Goal: Information Seeking & Learning: Learn about a topic

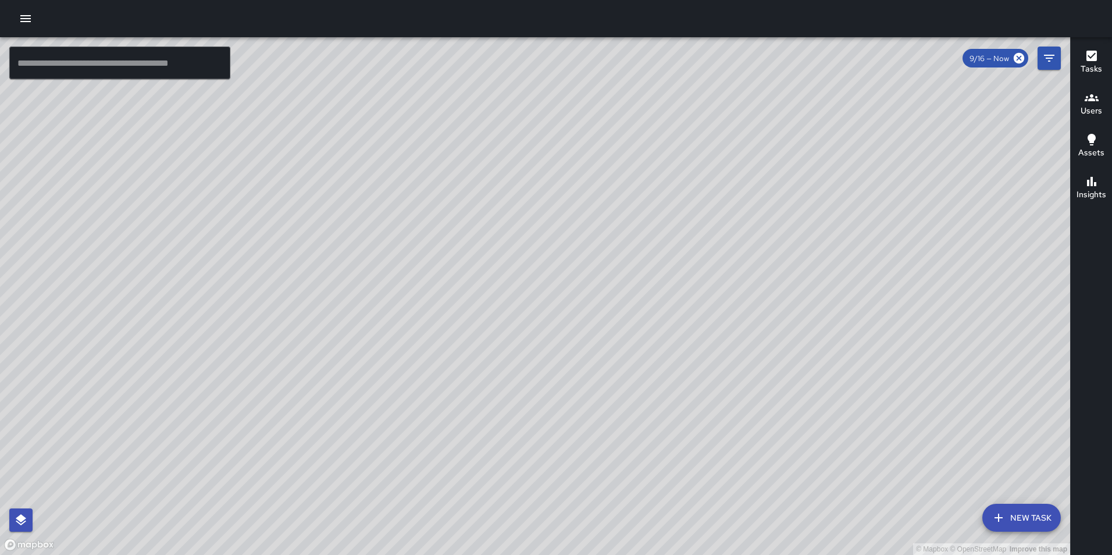
click at [22, 19] on icon "button" at bounding box center [25, 18] width 10 height 7
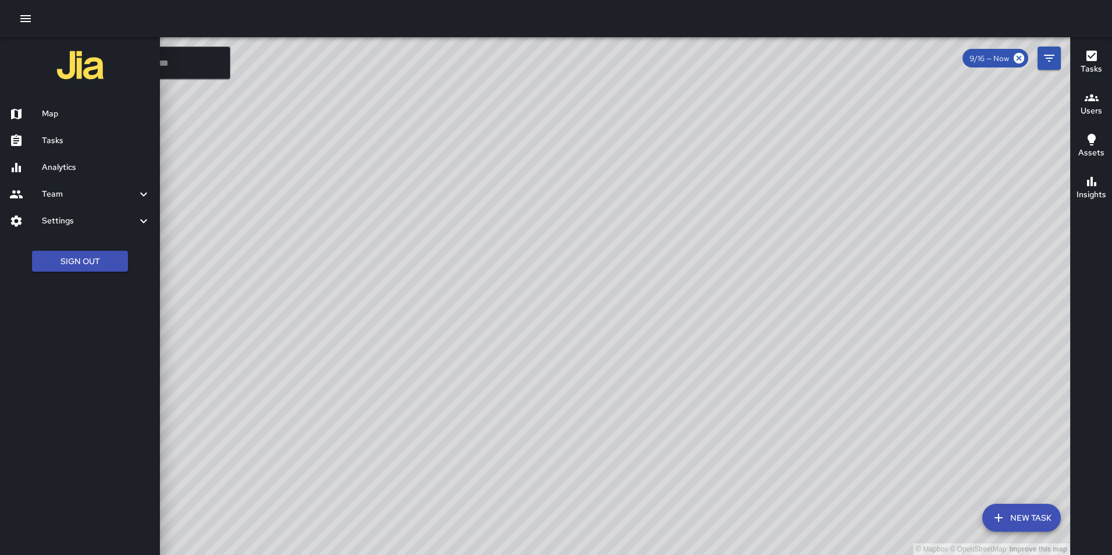
click at [63, 172] on h6 "Analytics" at bounding box center [96, 167] width 109 height 13
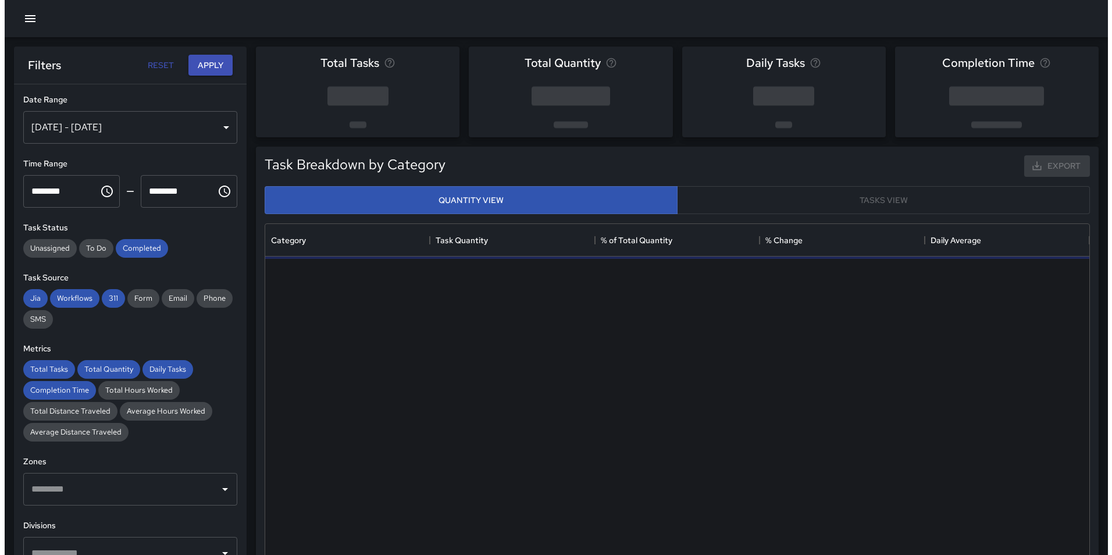
scroll to position [339, 815]
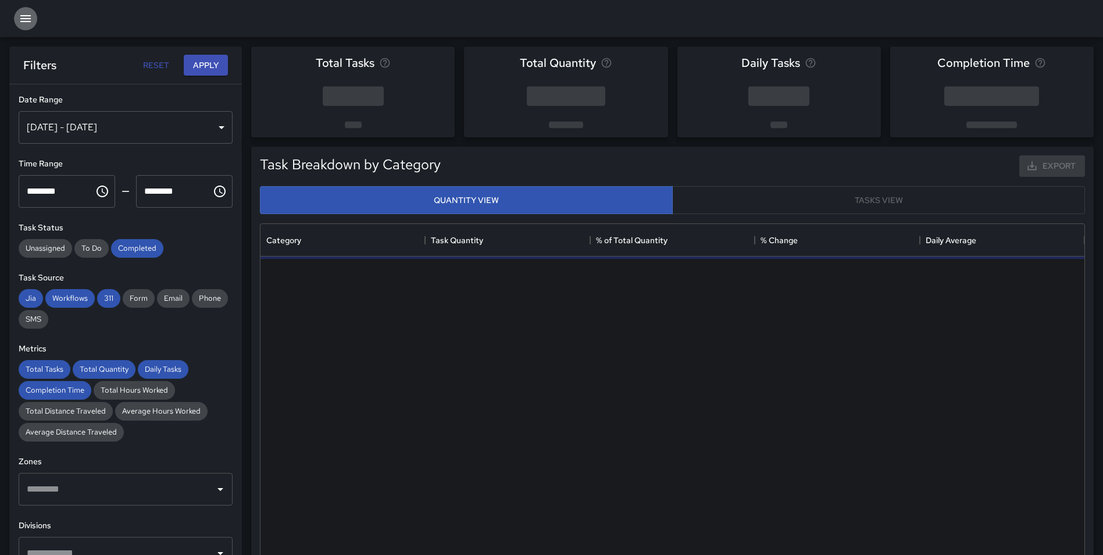
click at [23, 18] on icon "button" at bounding box center [25, 18] width 10 height 7
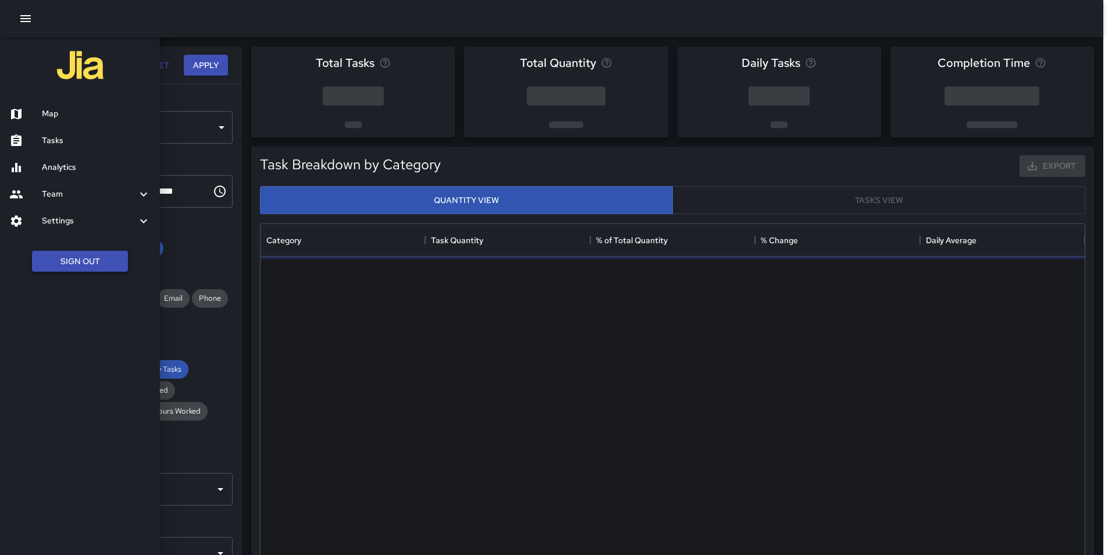
click at [75, 265] on button "Sign Out" at bounding box center [80, 262] width 96 height 22
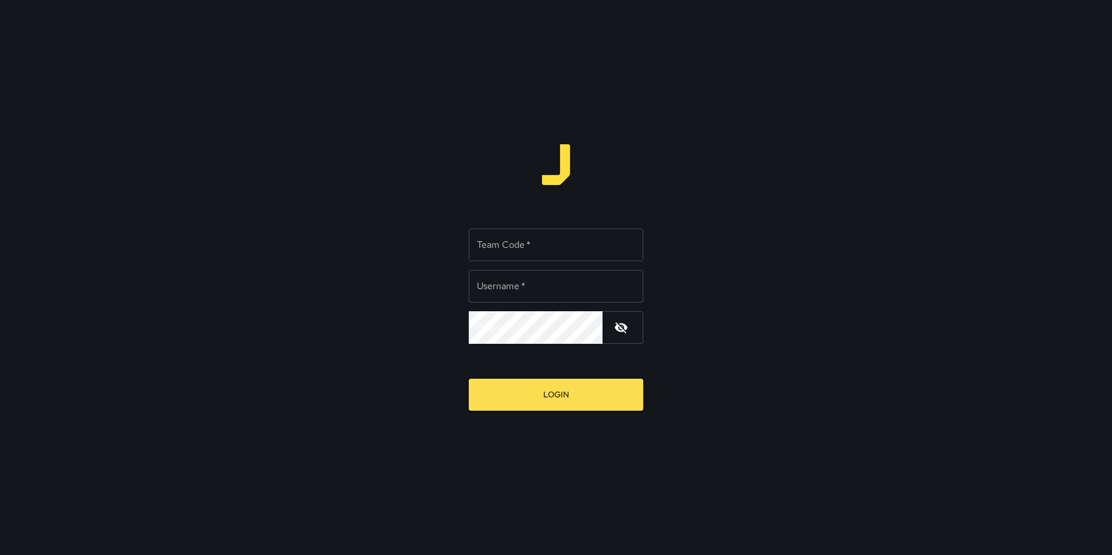
type input "**********"
click at [537, 255] on input "Team Code   *" at bounding box center [556, 244] width 174 height 33
type input "***"
type input "**********"
drag, startPoint x: 0, startPoint y: 0, endPoint x: 537, endPoint y: 255, distance: 594.0
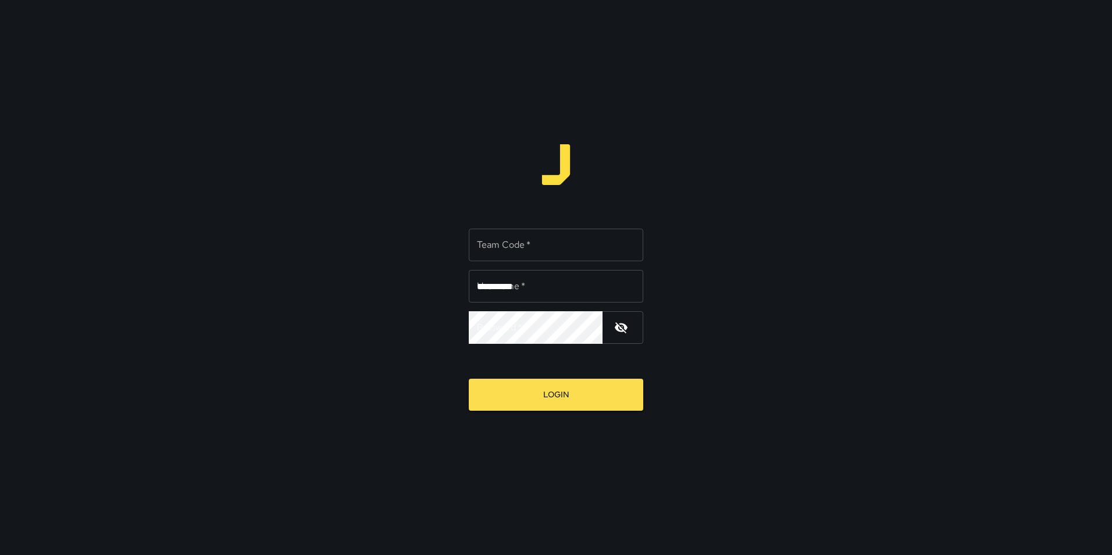
click at [537, 255] on input "Team Code   *" at bounding box center [556, 244] width 174 height 33
type input "*****"
click at [469, 378] on button "Login" at bounding box center [556, 394] width 174 height 32
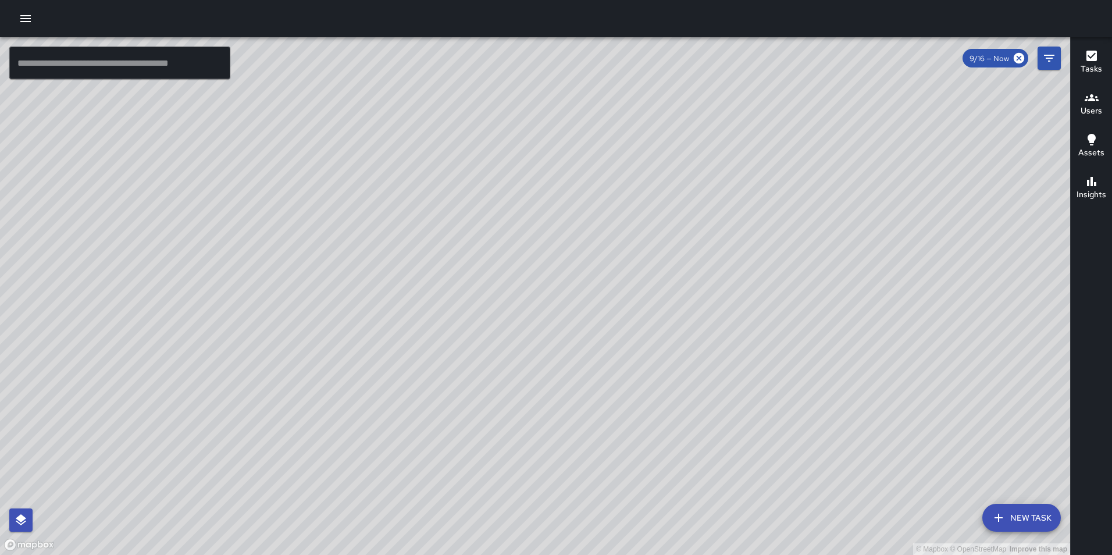
click at [19, 16] on icon "button" at bounding box center [26, 19] width 14 height 14
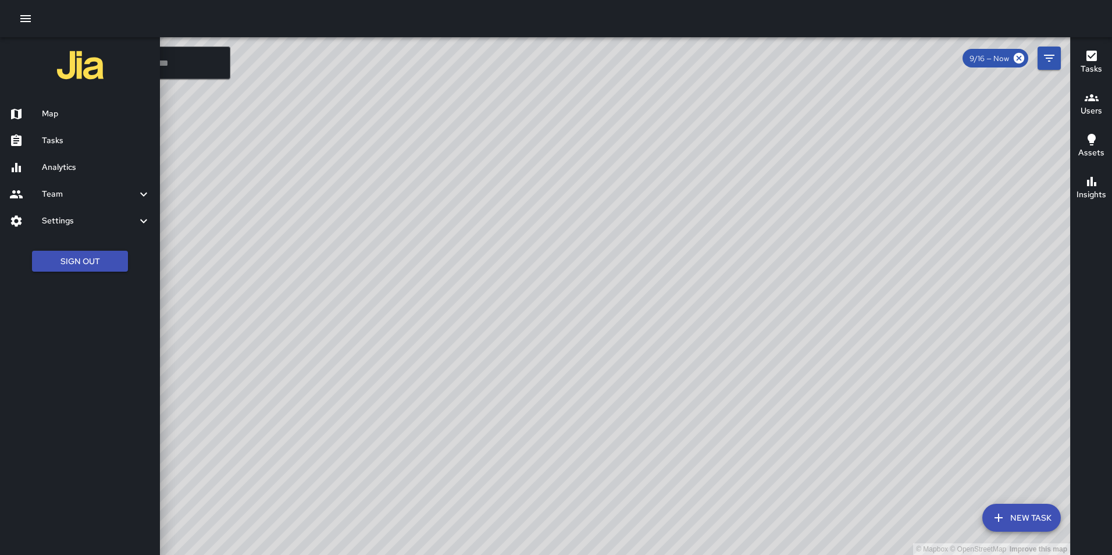
click at [68, 165] on h6 "Analytics" at bounding box center [96, 167] width 109 height 13
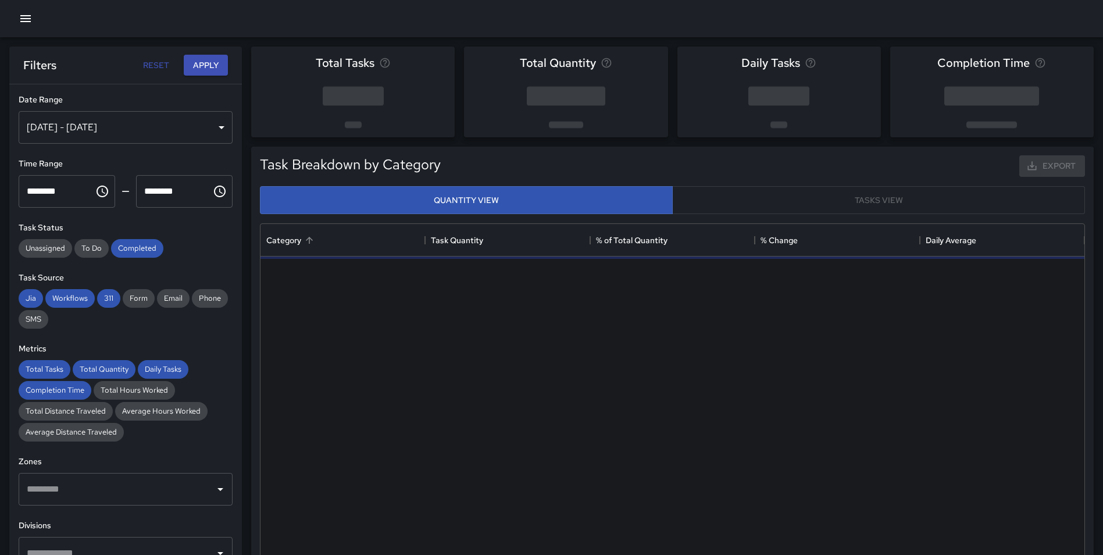
scroll to position [339, 815]
click at [128, 128] on div "[DATE] - [DATE]" at bounding box center [126, 127] width 214 height 33
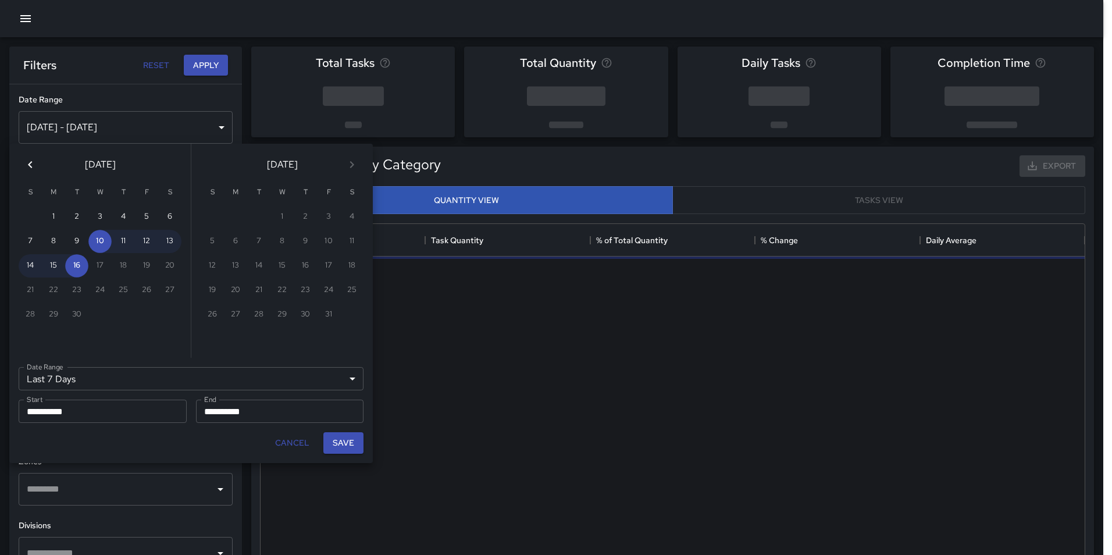
click at [26, 166] on icon "Previous month" at bounding box center [30, 165] width 14 height 14
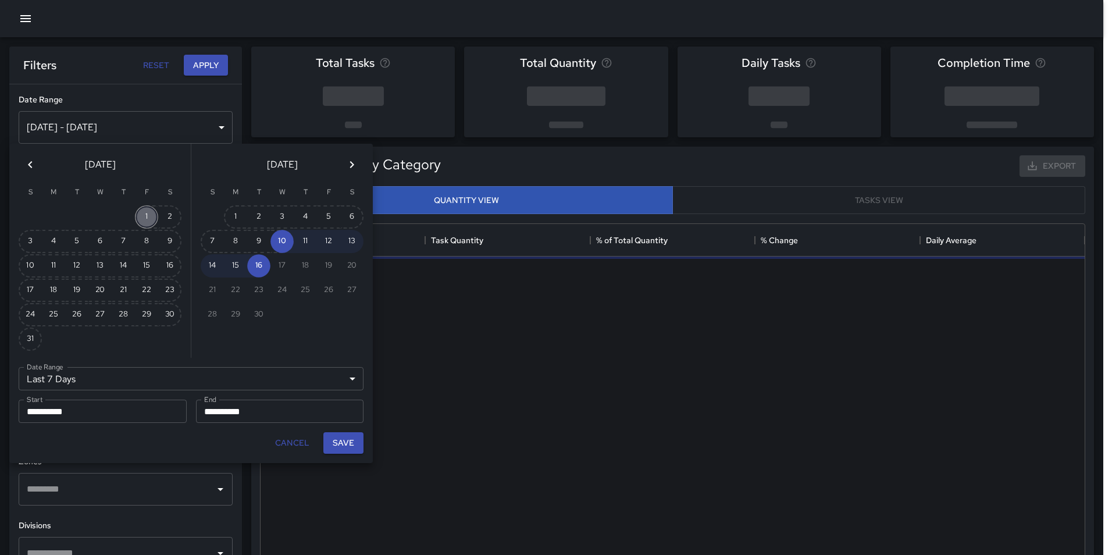
click at [143, 212] on button "1" at bounding box center [146, 216] width 23 height 23
type input "******"
type input "**********"
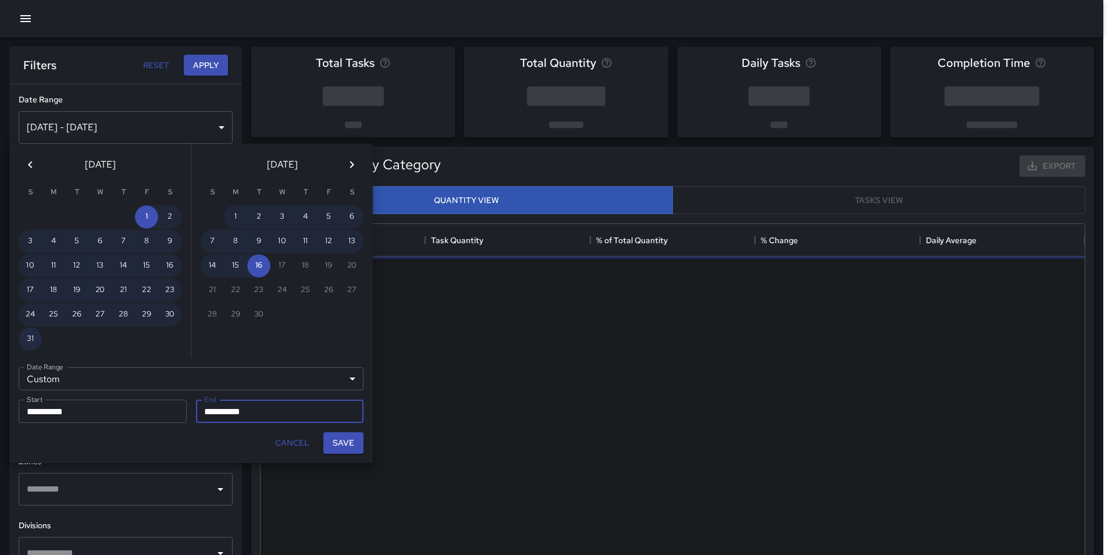
click at [28, 335] on button "31" at bounding box center [30, 338] width 23 height 23
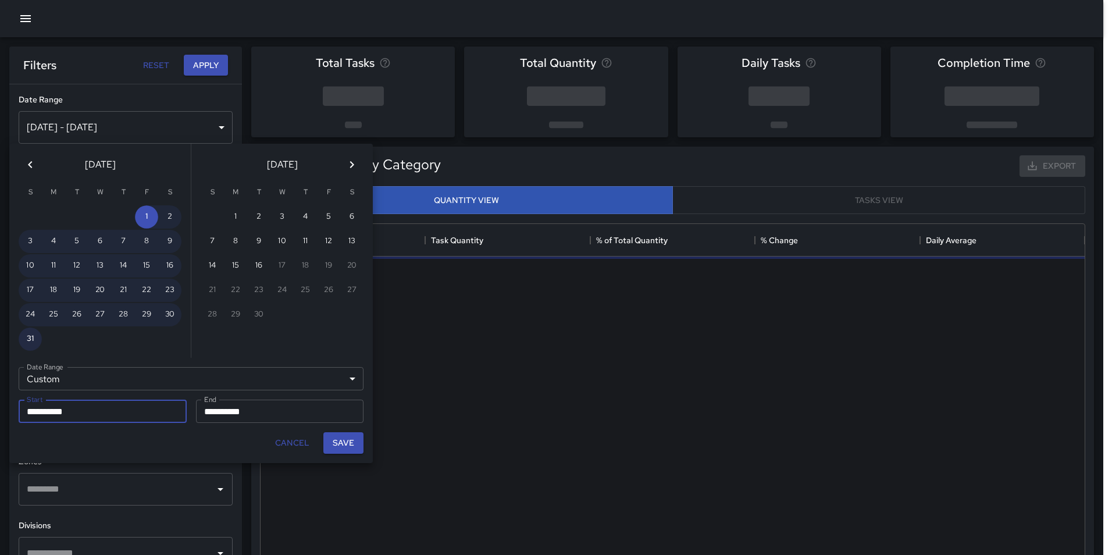
type input "**********"
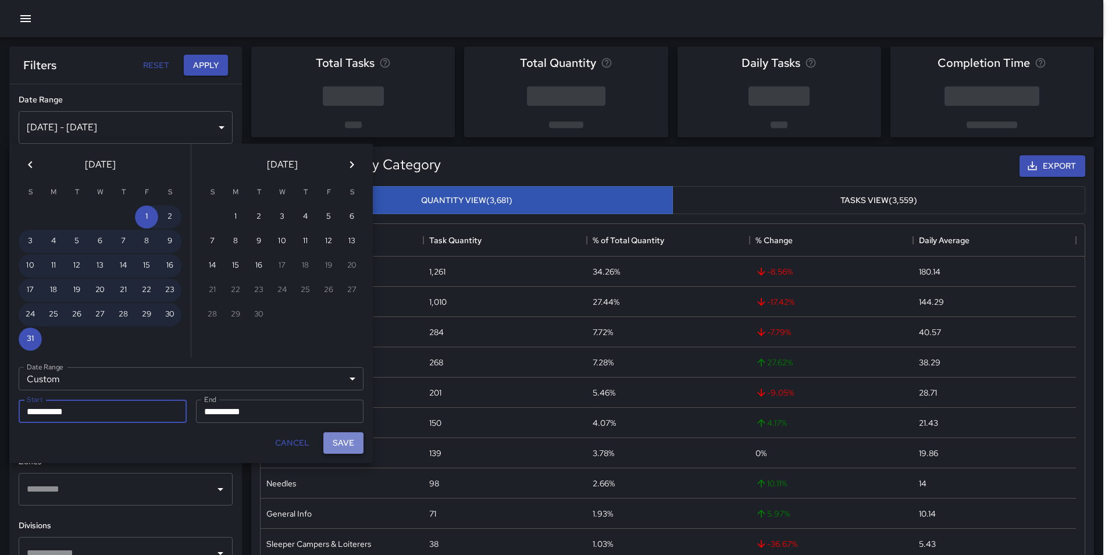
click at [349, 444] on button "Save" at bounding box center [343, 443] width 40 height 22
type input "**********"
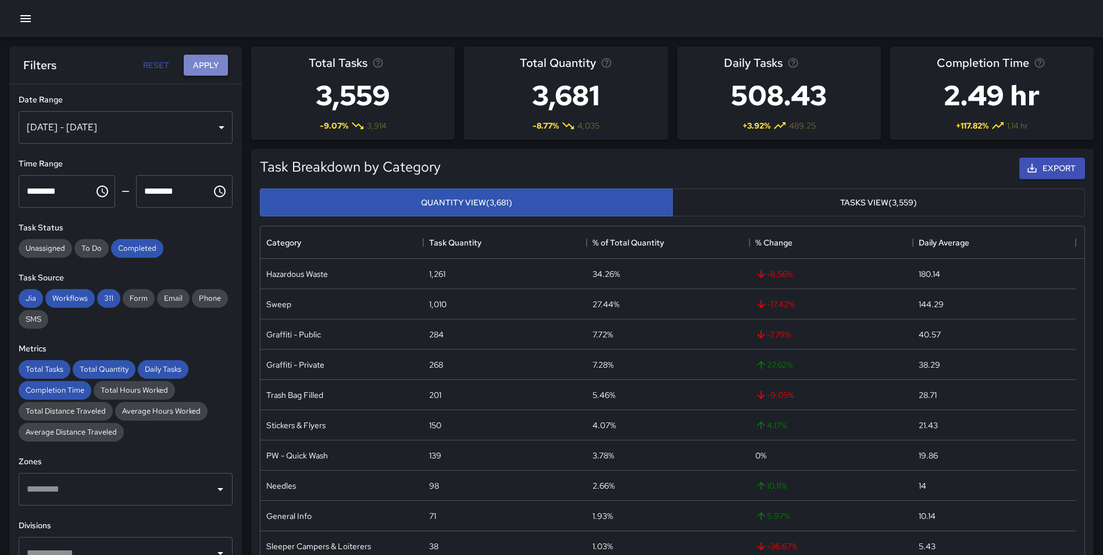
click at [209, 73] on button "Apply" at bounding box center [206, 66] width 44 height 22
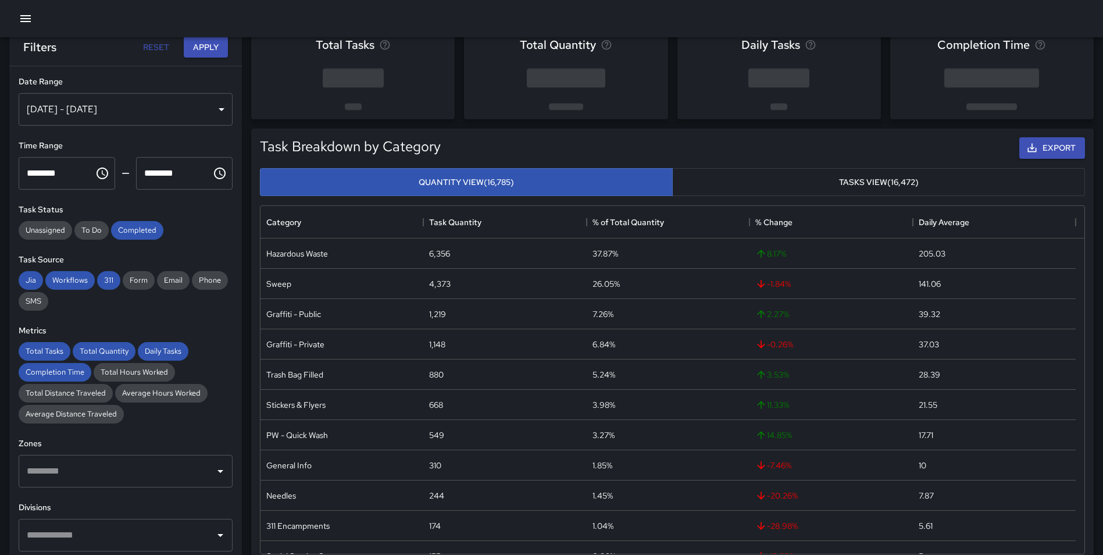
scroll to position [0, 0]
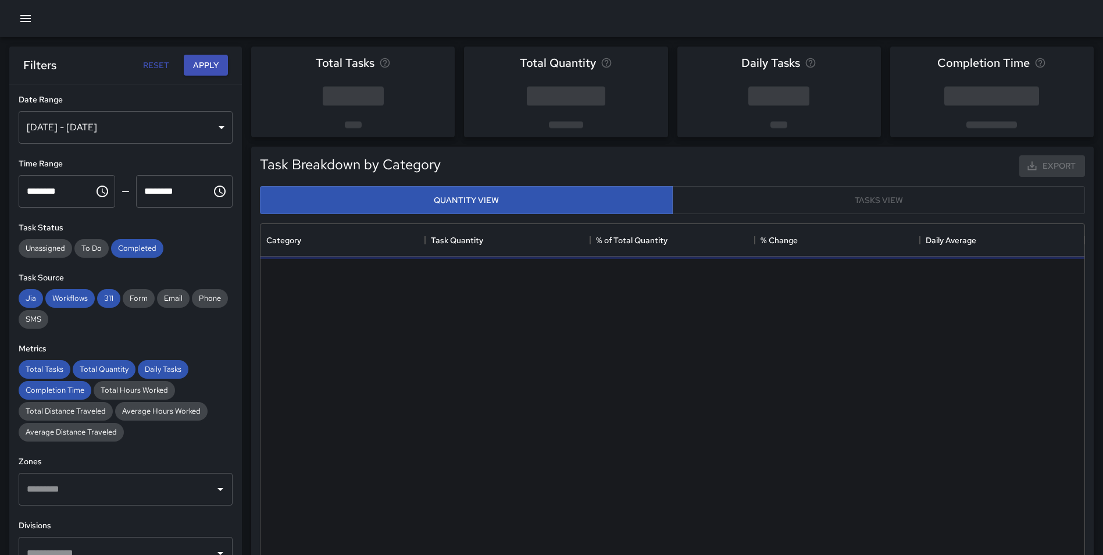
scroll to position [339, 815]
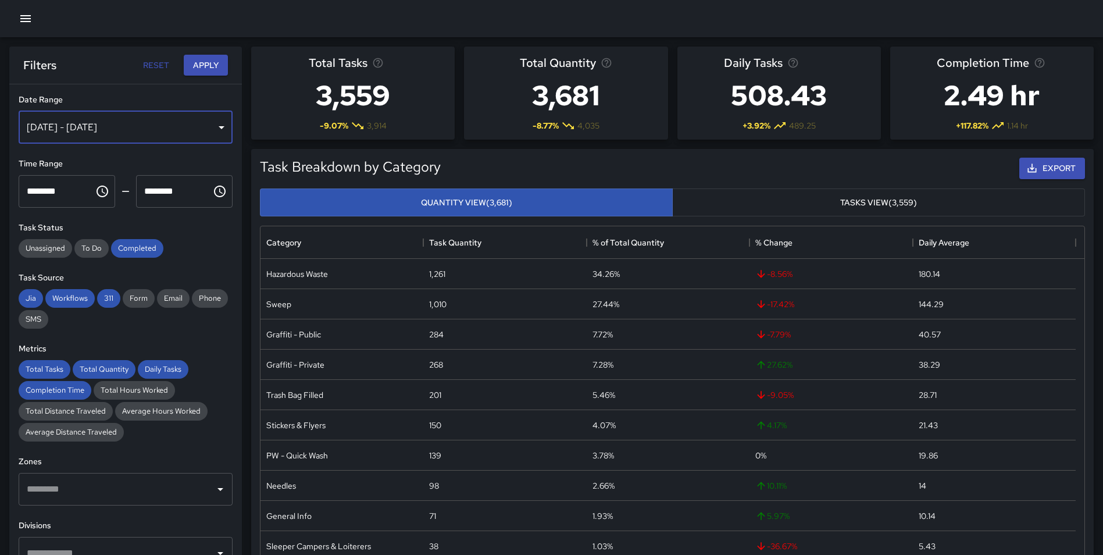
click at [121, 119] on div "[DATE] - [DATE]" at bounding box center [126, 127] width 214 height 33
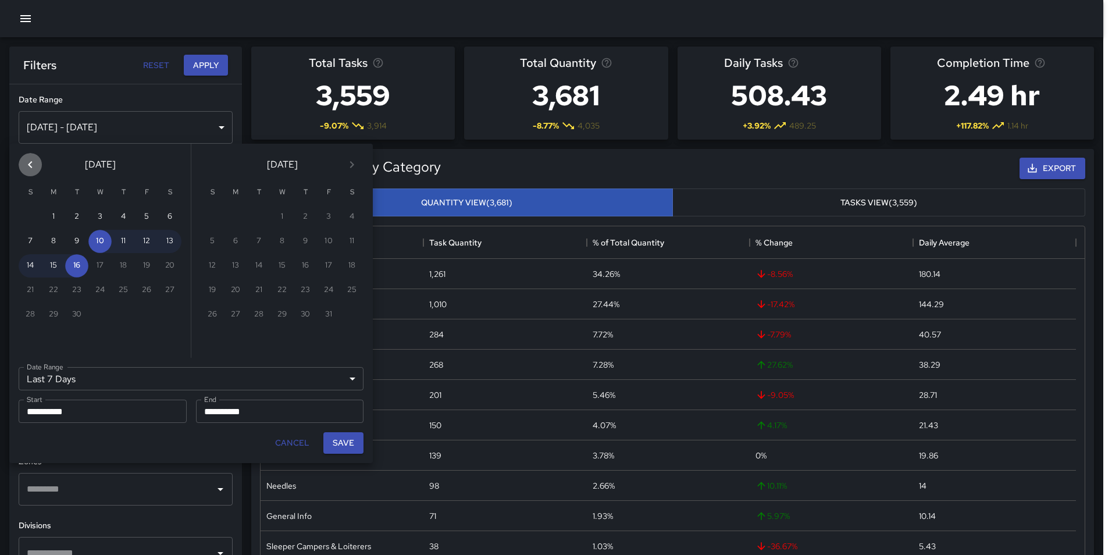
click at [27, 166] on icon "Previous month" at bounding box center [30, 165] width 14 height 14
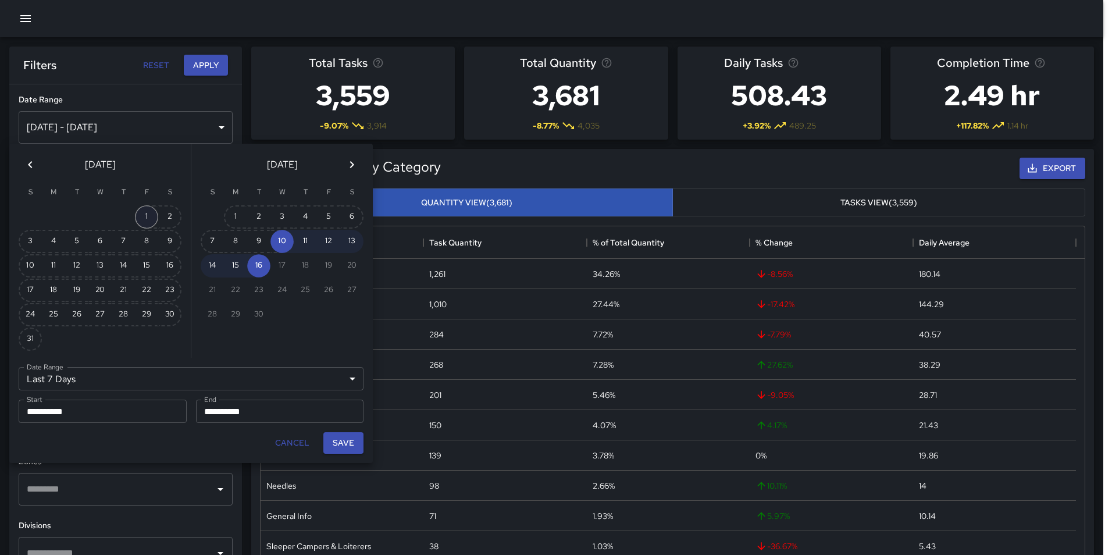
click at [142, 217] on button "1" at bounding box center [146, 216] width 23 height 23
type input "******"
type input "**********"
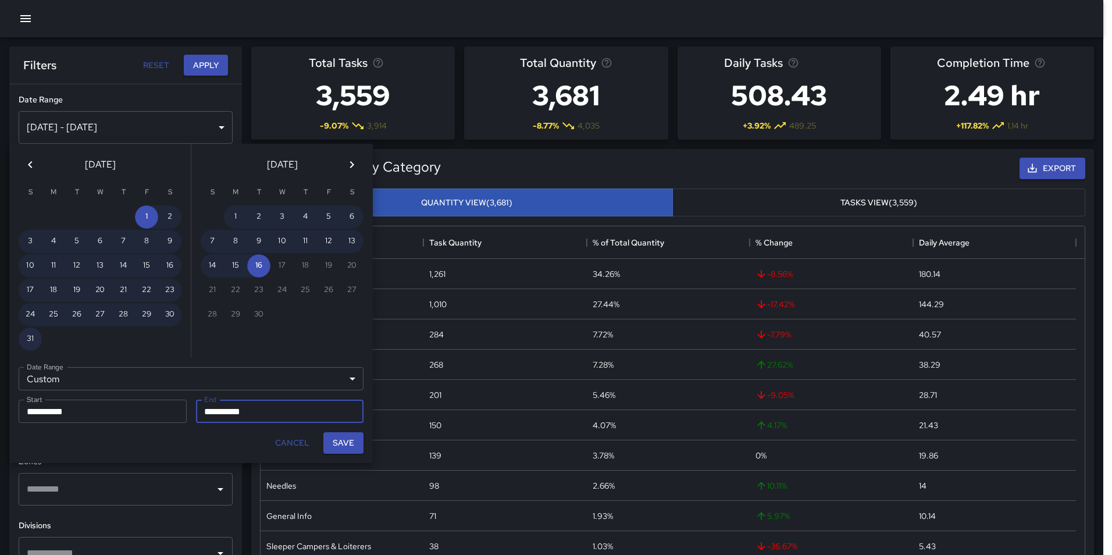
click at [31, 338] on button "31" at bounding box center [30, 338] width 23 height 23
type input "**********"
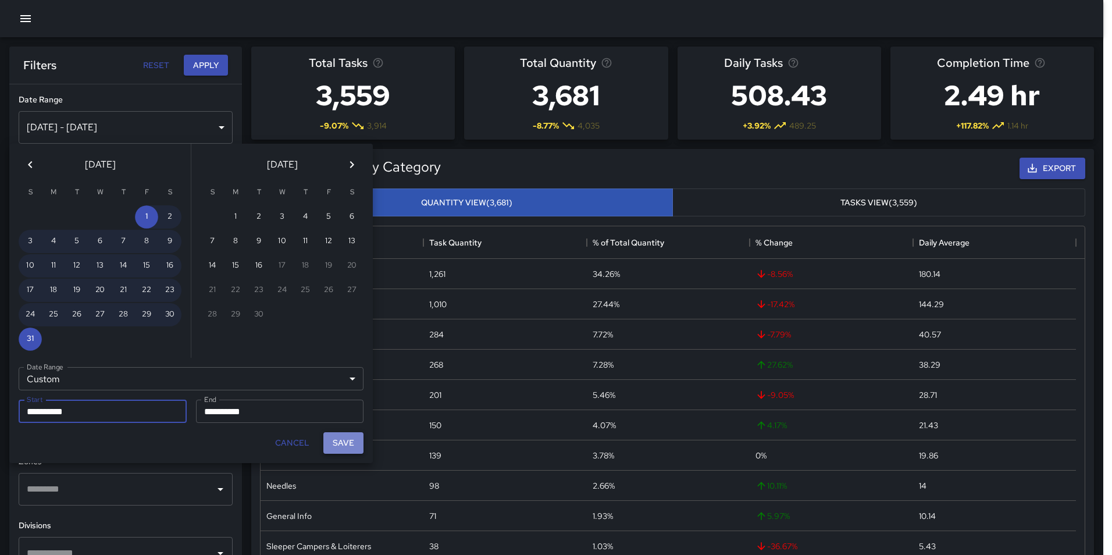
click at [351, 443] on button "Save" at bounding box center [343, 443] width 40 height 22
type input "**********"
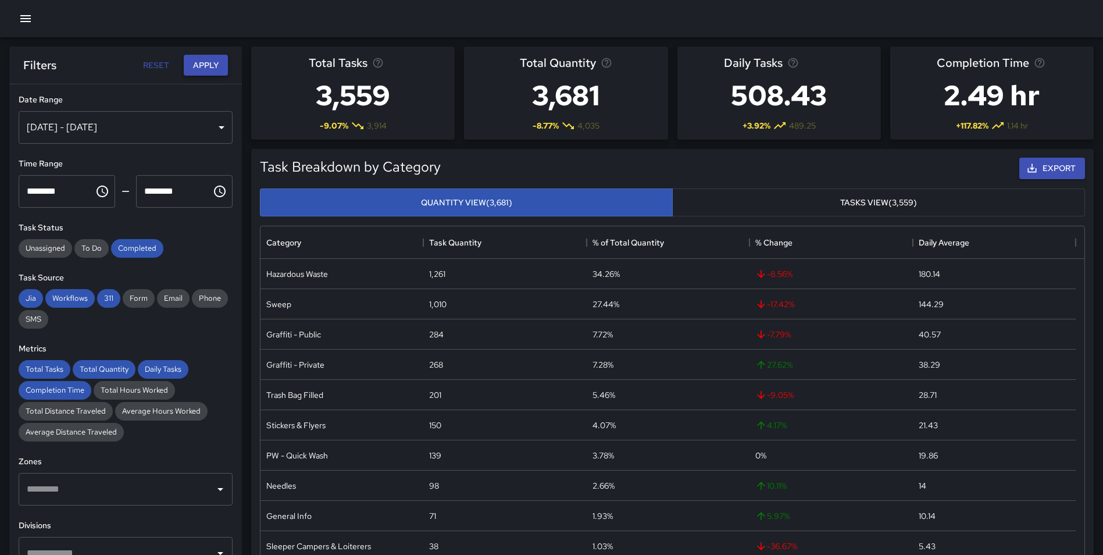
click at [203, 69] on button "Apply" at bounding box center [206, 66] width 44 height 22
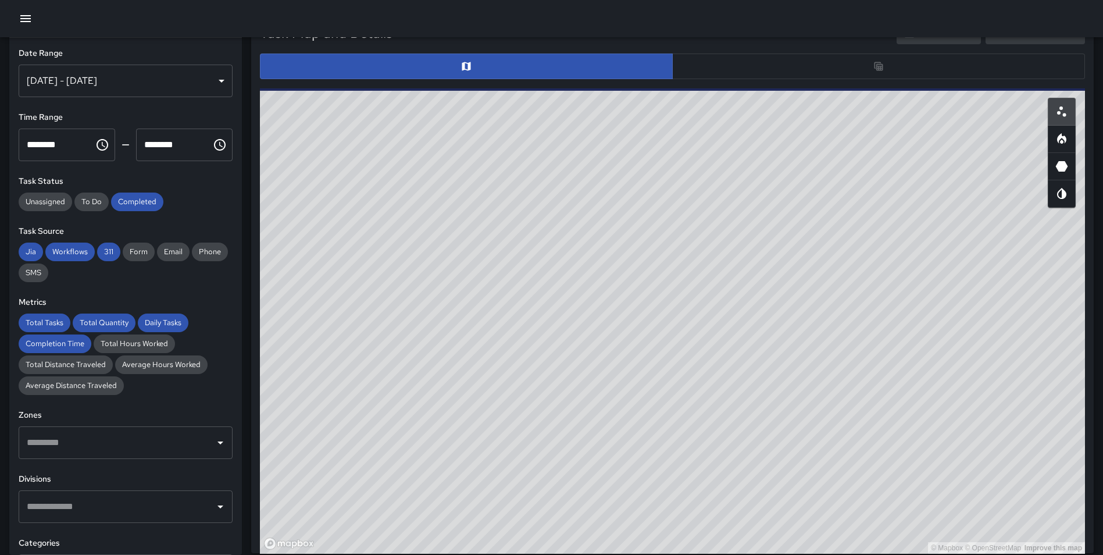
scroll to position [580, 0]
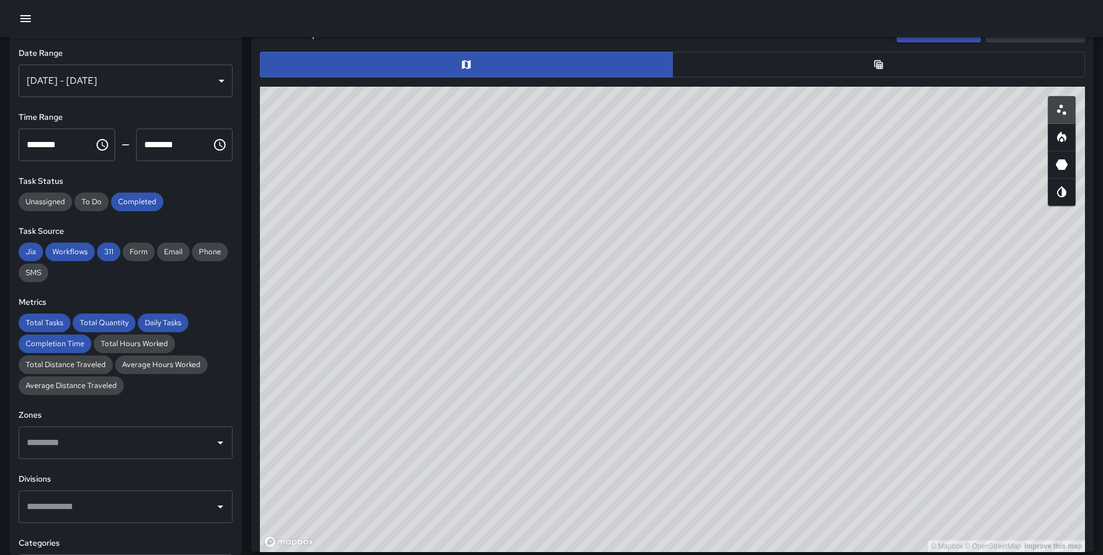
click at [124, 83] on div "Aug 01, 2025 - Aug 31, 2025" at bounding box center [126, 81] width 214 height 33
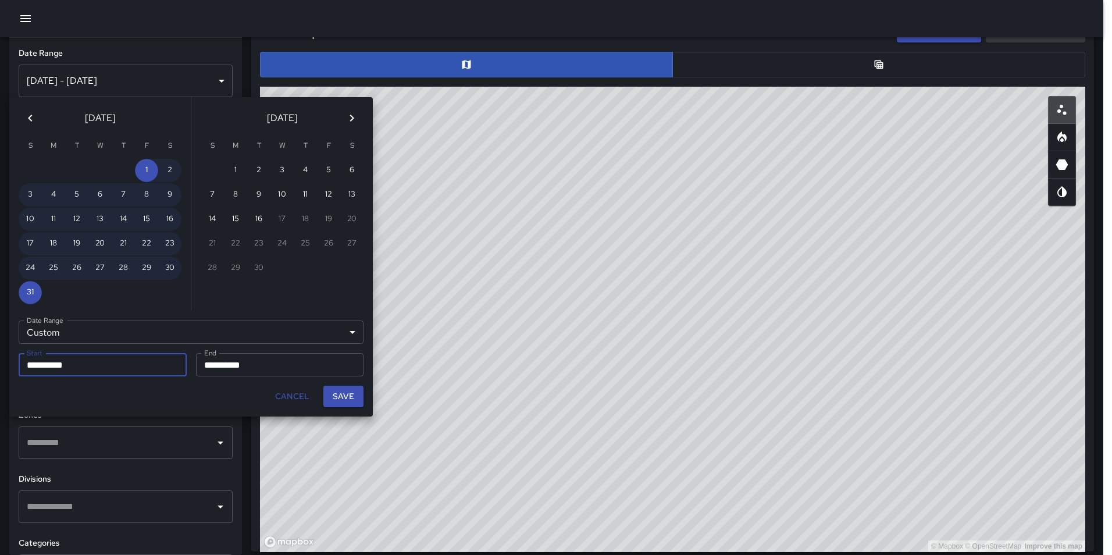
click at [22, 117] on button "Previous month" at bounding box center [30, 117] width 23 height 23
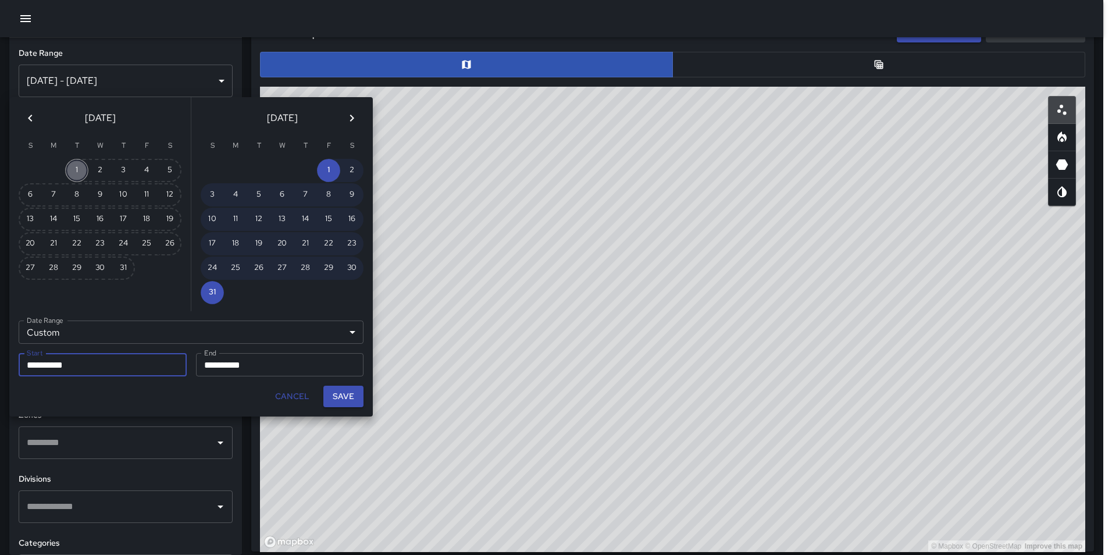
click at [76, 167] on button "1" at bounding box center [76, 170] width 23 height 23
type input "**********"
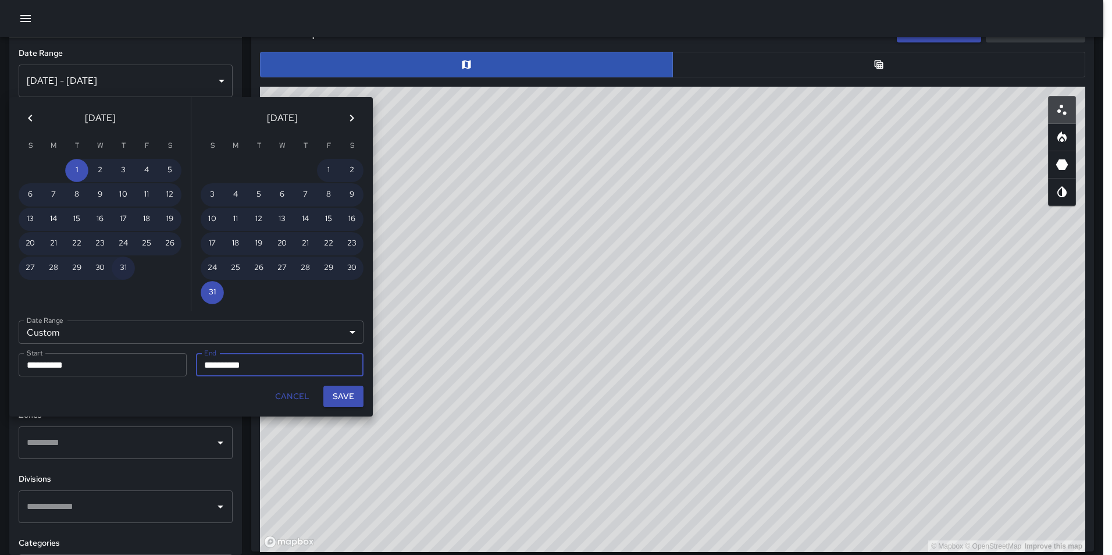
click at [126, 268] on button "31" at bounding box center [123, 267] width 23 height 23
type input "**********"
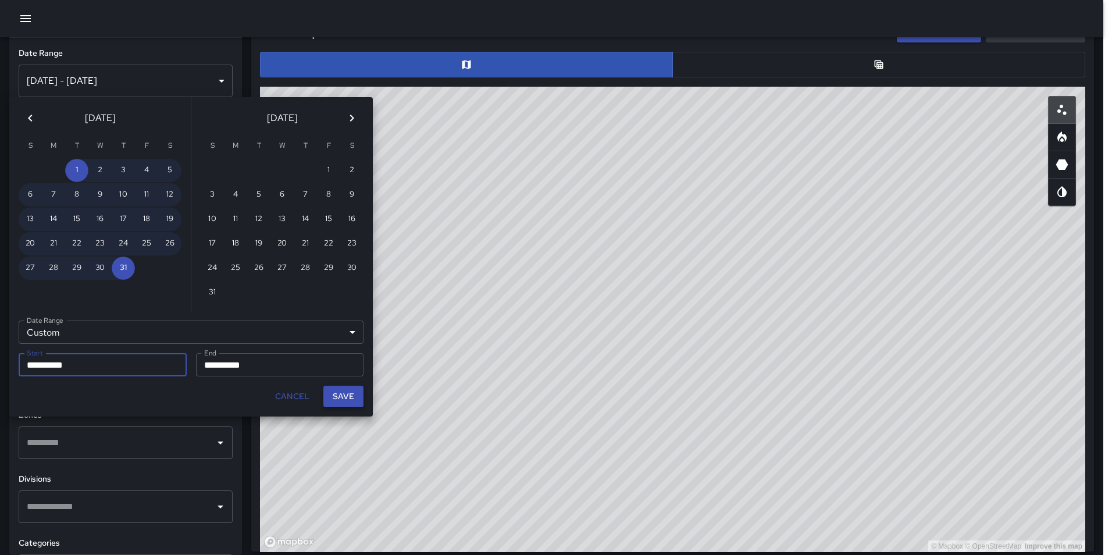
click at [347, 395] on button "Save" at bounding box center [343, 396] width 40 height 22
type input "**********"
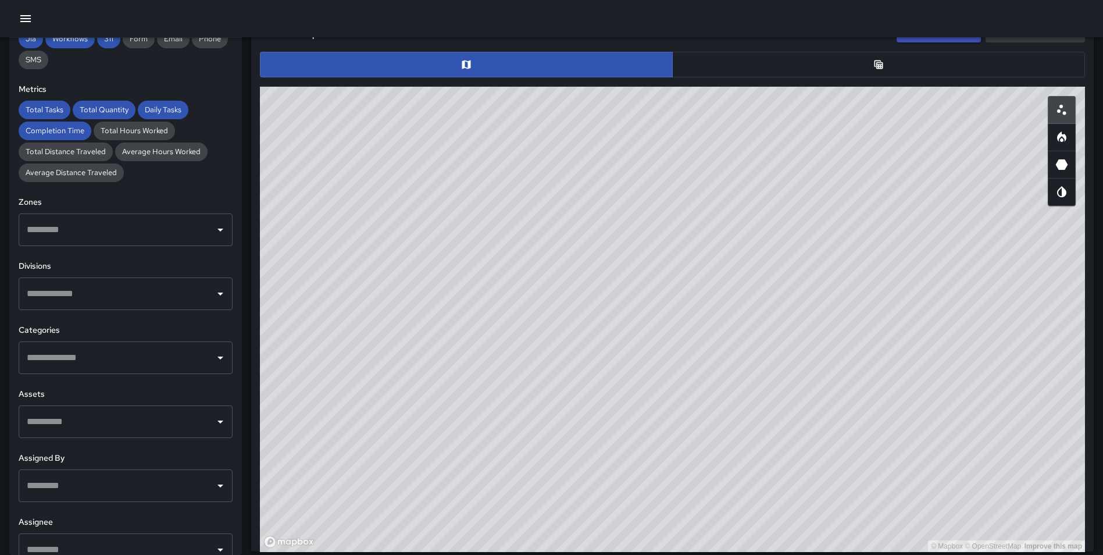
scroll to position [223, 0]
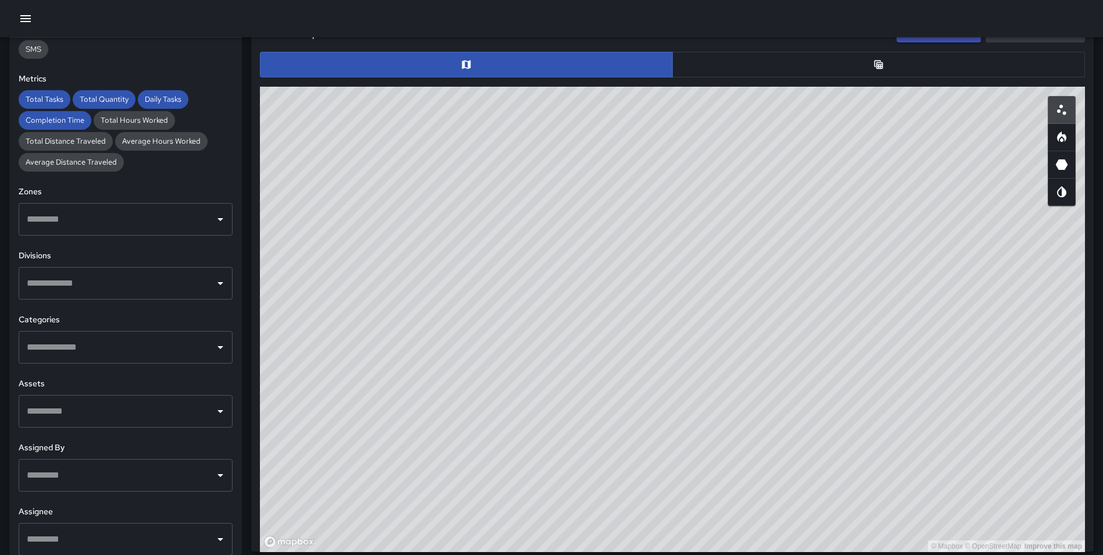
click at [99, 345] on input "text" at bounding box center [117, 347] width 186 height 22
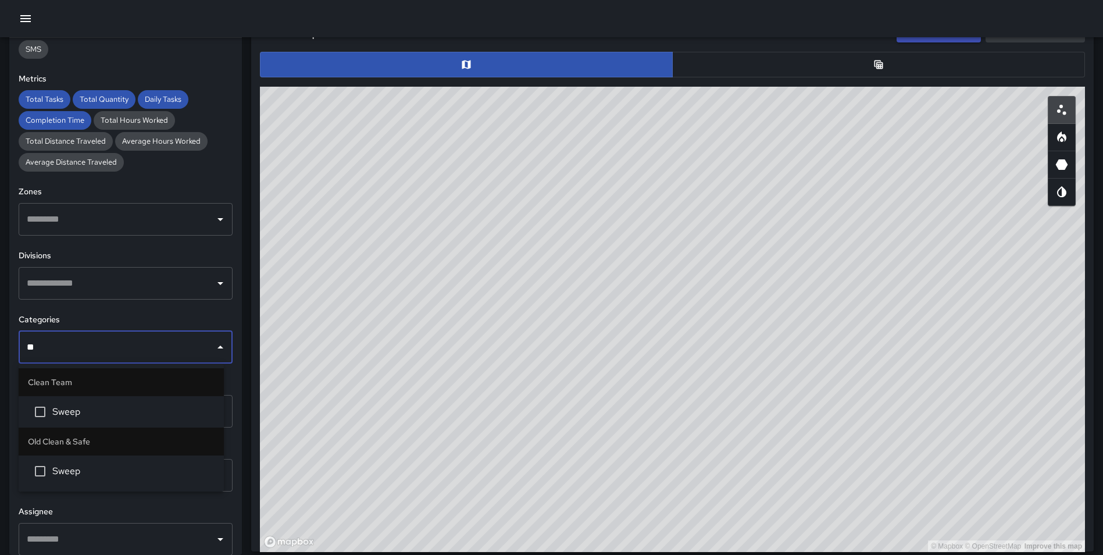
type input "***"
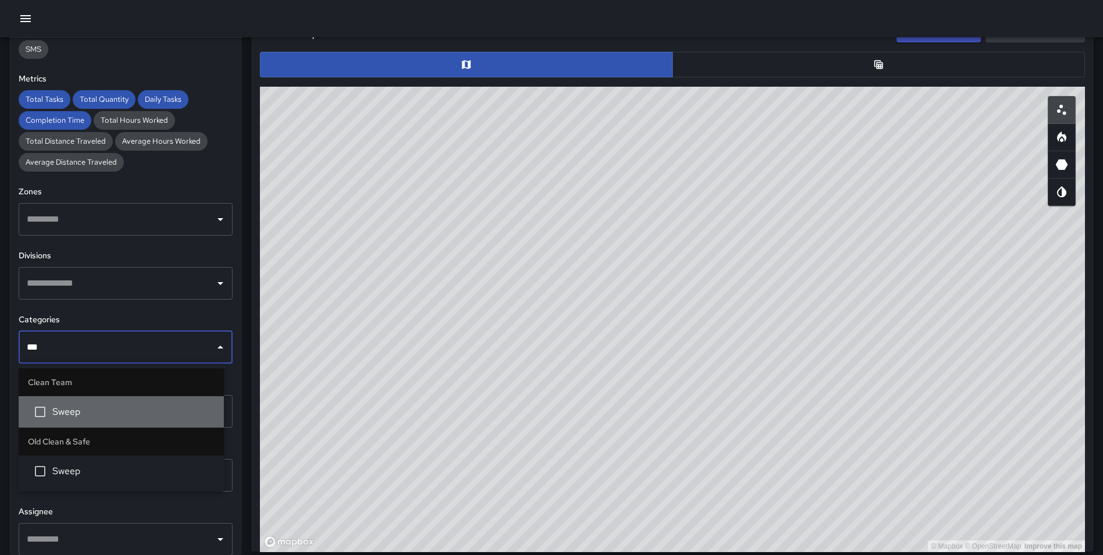
click at [87, 407] on span "Sweep" at bounding box center [133, 412] width 162 height 14
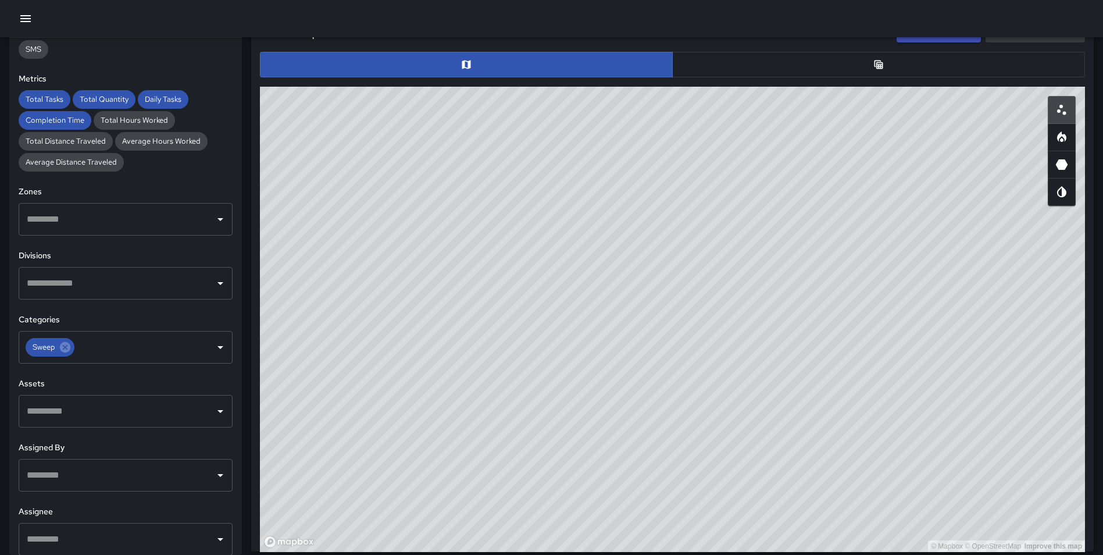
click at [228, 387] on div "**********" at bounding box center [125, 296] width 233 height 517
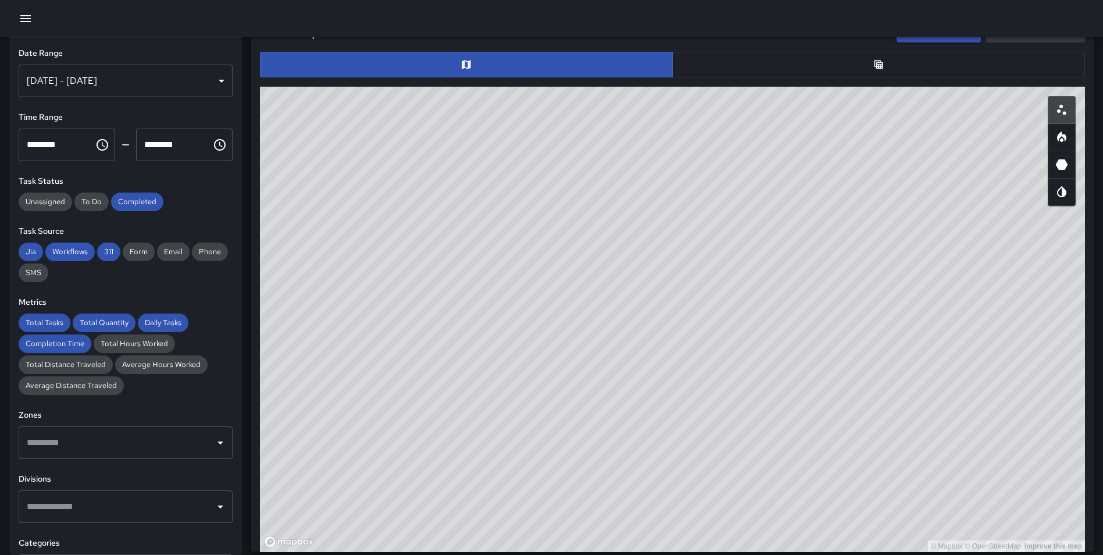
scroll to position [0, 0]
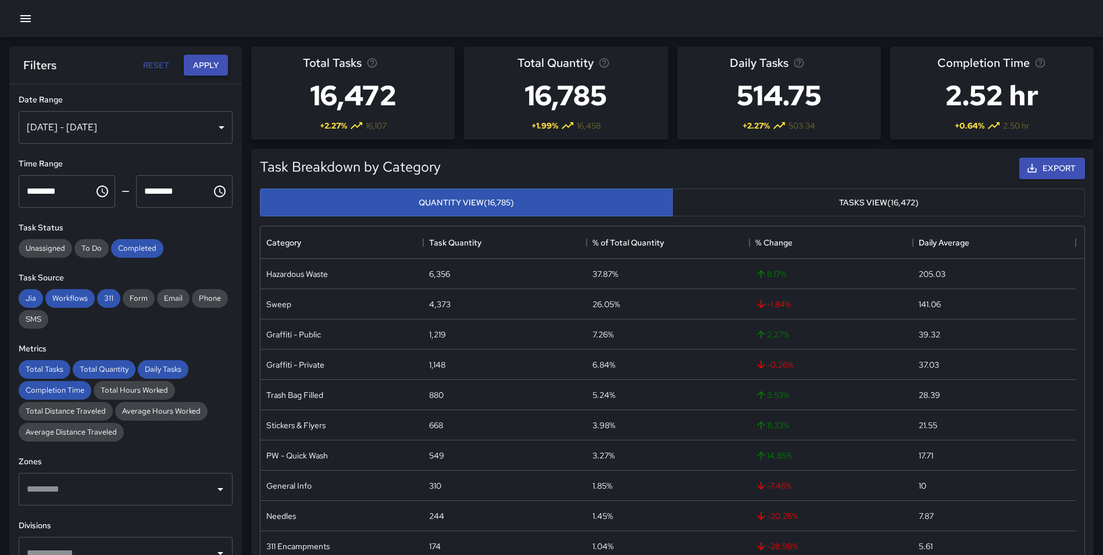
click at [202, 64] on button "Apply" at bounding box center [206, 66] width 44 height 22
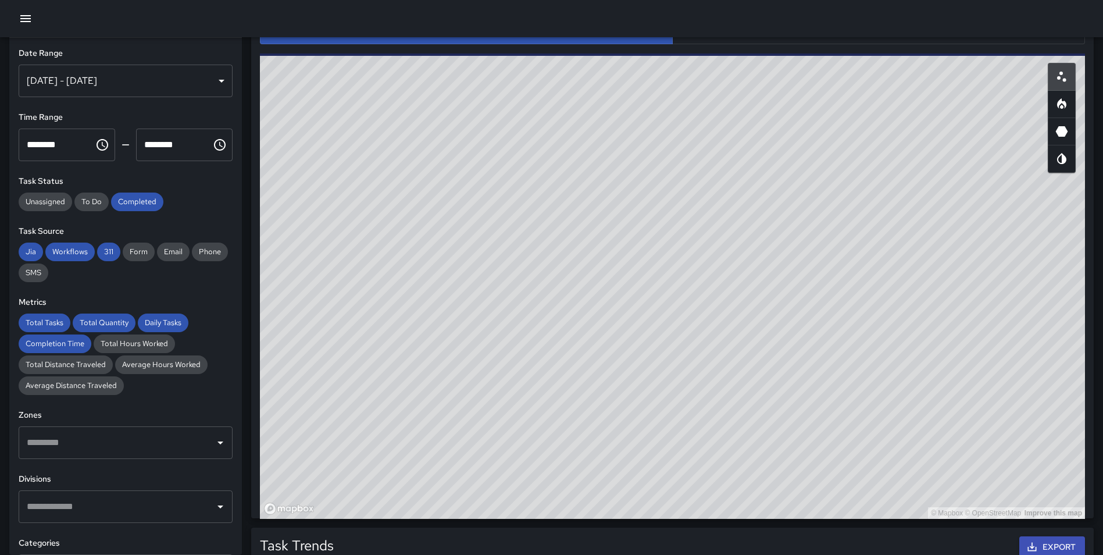
scroll to position [609, 0]
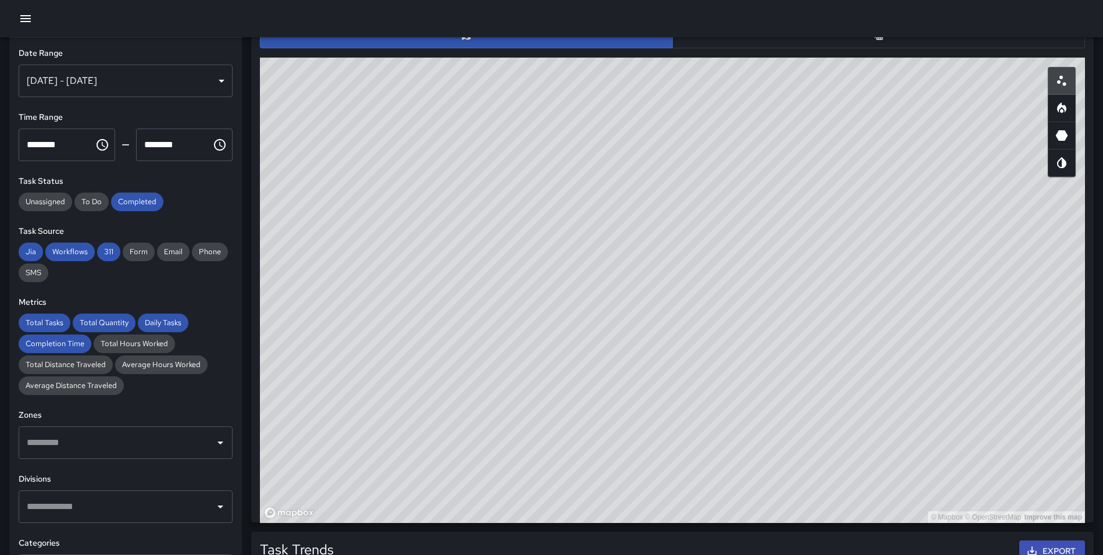
drag, startPoint x: 649, startPoint y: 352, endPoint x: 435, endPoint y: 440, distance: 231.0
click at [435, 440] on div "© Mapbox © OpenStreetMap Improve this map" at bounding box center [672, 290] width 825 height 465
click at [1062, 110] on icon "Heatmap" at bounding box center [1061, 110] width 3 height 4
type button "heatmap"
drag, startPoint x: 979, startPoint y: 287, endPoint x: 983, endPoint y: 282, distance: 6.2
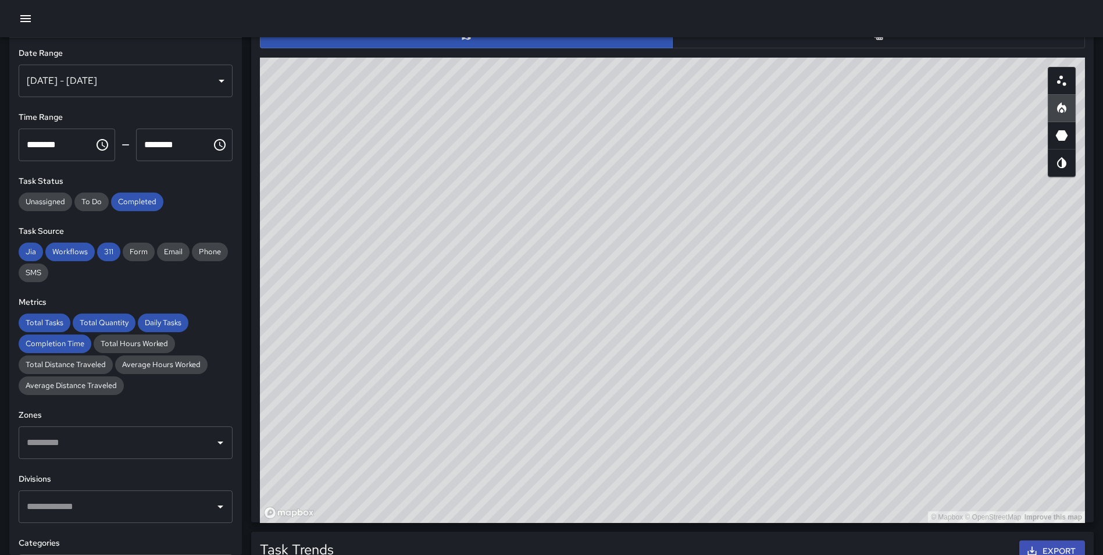
click at [1059, 273] on div "© Mapbox © OpenStreetMap Improve this map" at bounding box center [672, 290] width 825 height 465
drag, startPoint x: 598, startPoint y: 317, endPoint x: 862, endPoint y: 419, distance: 282.9
click at [862, 419] on div "© Mapbox © OpenStreetMap Improve this map" at bounding box center [672, 290] width 825 height 465
drag, startPoint x: 756, startPoint y: 347, endPoint x: 788, endPoint y: 402, distance: 64.1
click at [788, 402] on div "© Mapbox © OpenStreetMap Improve this map" at bounding box center [672, 290] width 825 height 465
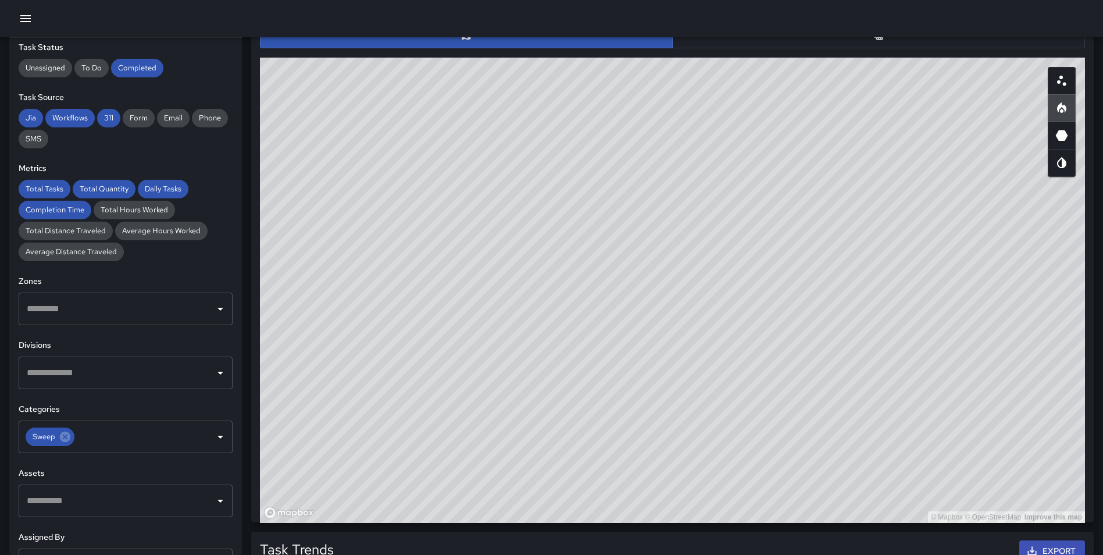
scroll to position [171, 0]
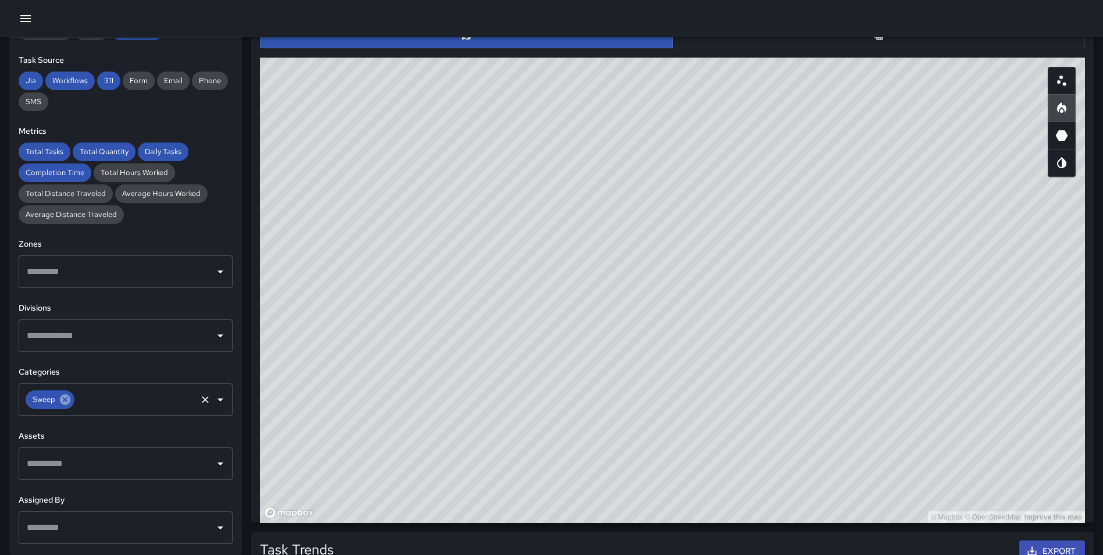
click at [65, 403] on icon at bounding box center [65, 399] width 10 height 10
click at [242, 383] on div "Task Map and Details Export CSV Export Images ID Address Division 17f8dda0 1372…" at bounding box center [668, 248] width 852 height 548
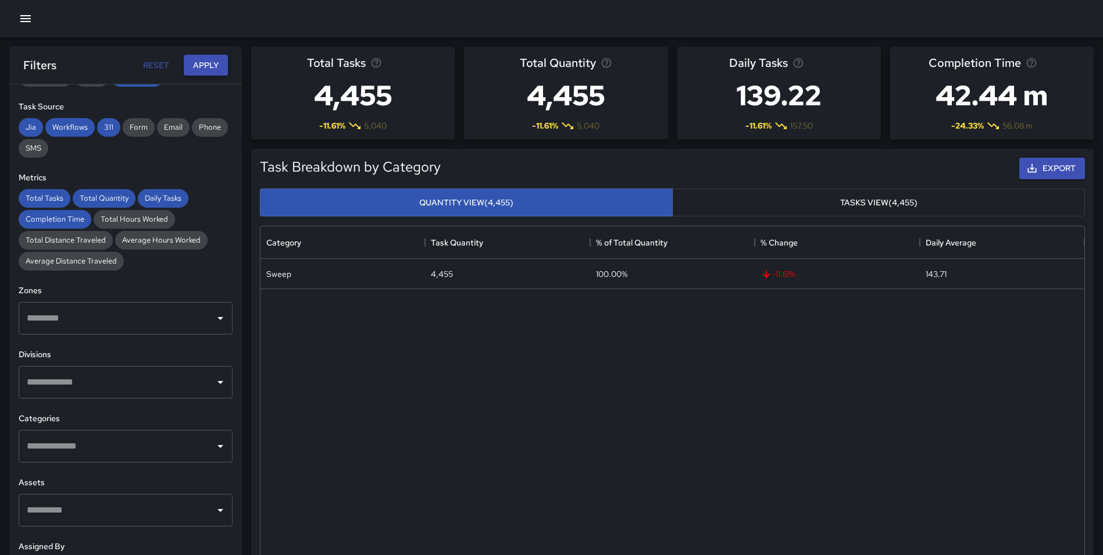
click at [206, 62] on button "Apply" at bounding box center [206, 66] width 44 height 22
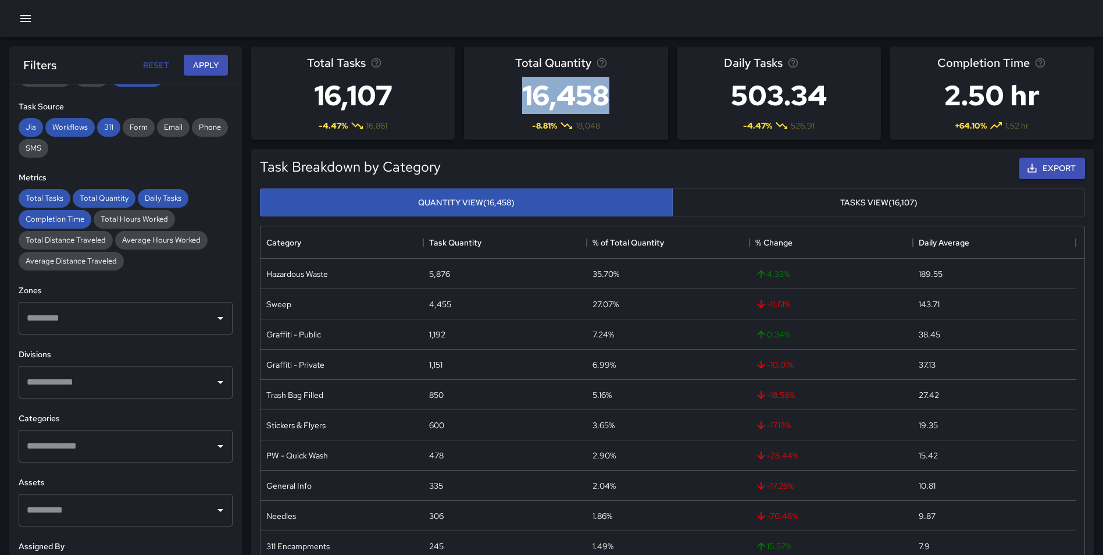
drag, startPoint x: 542, startPoint y: 98, endPoint x: 641, endPoint y: 97, distance: 98.8
click at [641, 97] on div "Total Quantity 16,458 -8.81 % 18,048" at bounding box center [565, 93] width 203 height 93
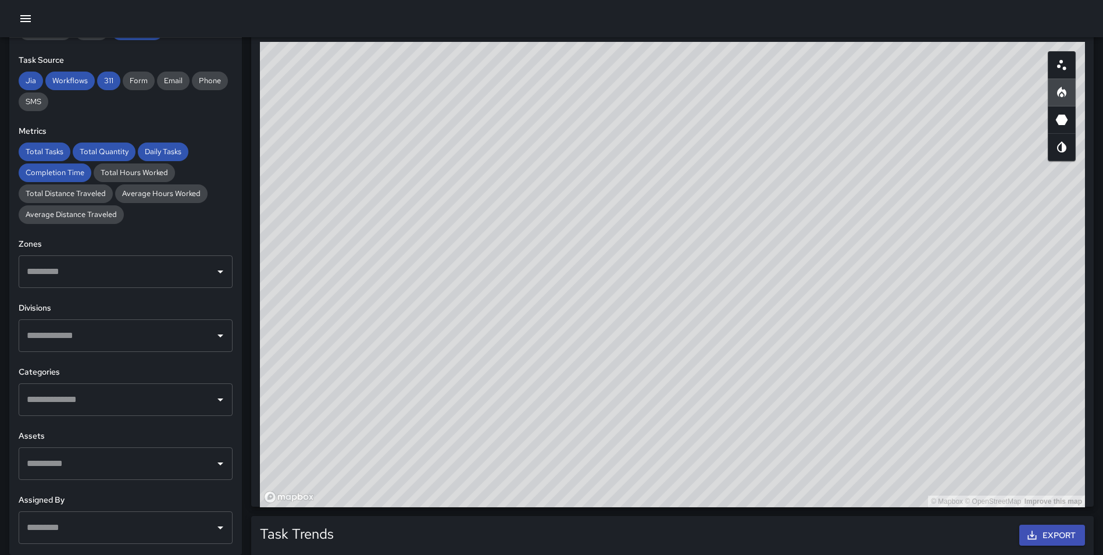
scroll to position [627, 0]
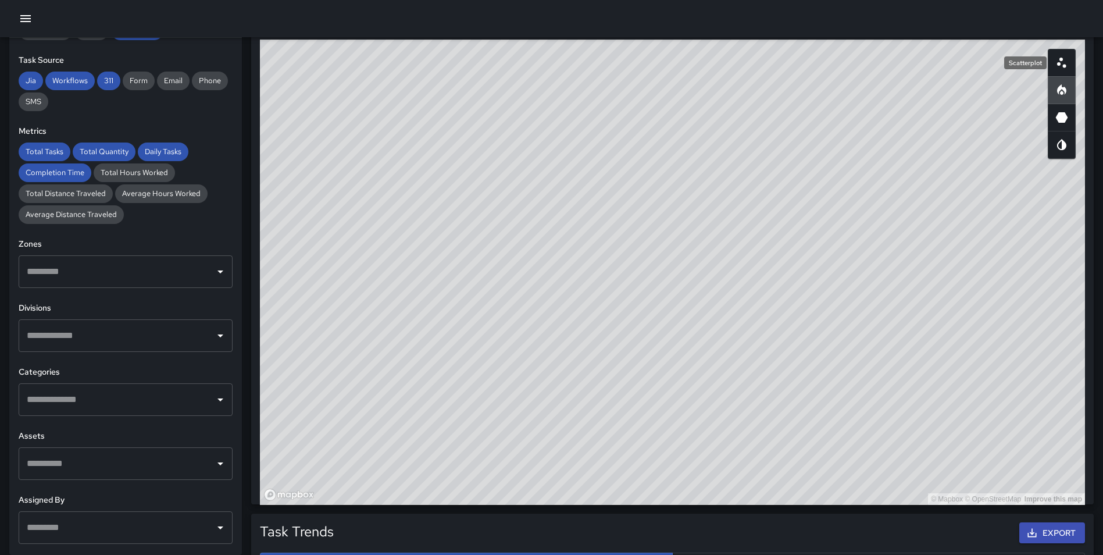
click at [1060, 59] on circle "Scatterplot" at bounding box center [1060, 59] width 3 height 3
click at [1063, 87] on icon "Heatmap" at bounding box center [1061, 89] width 9 height 10
drag, startPoint x: 844, startPoint y: 309, endPoint x: 838, endPoint y: 360, distance: 51.6
click at [838, 360] on div "© Mapbox © OpenStreetMap Improve this map" at bounding box center [672, 272] width 825 height 465
drag, startPoint x: 786, startPoint y: 258, endPoint x: 741, endPoint y: 203, distance: 70.6
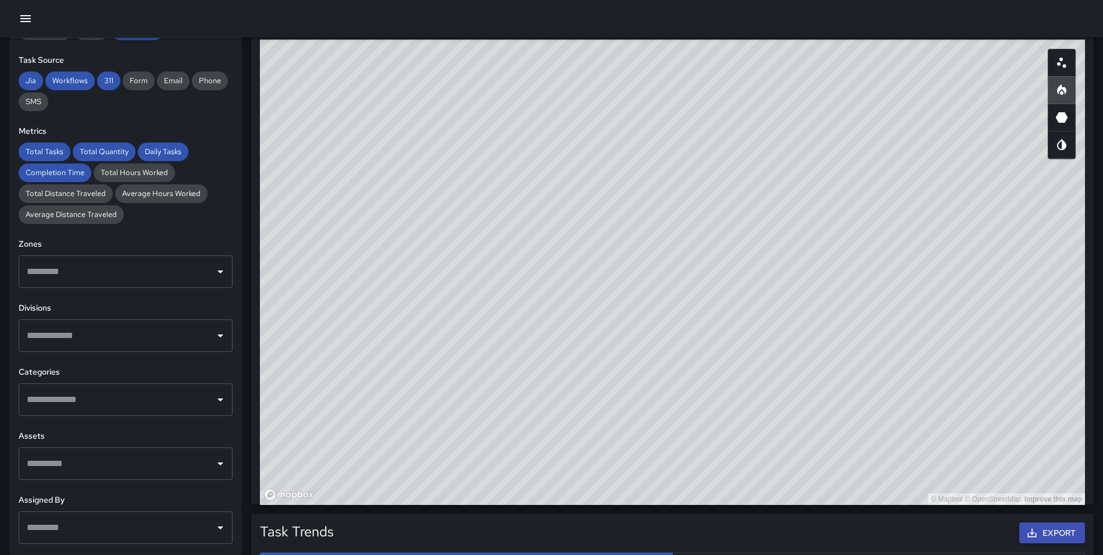
click at [741, 203] on div "© Mapbox © OpenStreetMap Improve this map" at bounding box center [672, 272] width 825 height 465
click at [108, 413] on div "​" at bounding box center [126, 399] width 214 height 33
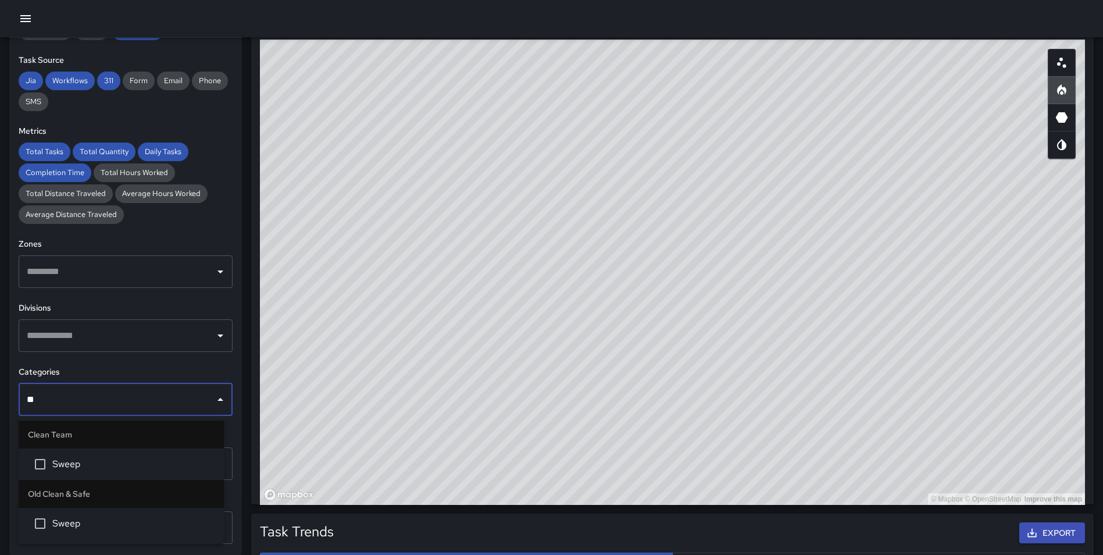
type input "***"
click at [115, 466] on span "Sweep" at bounding box center [133, 464] width 162 height 14
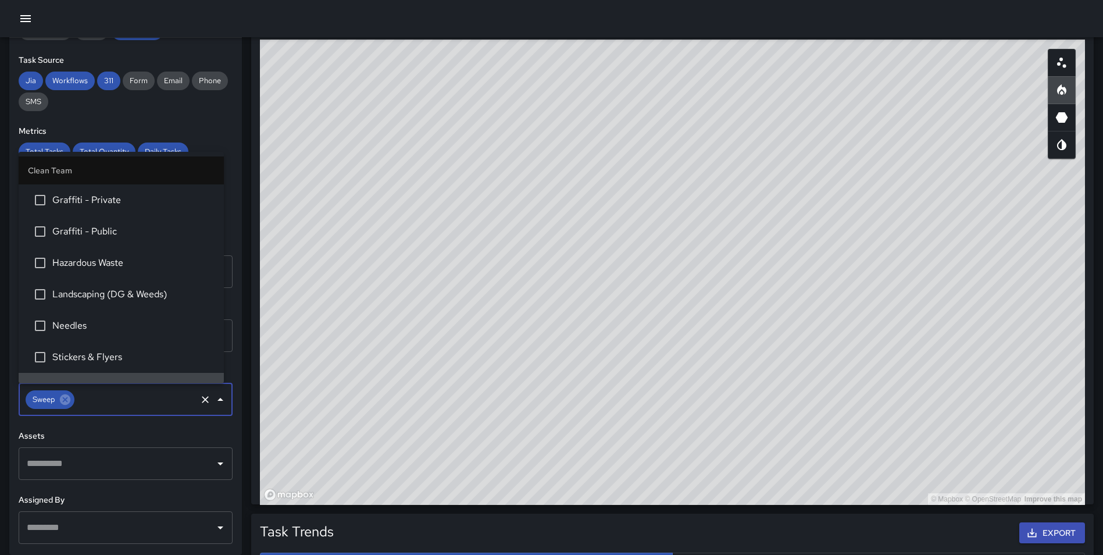
scroll to position [21, 0]
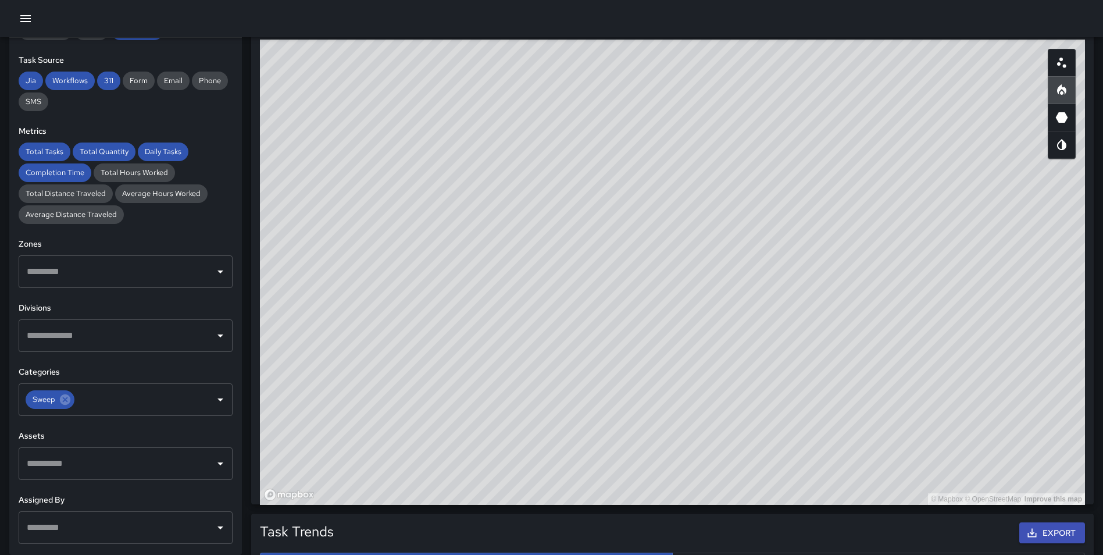
click at [247, 324] on div "Task Map and Details Export CSV Export Images ID Address Division 067b0850 43 6…" at bounding box center [668, 230] width 852 height 548
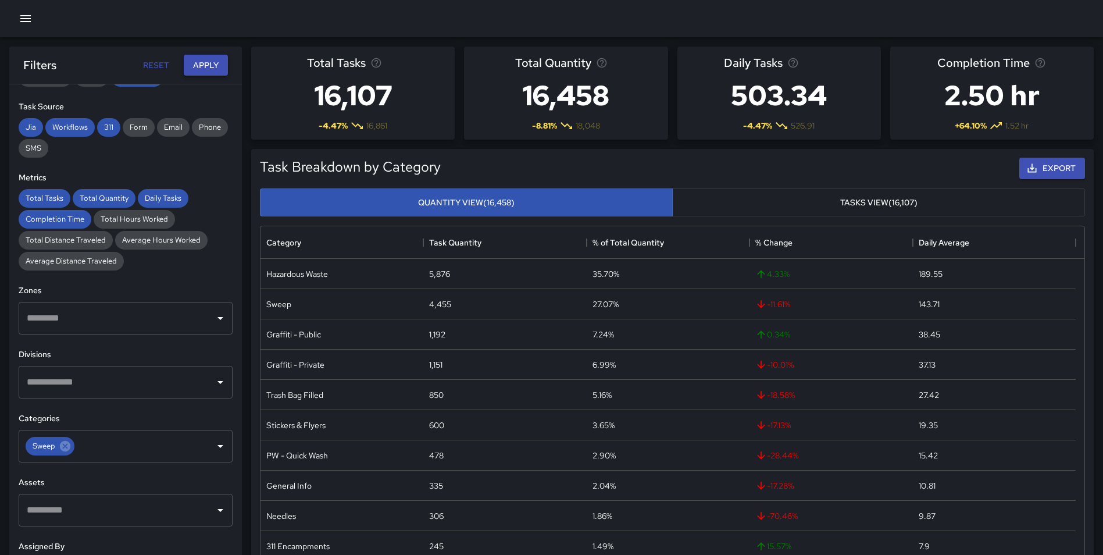
click at [207, 63] on button "Apply" at bounding box center [206, 66] width 44 height 22
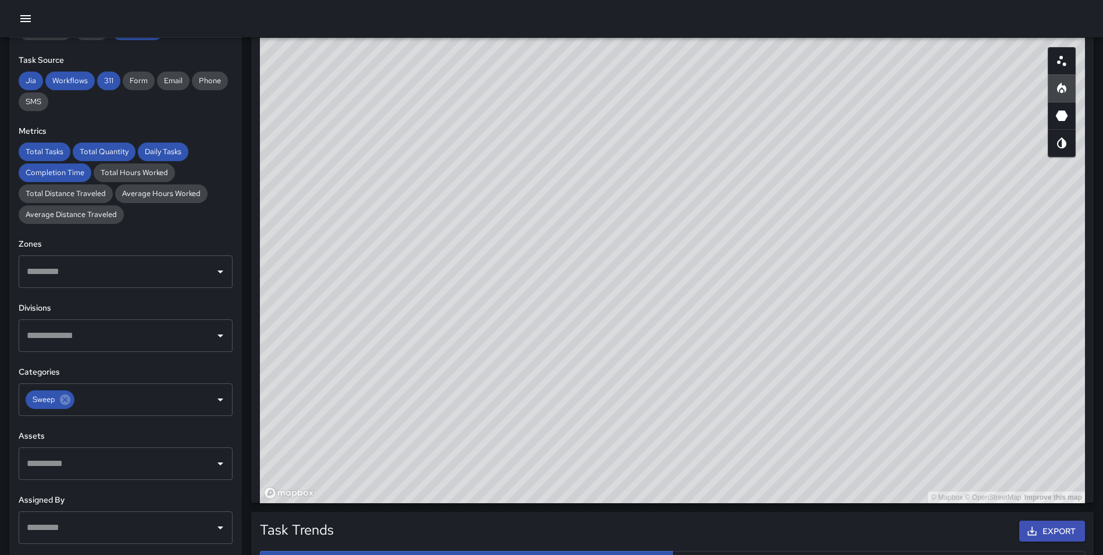
scroll to position [631, 0]
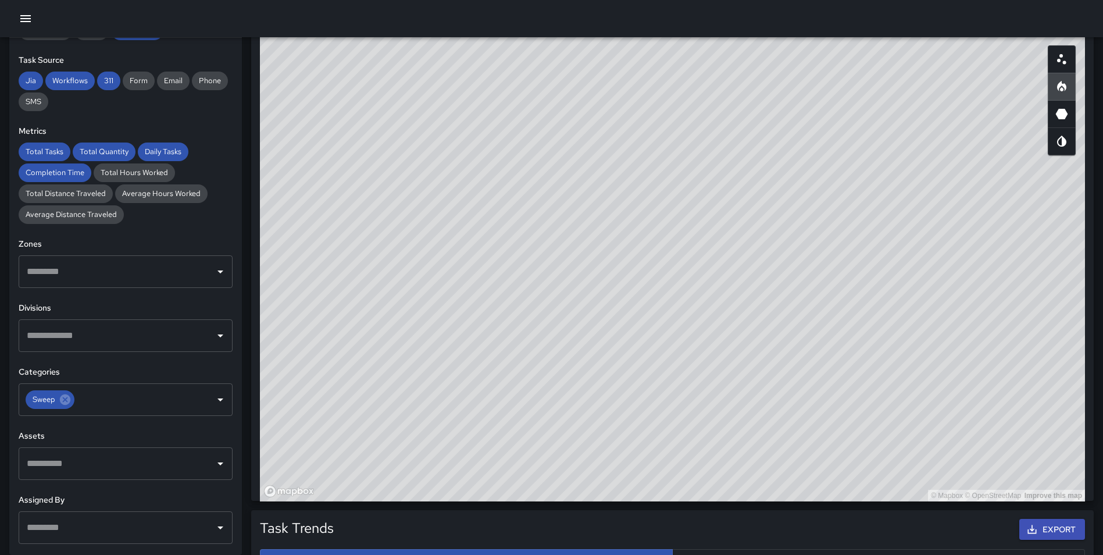
click at [1070, 62] on button "button" at bounding box center [1062, 59] width 28 height 28
click at [1066, 89] on icon "Heatmap" at bounding box center [1061, 86] width 9 height 10
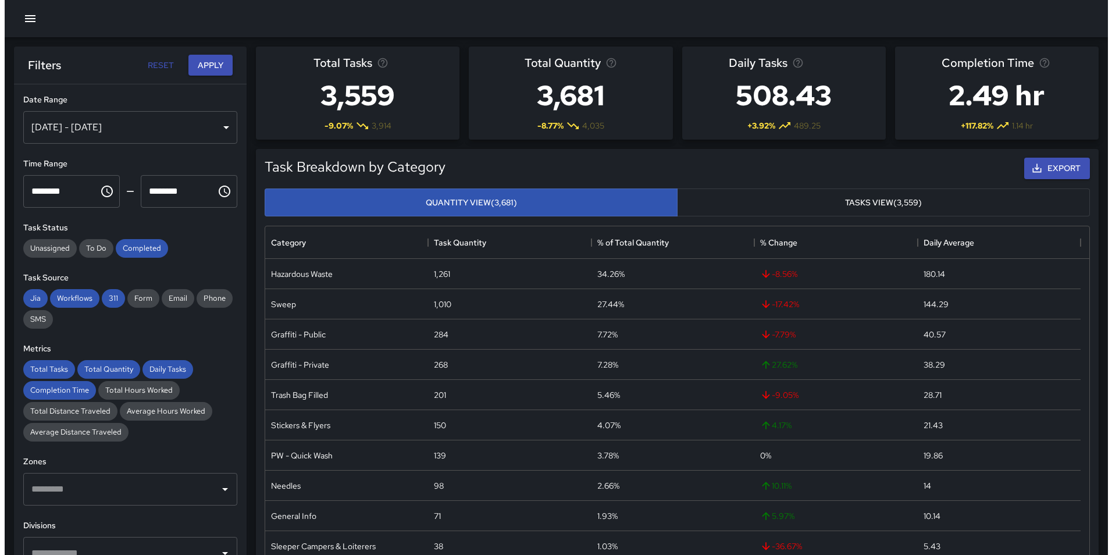
scroll to position [339, 815]
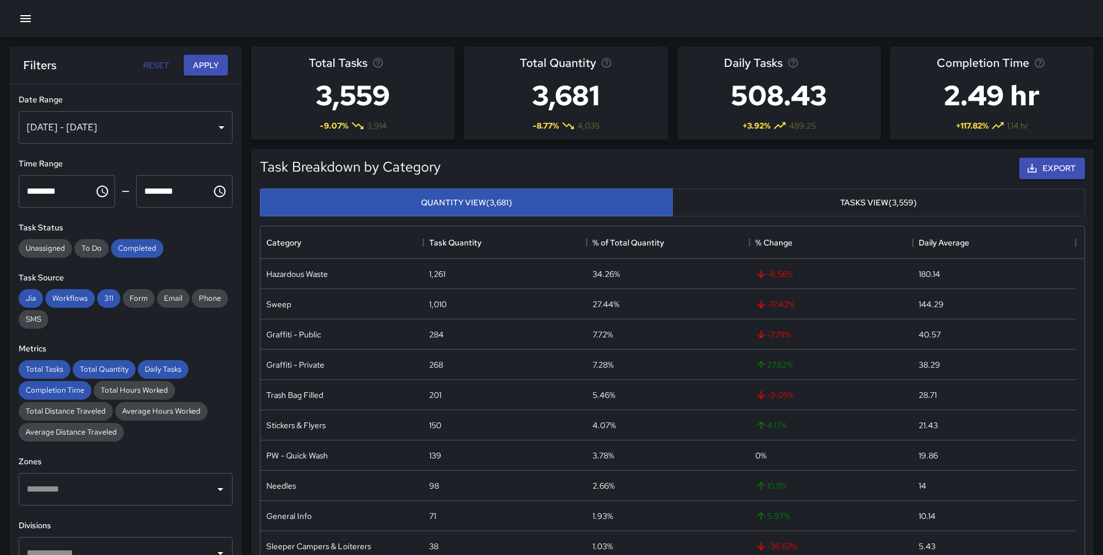
click at [28, 16] on icon "button" at bounding box center [25, 18] width 10 height 7
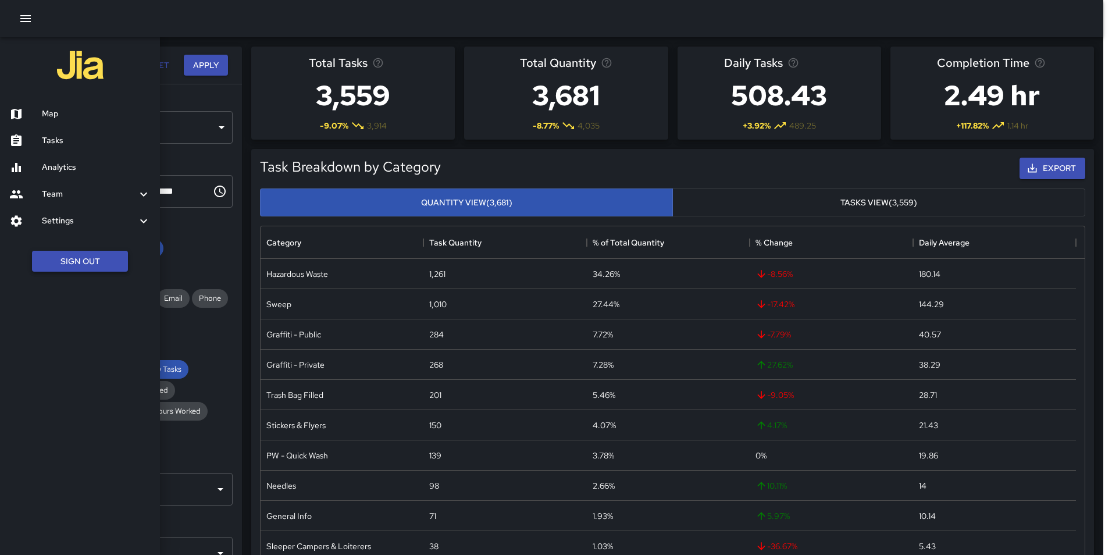
click at [79, 261] on button "Sign Out" at bounding box center [80, 262] width 96 height 22
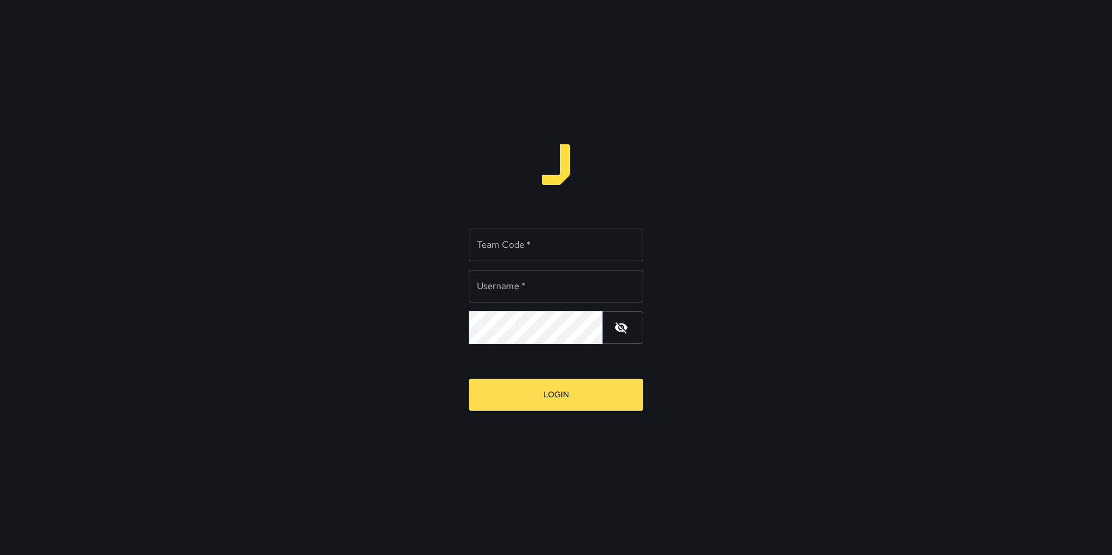
type input "**********"
click at [541, 248] on input "Team Code   *" at bounding box center [556, 244] width 174 height 33
type input "****"
click at [469, 378] on button "Login" at bounding box center [556, 394] width 174 height 32
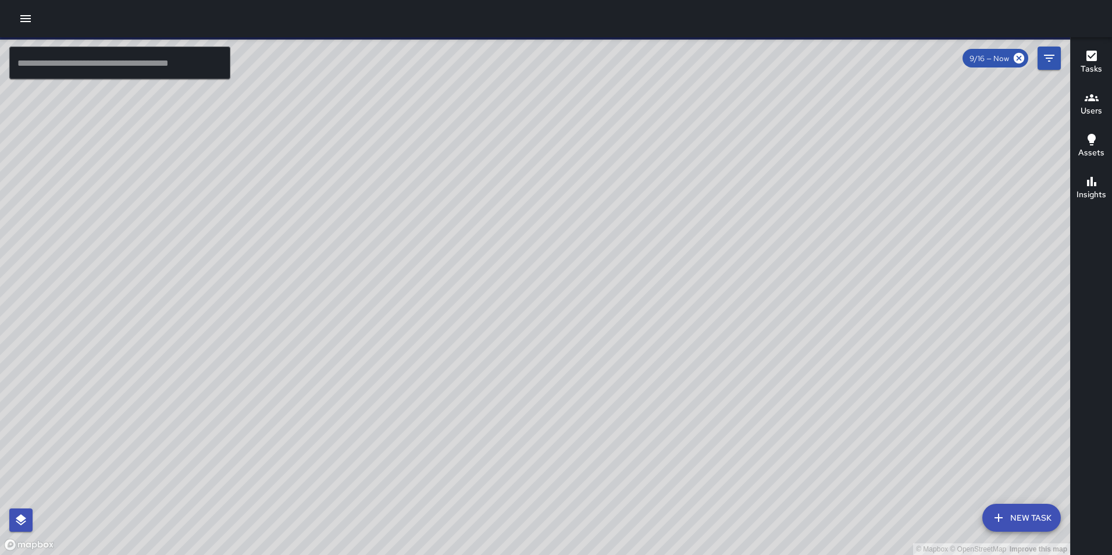
click at [32, 20] on icon "button" at bounding box center [26, 19] width 14 height 14
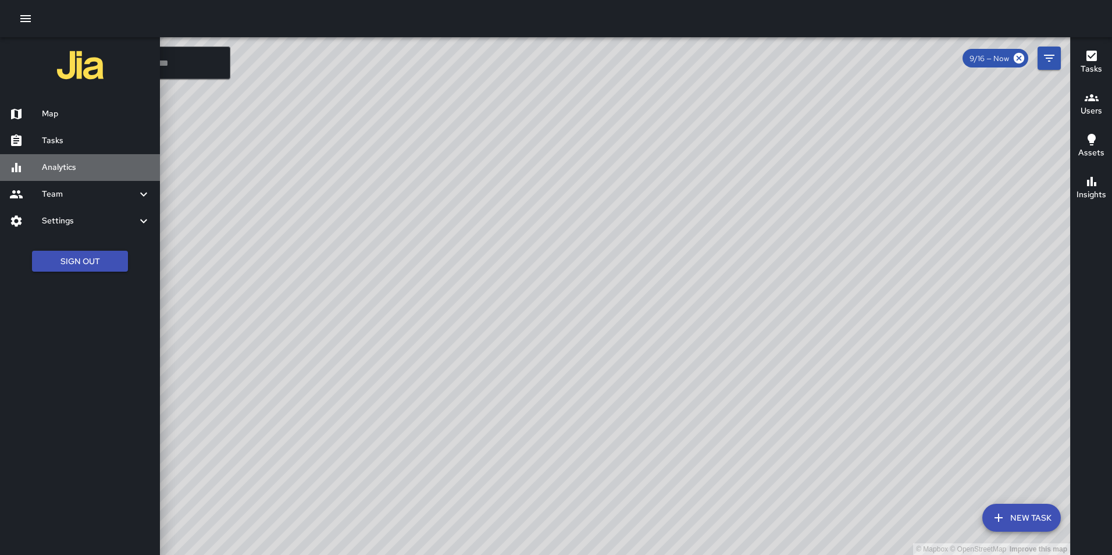
click at [66, 166] on h6 "Analytics" at bounding box center [96, 167] width 109 height 13
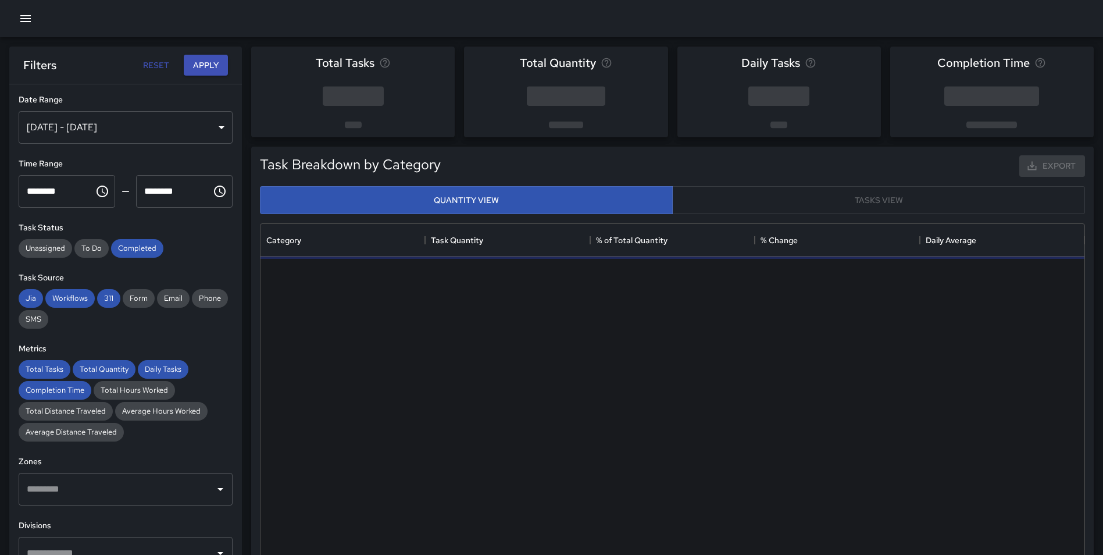
scroll to position [339, 815]
click at [88, 130] on div "[DATE] - [DATE]" at bounding box center [126, 127] width 214 height 33
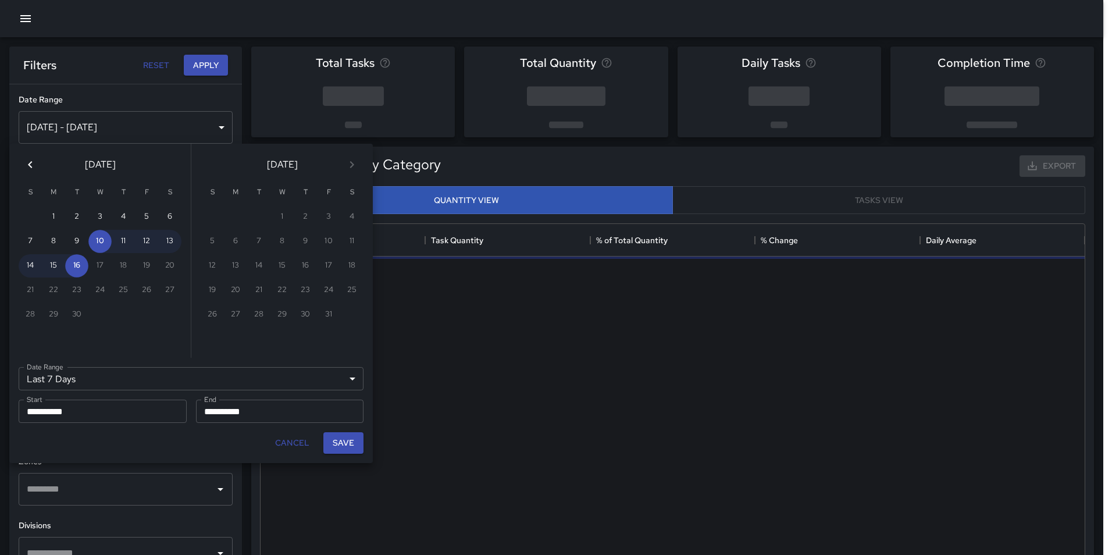
click at [34, 165] on icon "Previous month" at bounding box center [30, 165] width 14 height 14
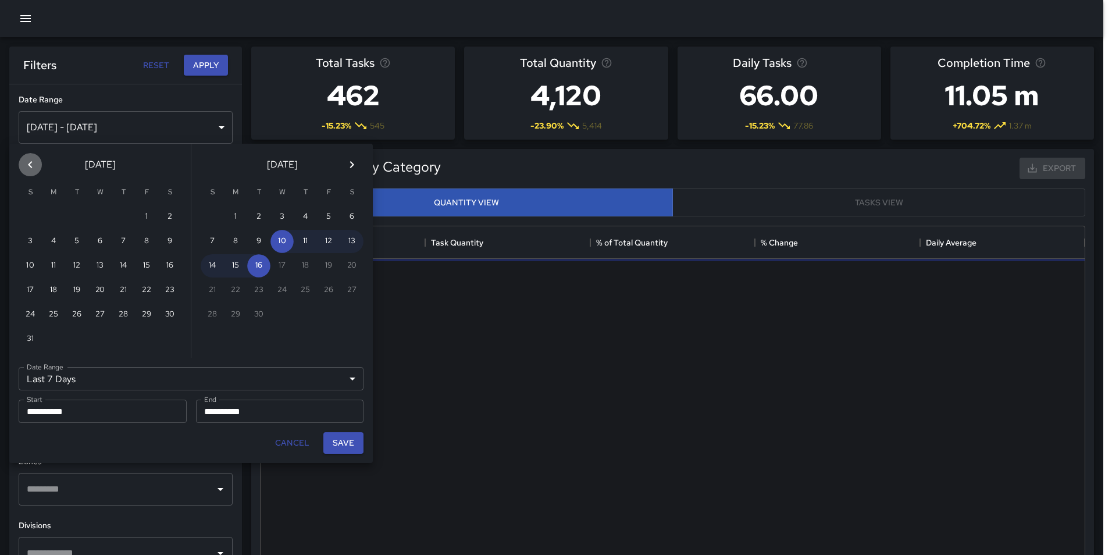
click at [34, 165] on icon "Previous month" at bounding box center [30, 165] width 14 height 14
click at [123, 214] on button "1" at bounding box center [123, 216] width 23 height 23
type input "******"
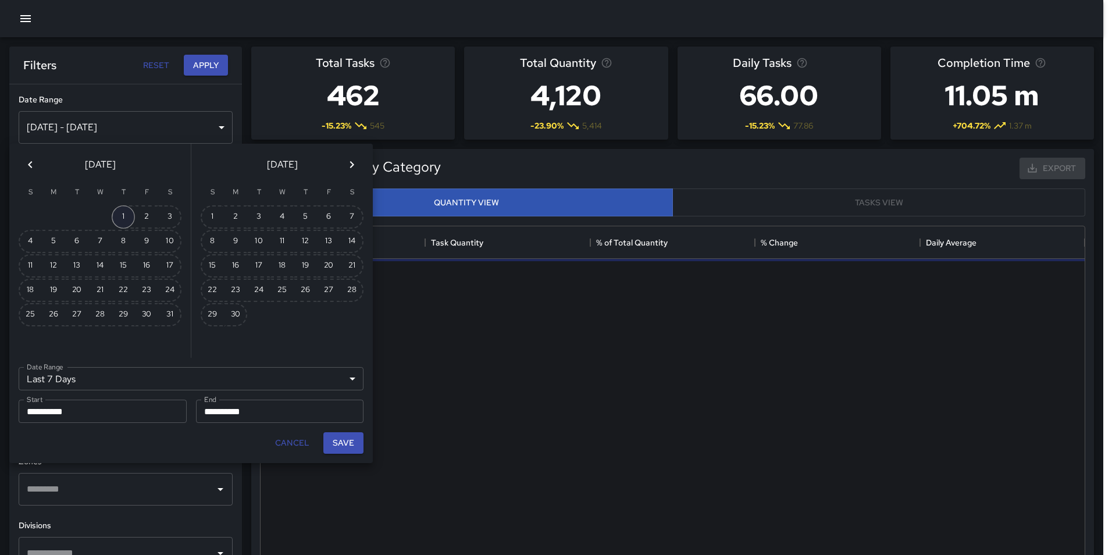
type input "**********"
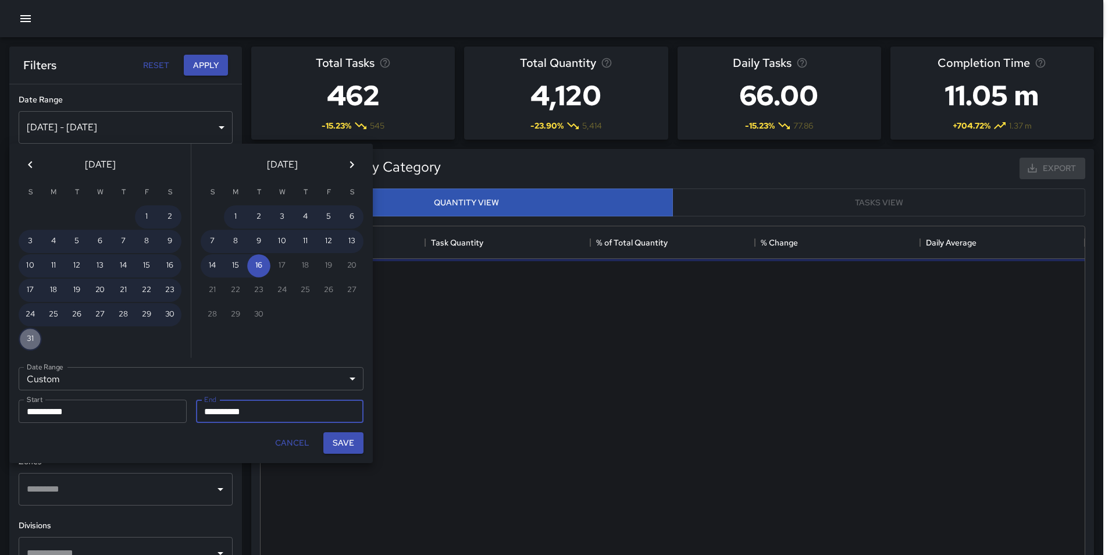
click at [34, 333] on button "31" at bounding box center [30, 338] width 23 height 23
type input "**********"
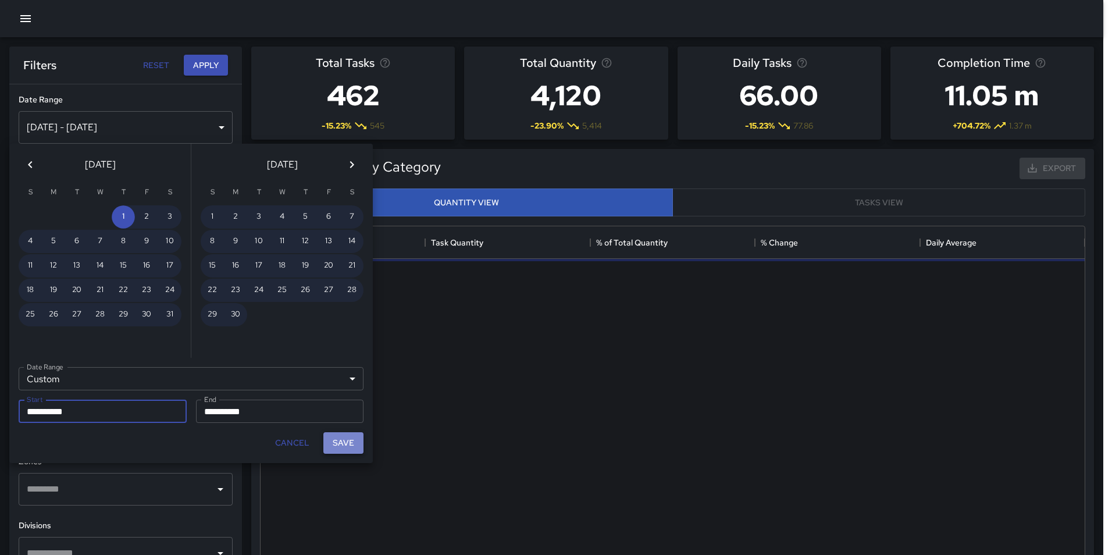
click at [335, 441] on button "Save" at bounding box center [343, 443] width 40 height 22
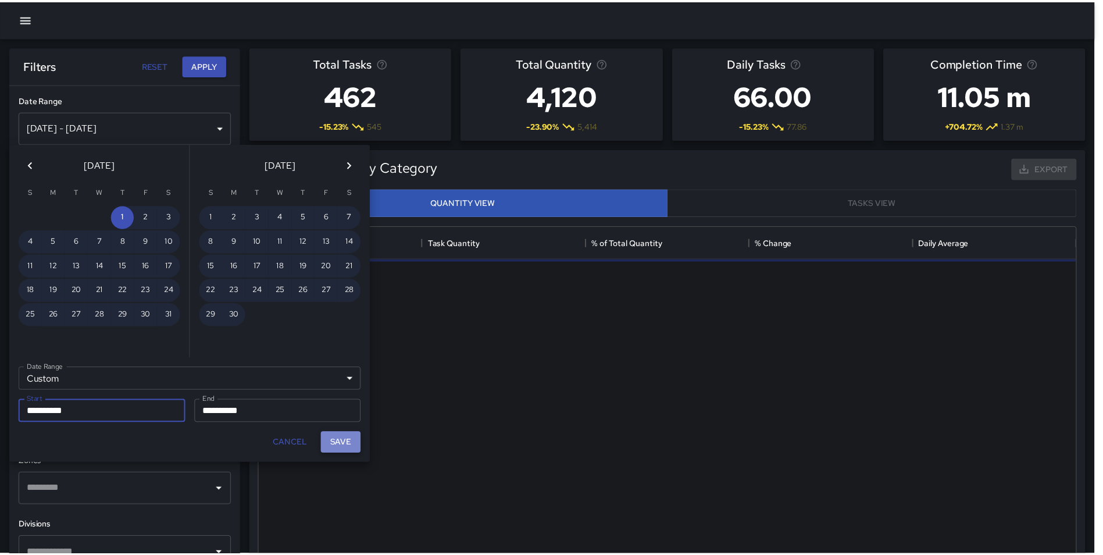
type input "**********"
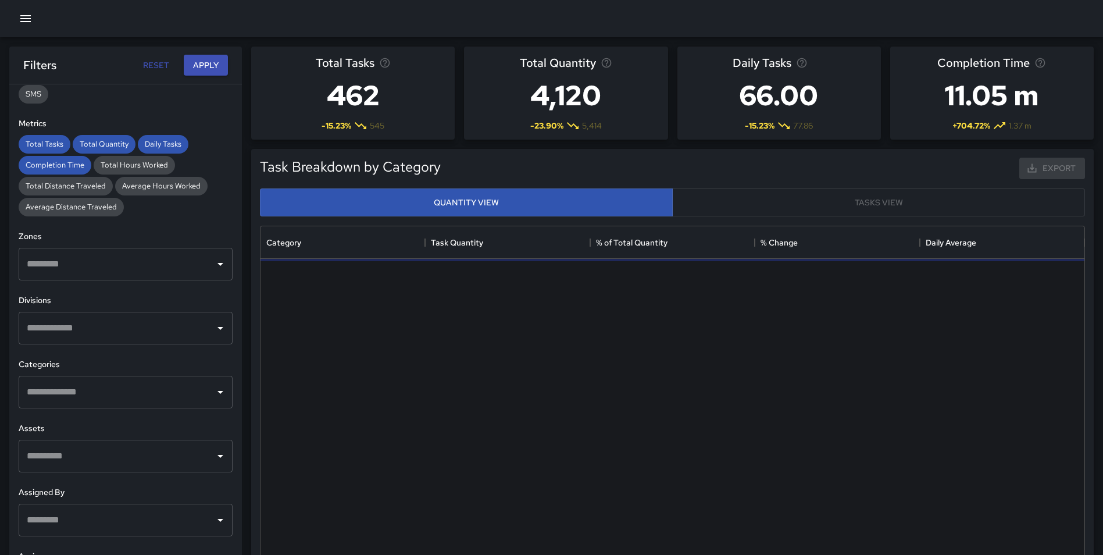
scroll to position [233, 0]
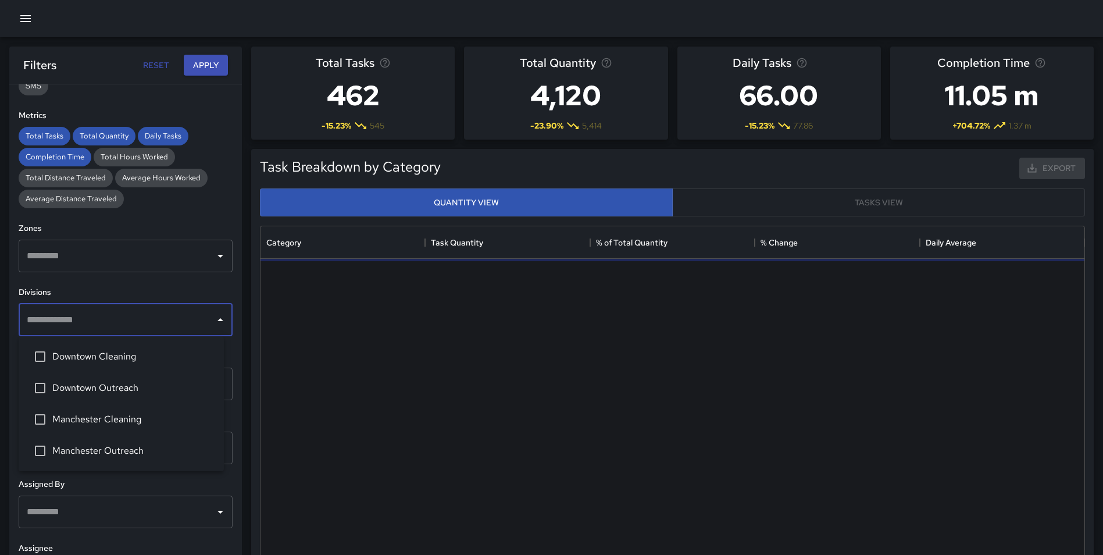
click at [91, 320] on input "text" at bounding box center [117, 320] width 186 height 22
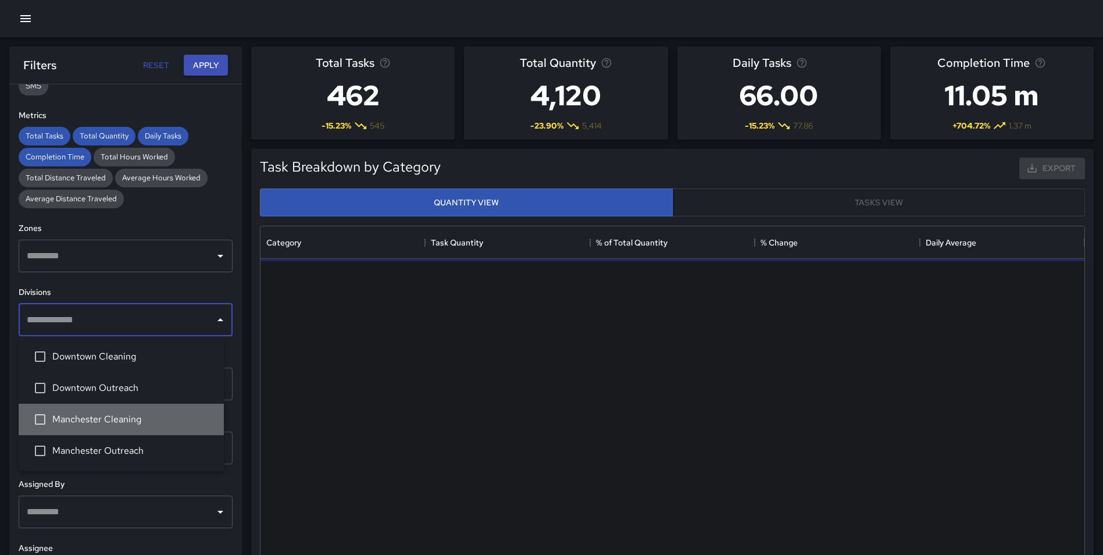
click at [120, 432] on li "Manchester Cleaning" at bounding box center [121, 418] width 205 height 31
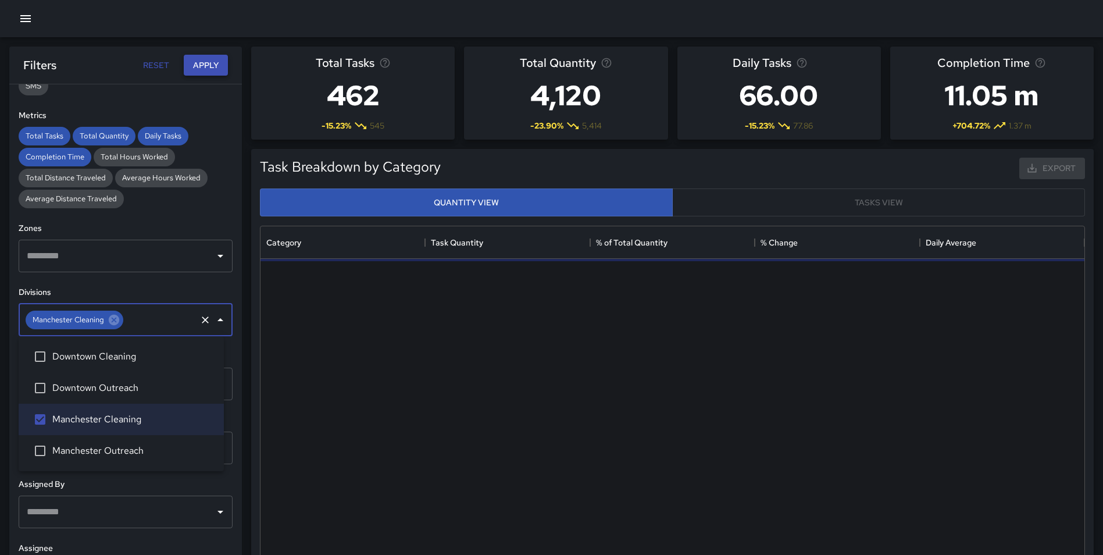
click at [199, 64] on button "Apply" at bounding box center [206, 66] width 44 height 22
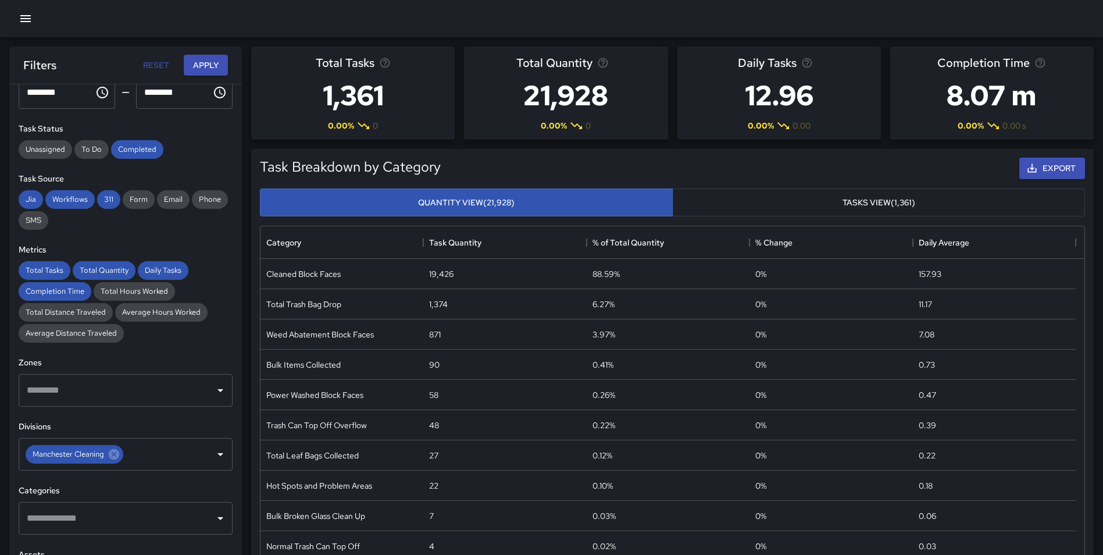
scroll to position [0, 0]
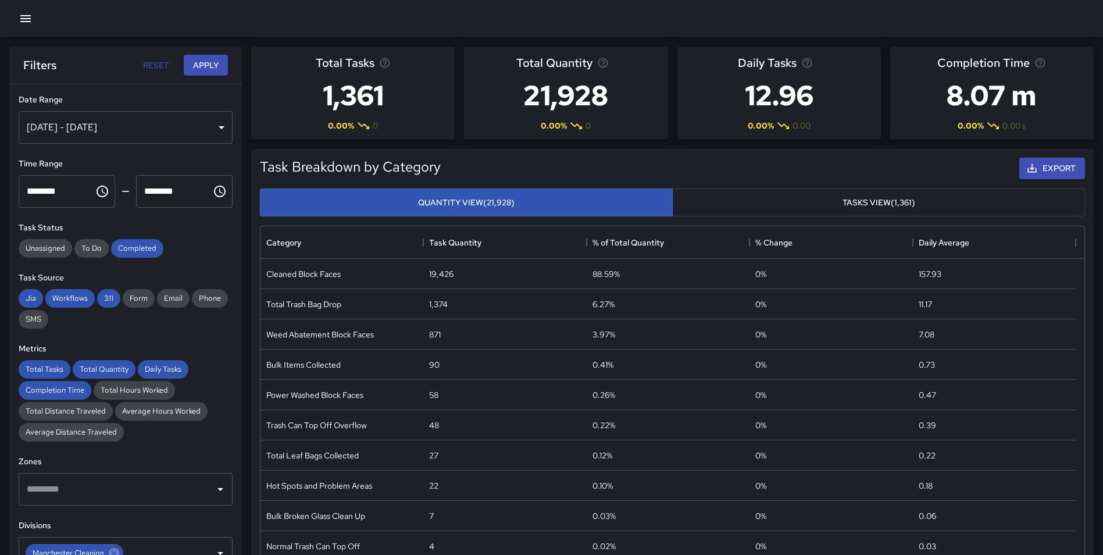
click at [134, 115] on div "[DATE] - [DATE]" at bounding box center [126, 127] width 214 height 33
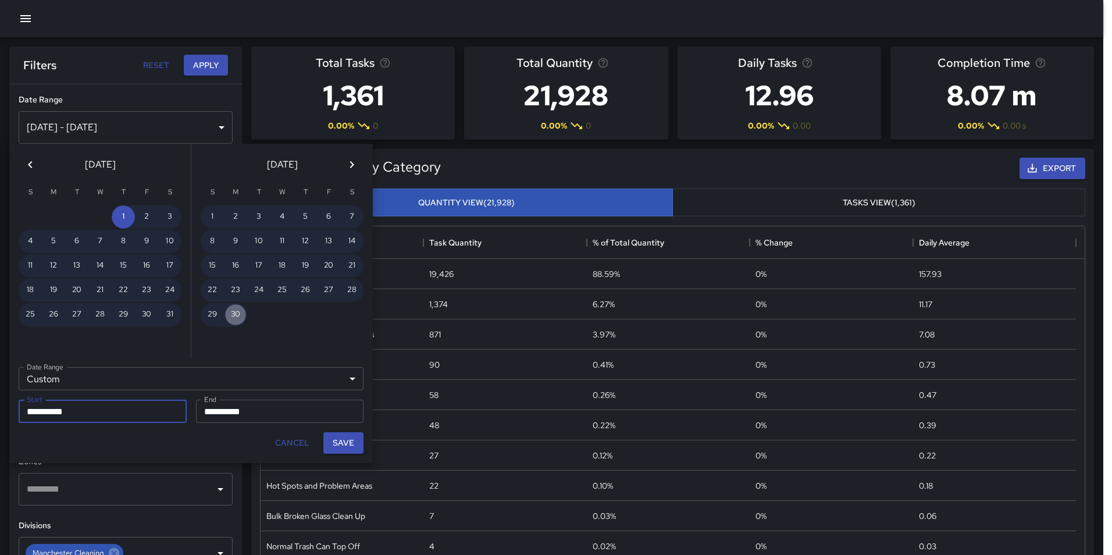
click at [237, 312] on button "30" at bounding box center [235, 314] width 23 height 23
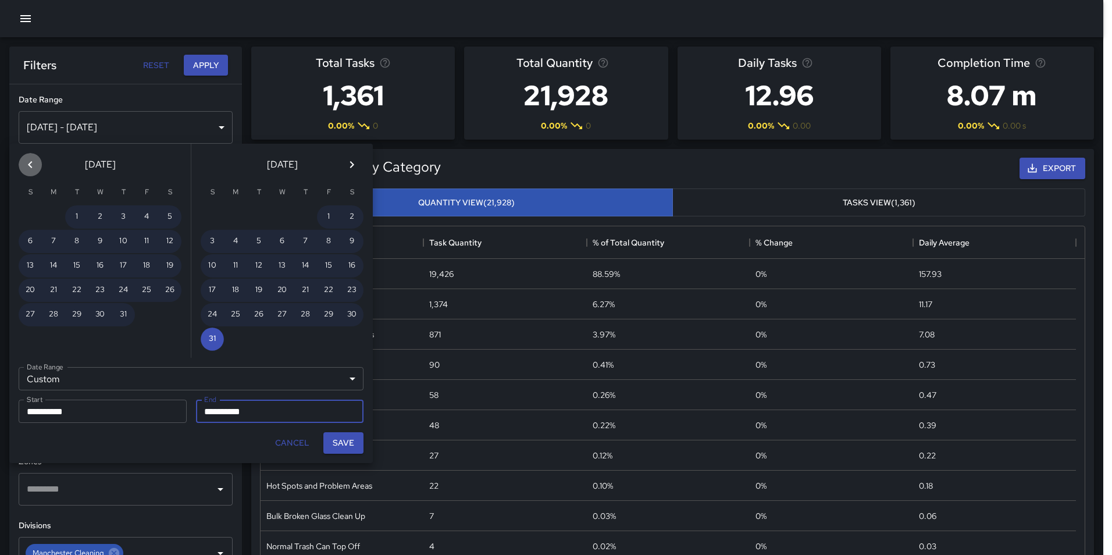
click at [35, 164] on icon "Previous month" at bounding box center [30, 165] width 14 height 14
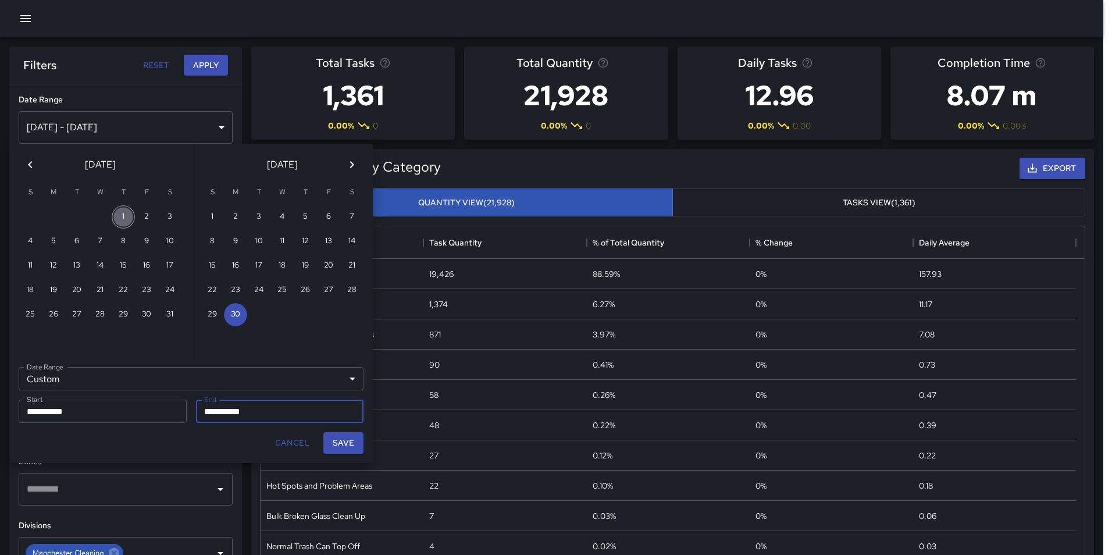
click at [126, 218] on button "1" at bounding box center [123, 216] width 23 height 23
type input "**********"
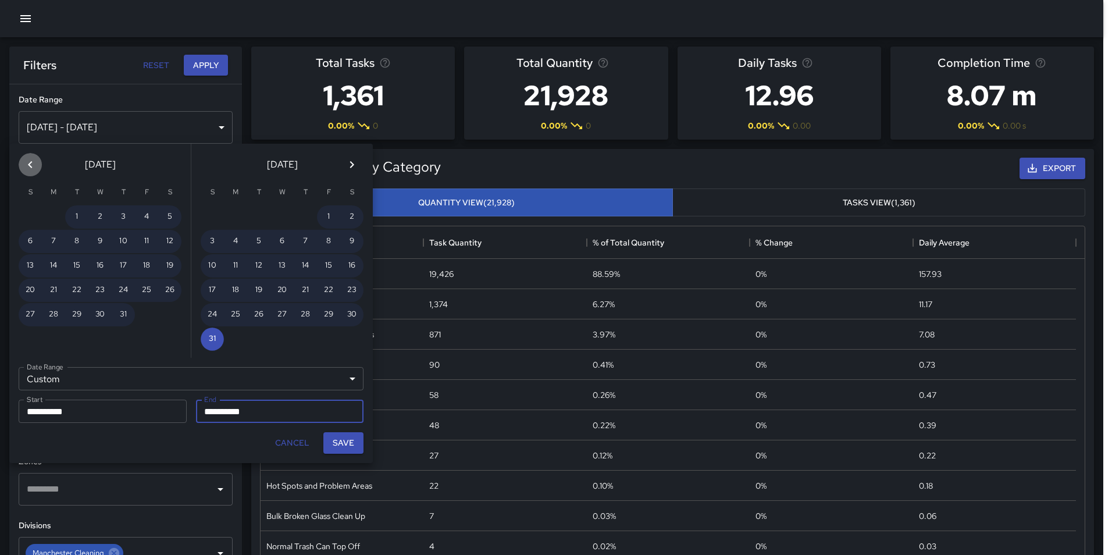
click at [28, 162] on icon "Previous month" at bounding box center [30, 165] width 14 height 14
click at [50, 310] on button "30" at bounding box center [53, 314] width 23 height 23
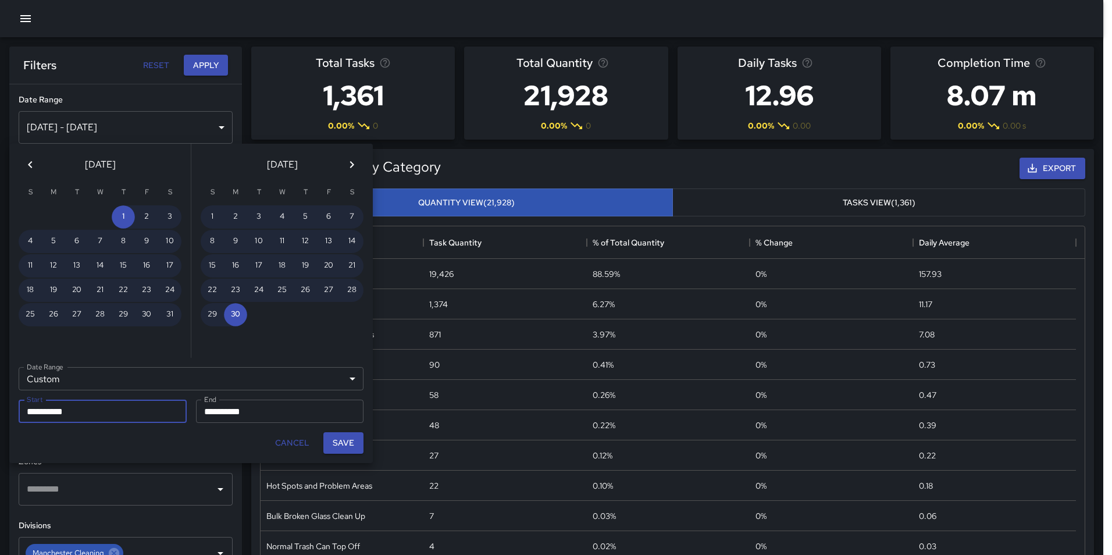
type input "**********"
click at [340, 436] on button "Save" at bounding box center [343, 443] width 40 height 22
type input "**********"
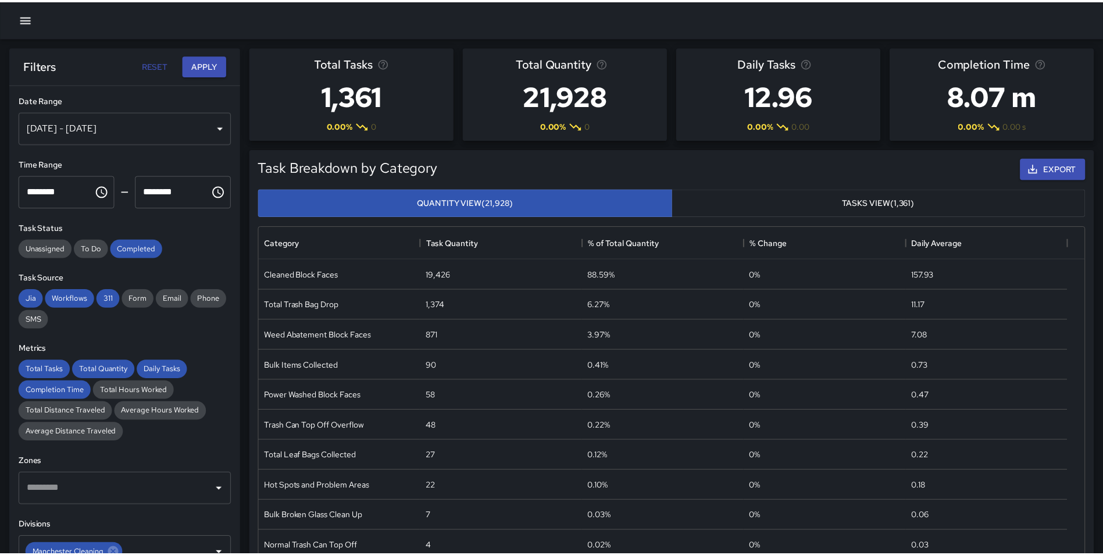
scroll to position [9, 9]
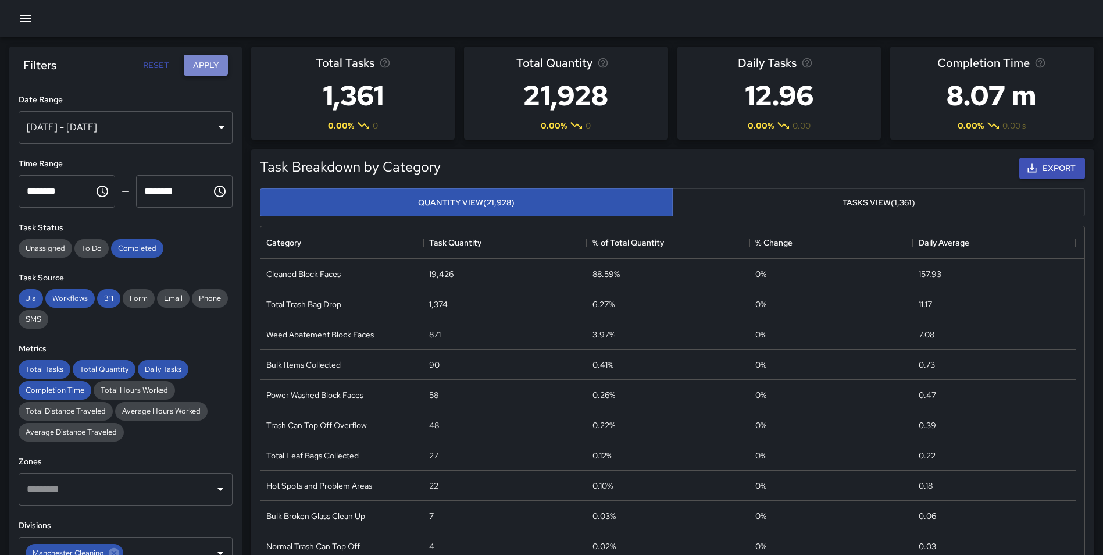
click at [195, 66] on button "Apply" at bounding box center [206, 66] width 44 height 22
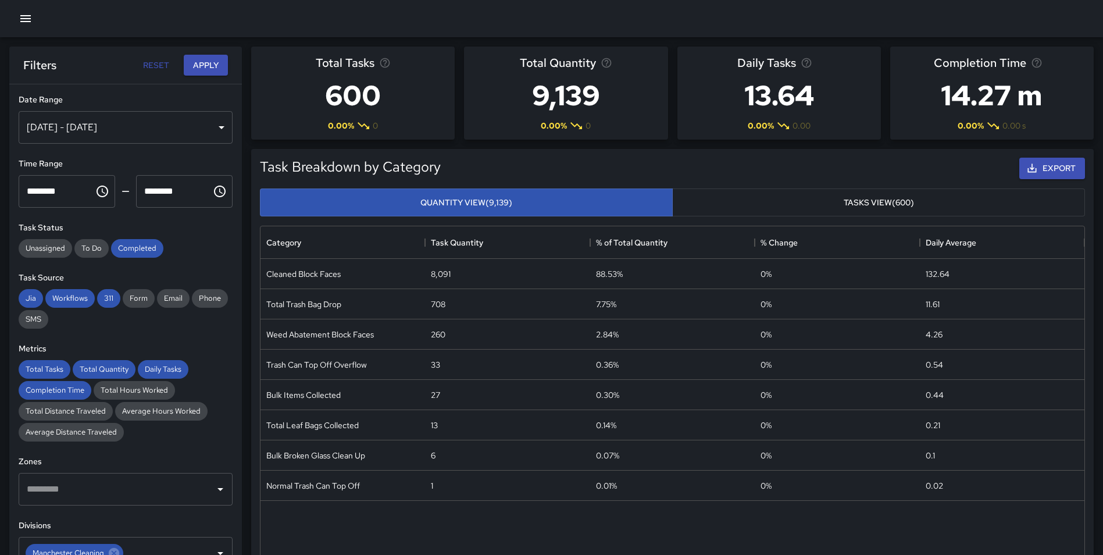
click at [242, 174] on div "Task Breakdown by Category Export Quantity View (9,139) Tasks View (600) Catego…" at bounding box center [668, 362] width 852 height 444
click at [135, 135] on div "[DATE] - [DATE]" at bounding box center [126, 127] width 214 height 33
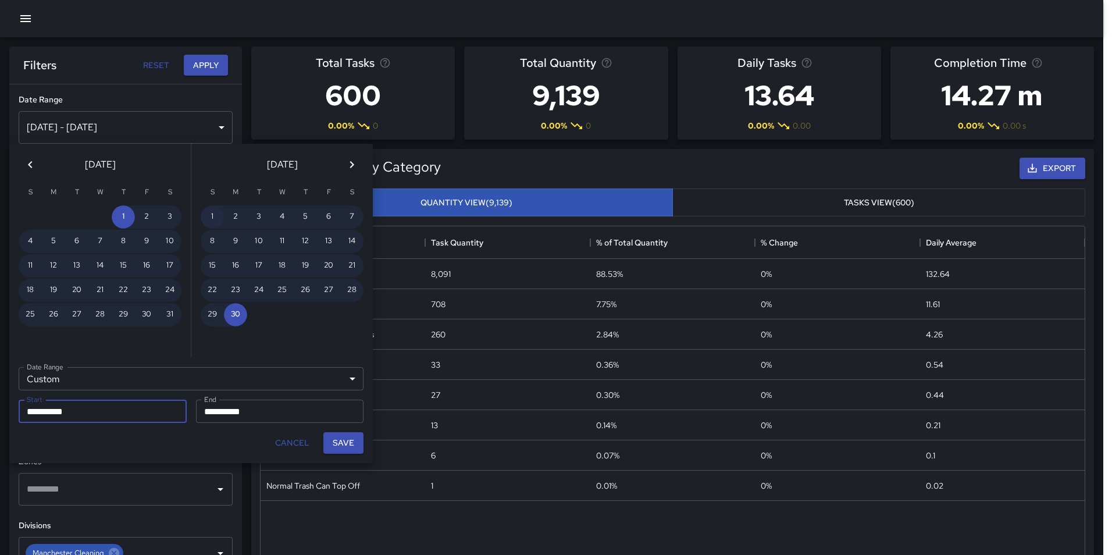
click at [214, 215] on button "1" at bounding box center [212, 216] width 23 height 23
type input "**********"
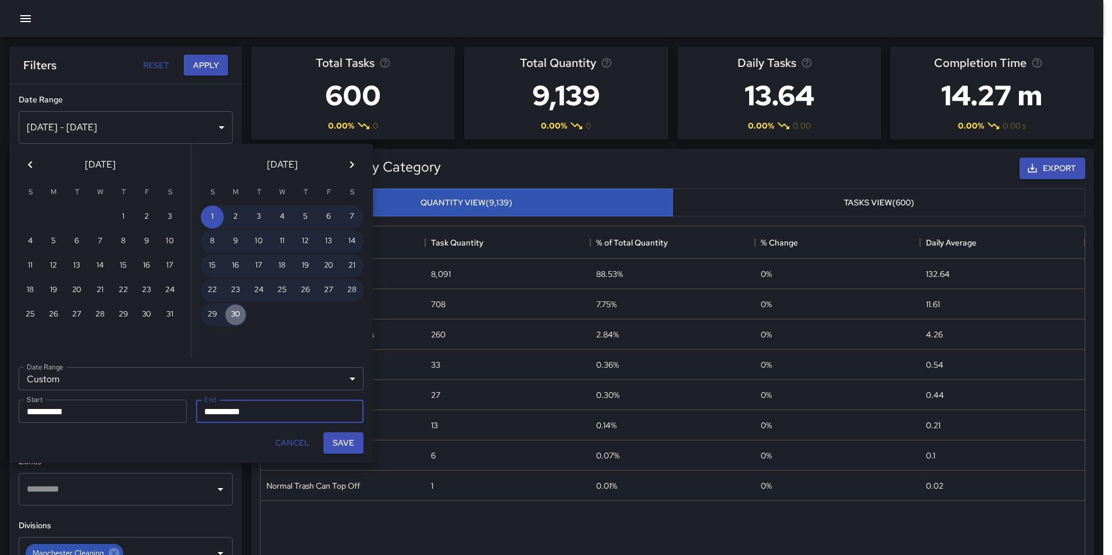
click at [231, 309] on button "30" at bounding box center [235, 314] width 23 height 23
click at [341, 445] on button "Save" at bounding box center [343, 443] width 40 height 22
type input "**********"
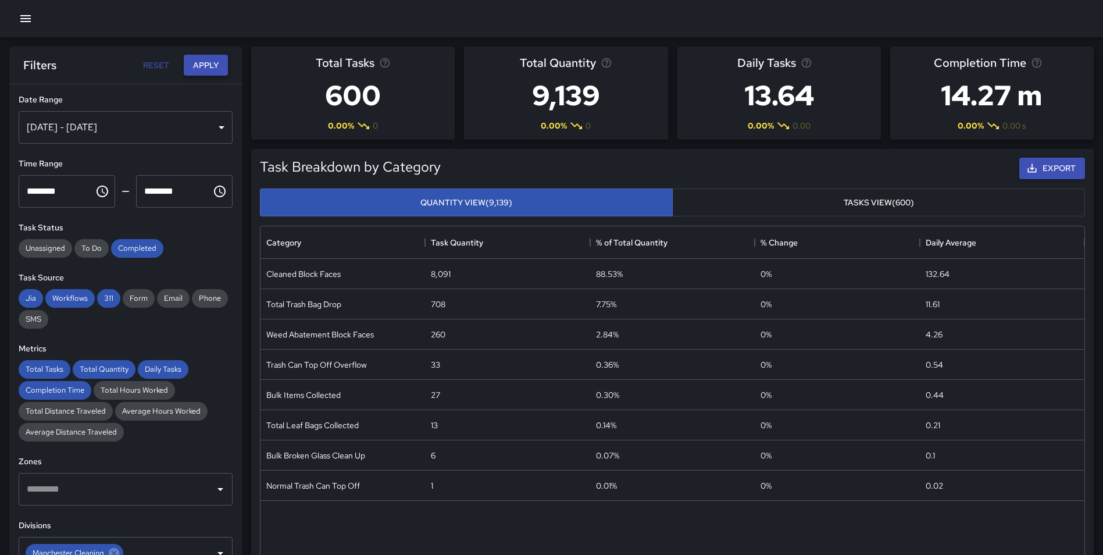
click at [203, 73] on button "Apply" at bounding box center [206, 66] width 44 height 22
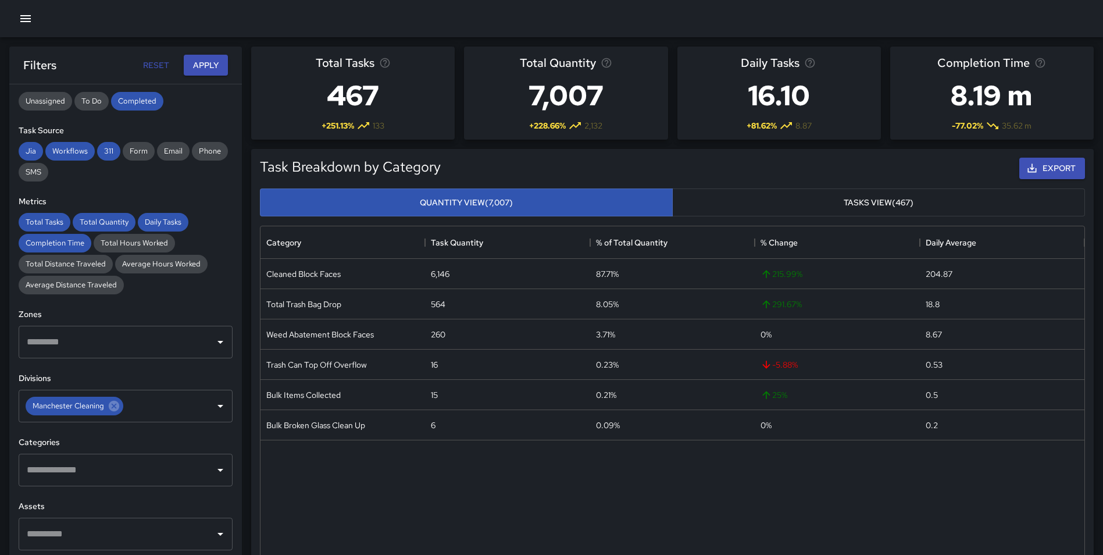
scroll to position [183, 0]
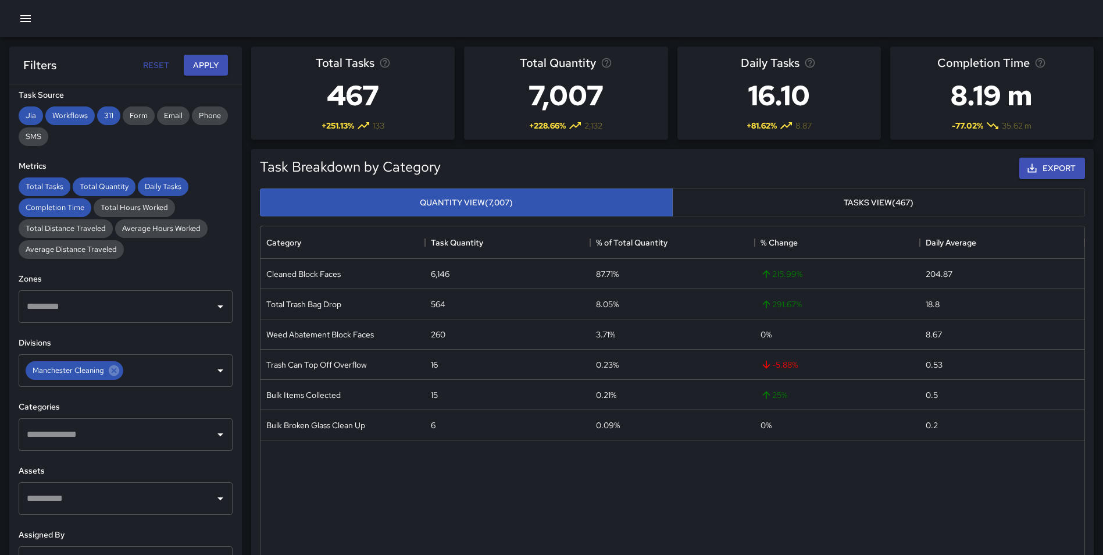
click at [74, 440] on input "text" at bounding box center [117, 434] width 186 height 22
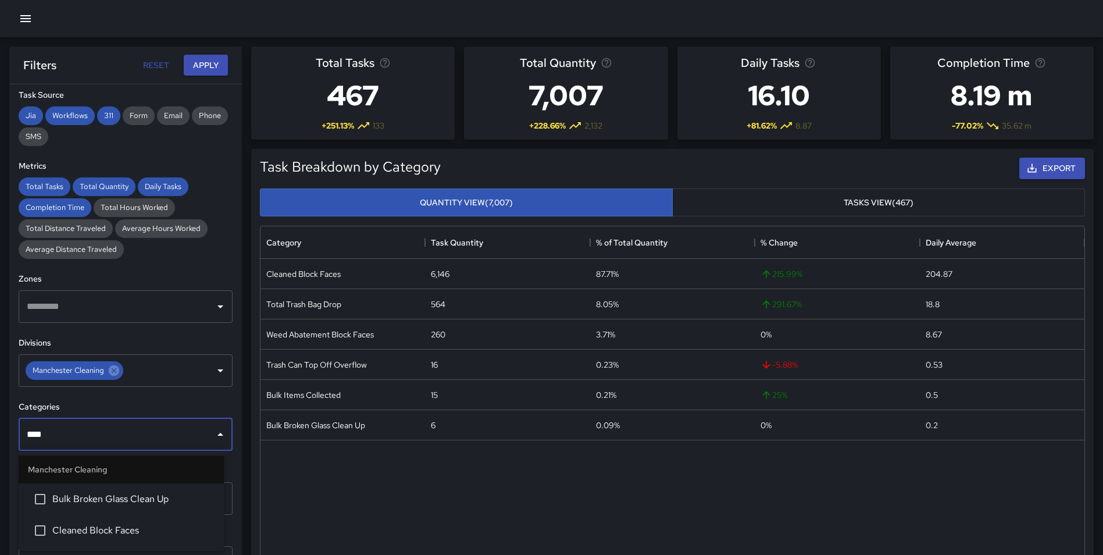
type input "*****"
click at [89, 523] on span "Cleaned Block Faces" at bounding box center [133, 530] width 162 height 14
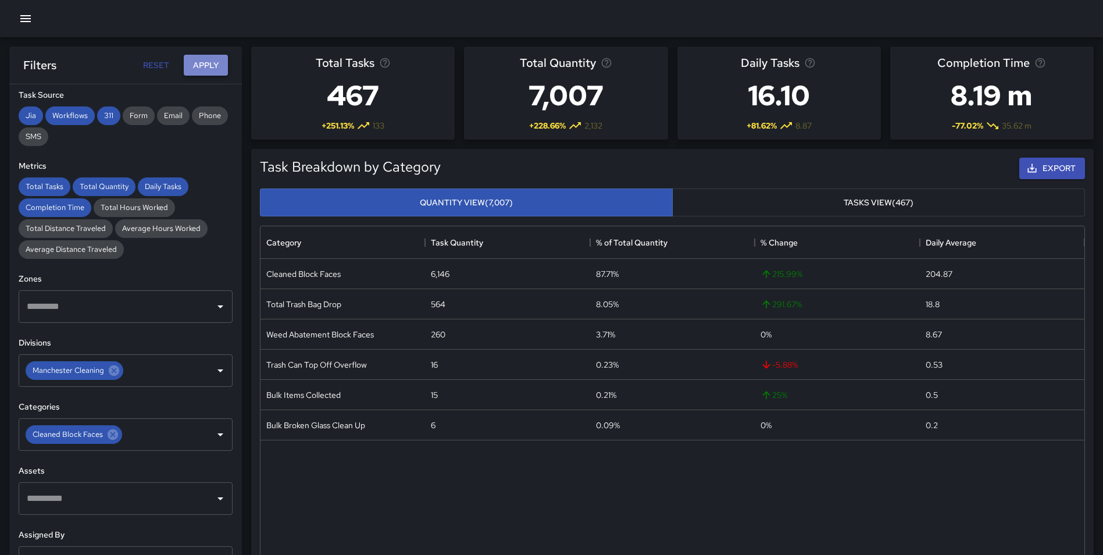
click at [192, 65] on button "Apply" at bounding box center [206, 66] width 44 height 22
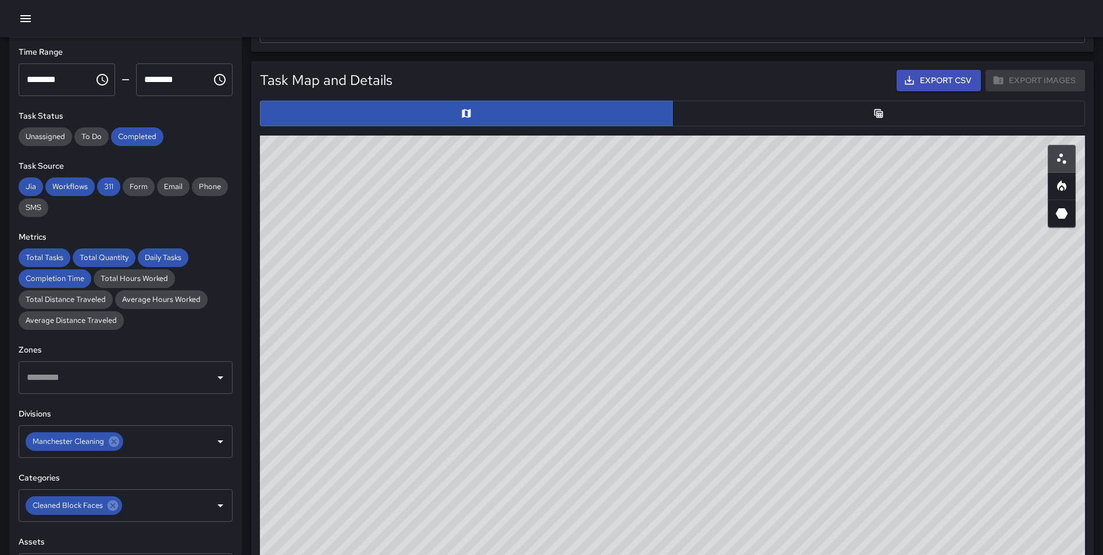
scroll to position [519, 0]
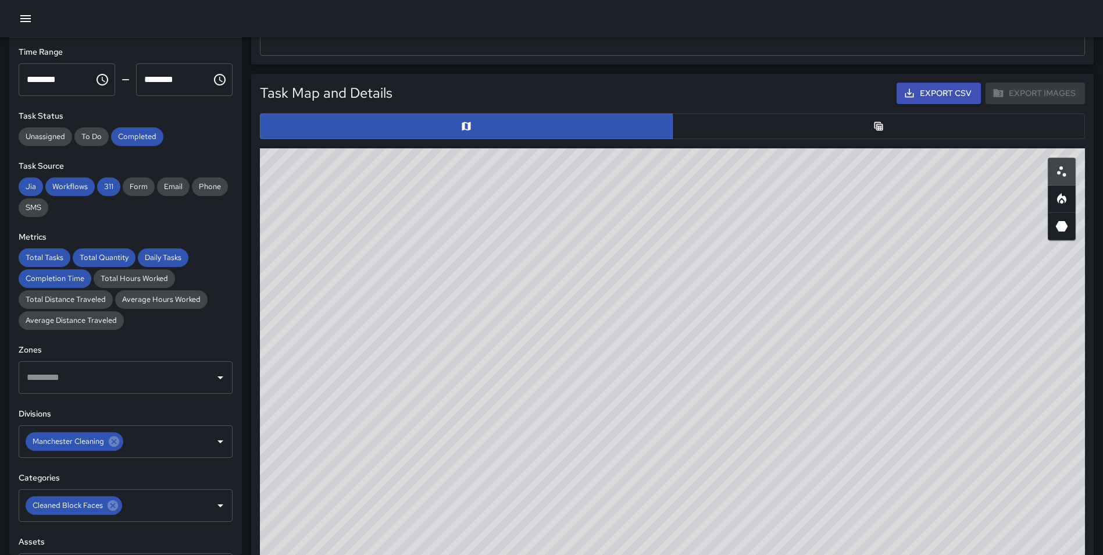
click at [1062, 209] on button "button" at bounding box center [1062, 199] width 28 height 28
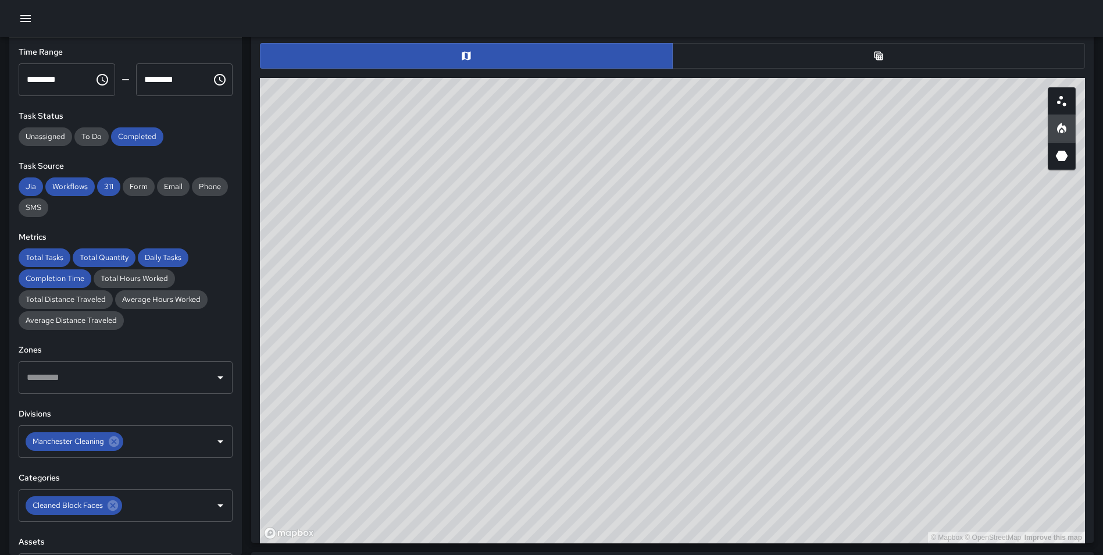
scroll to position [600, 0]
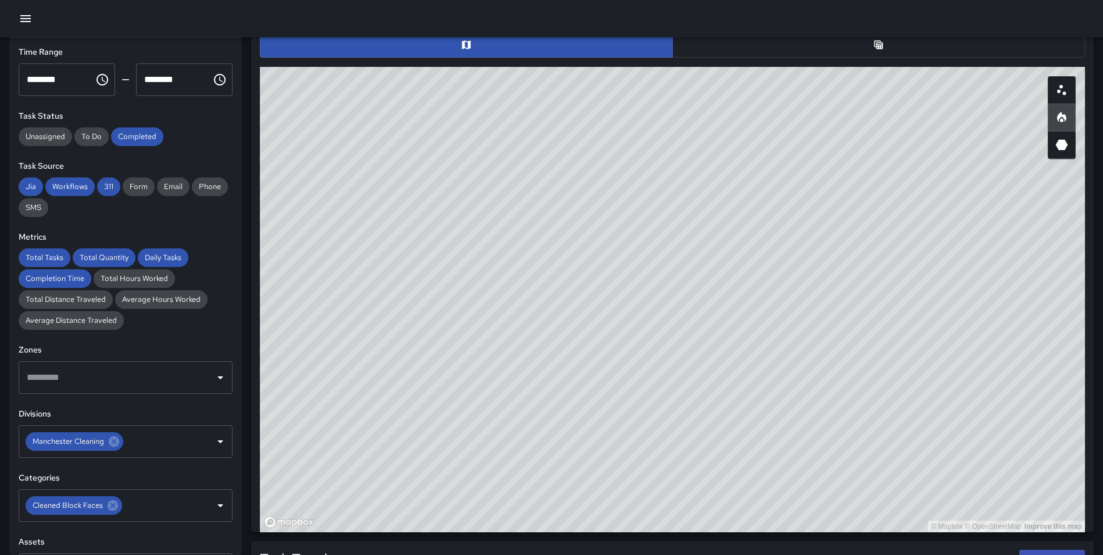
drag, startPoint x: 945, startPoint y: 310, endPoint x: 588, endPoint y: 141, distance: 395.0
click at [588, 138] on div "© Mapbox © OpenStreetMap Improve this map" at bounding box center [672, 299] width 825 height 465
drag, startPoint x: 881, startPoint y: 315, endPoint x: 834, endPoint y: 225, distance: 101.4
click at [834, 225] on div "© Mapbox © OpenStreetMap Improve this map" at bounding box center [672, 299] width 825 height 465
drag, startPoint x: 646, startPoint y: 473, endPoint x: 571, endPoint y: 263, distance: 222.5
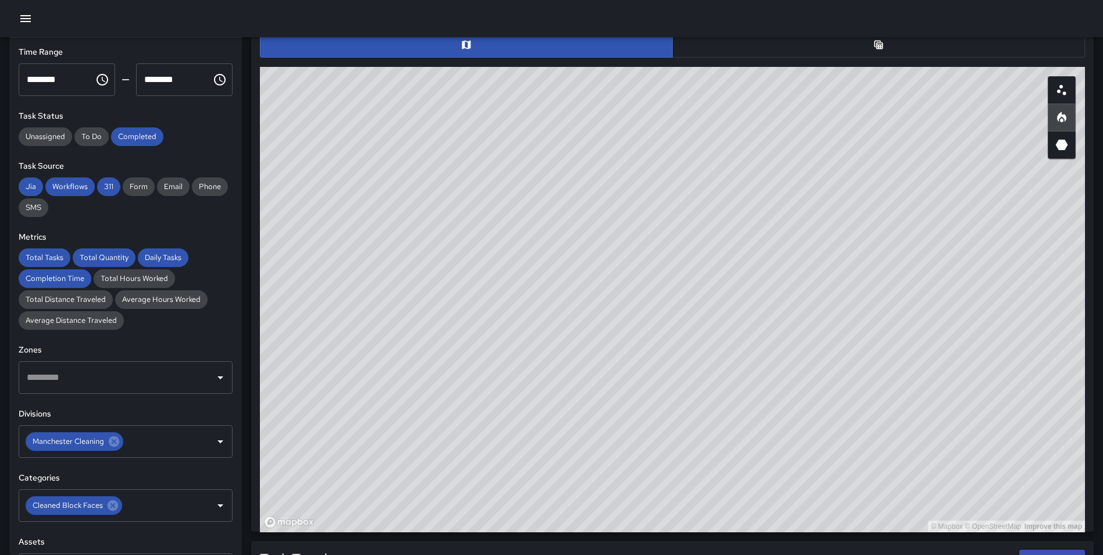
click at [573, 261] on div "© Mapbox © OpenStreetMap Improve this map" at bounding box center [672, 299] width 825 height 465
drag, startPoint x: 943, startPoint y: 397, endPoint x: 948, endPoint y: 485, distance: 87.9
click at [959, 554] on html "**********" at bounding box center [551, 220] width 1103 height 1641
drag, startPoint x: 927, startPoint y: 283, endPoint x: 850, endPoint y: 209, distance: 106.5
click at [850, 209] on div "© Mapbox © OpenStreetMap Improve this map" at bounding box center [672, 299] width 825 height 465
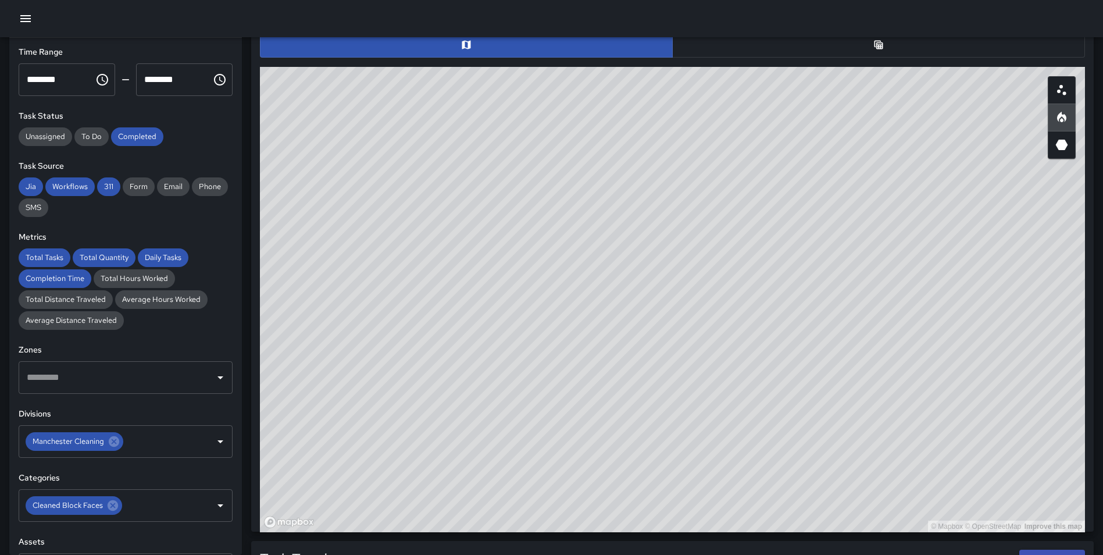
click at [772, 480] on div "© Mapbox © OpenStreetMap Improve this map" at bounding box center [672, 299] width 825 height 465
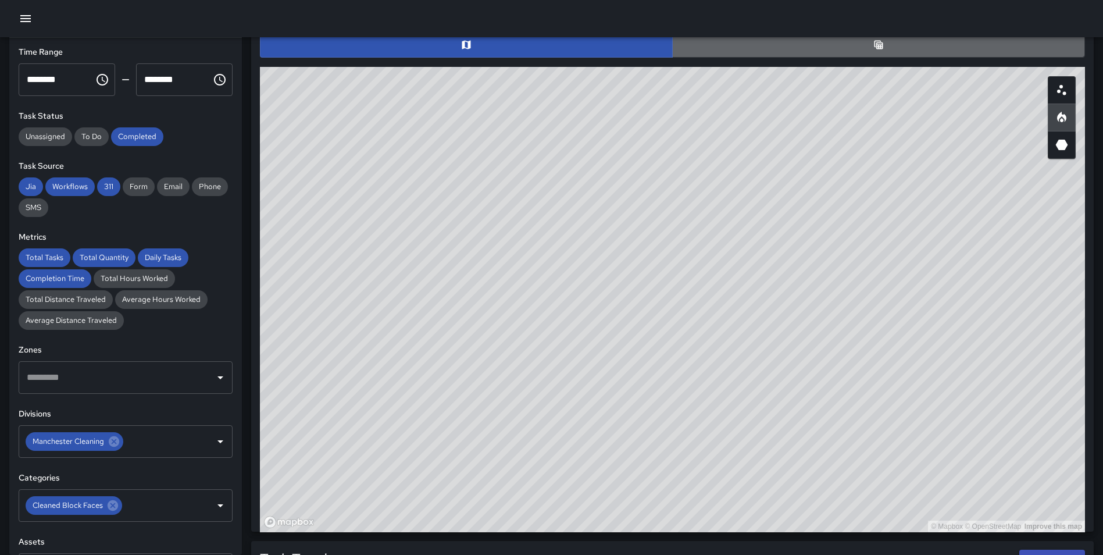
click at [895, 49] on button "button" at bounding box center [878, 45] width 413 height 26
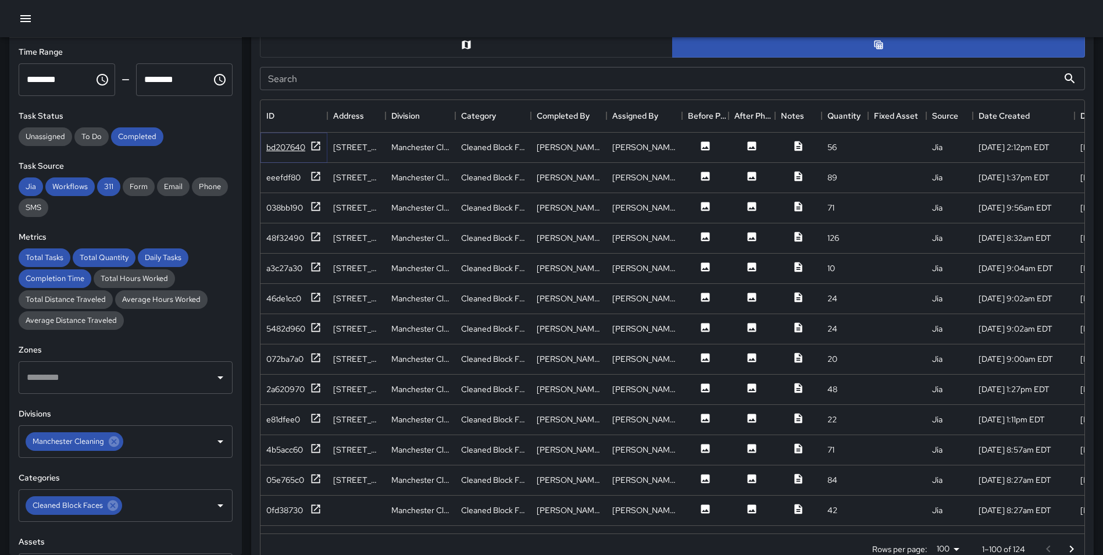
click at [314, 147] on icon at bounding box center [316, 146] width 12 height 12
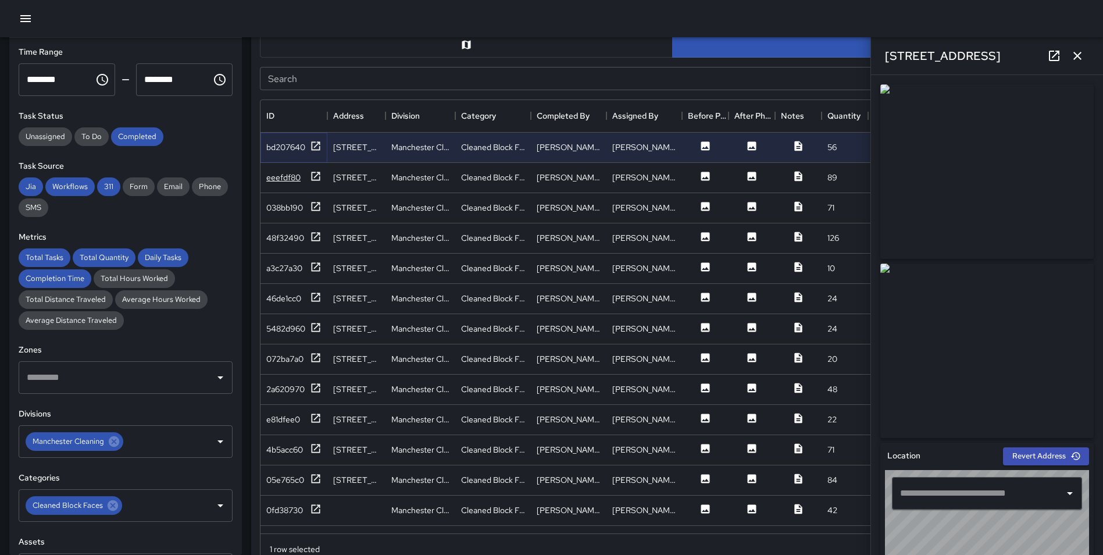
type input "**********"
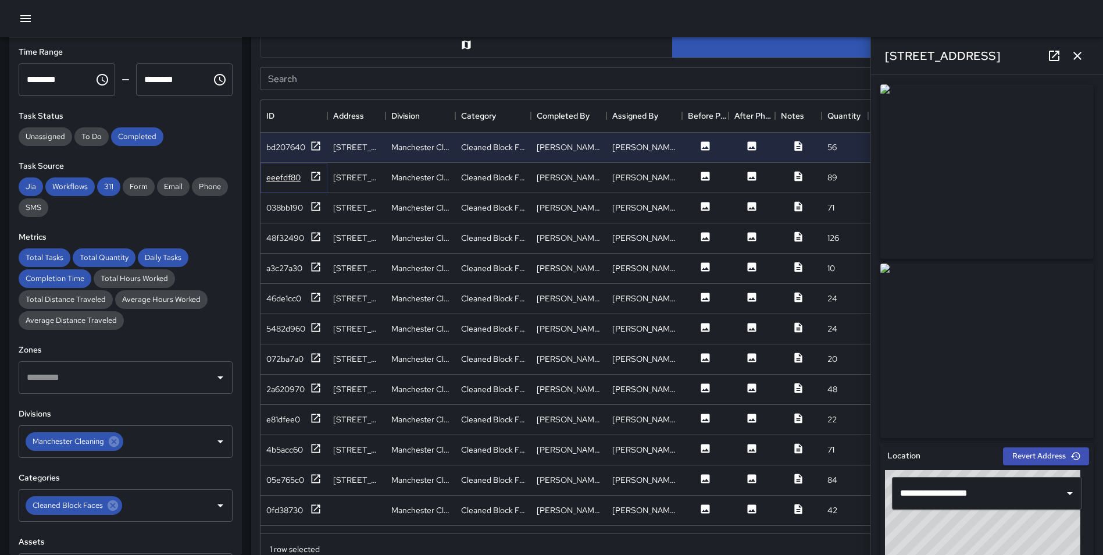
click at [316, 176] on icon at bounding box center [316, 176] width 9 height 9
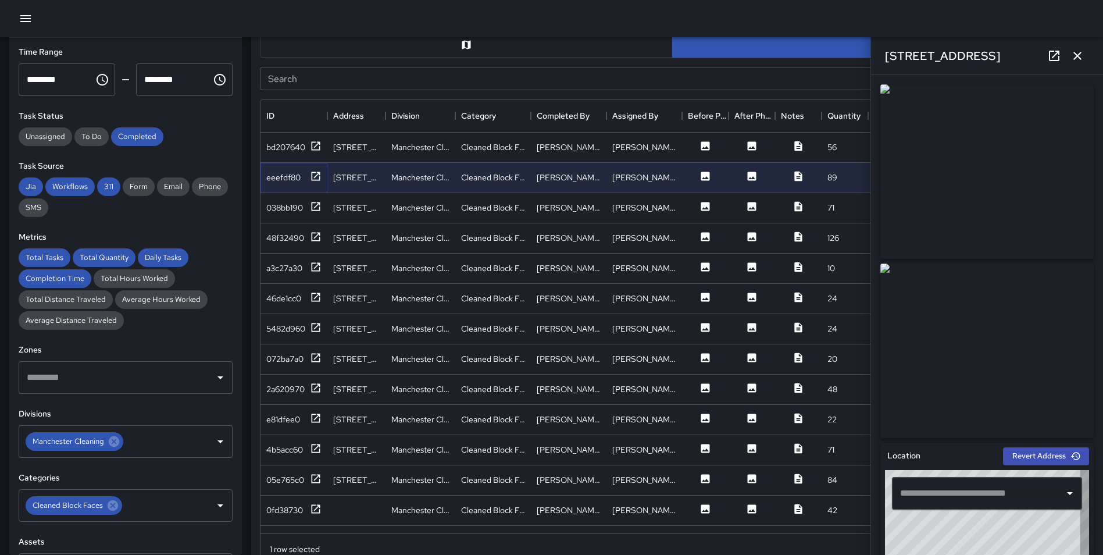
type input "**********"
click at [314, 203] on icon at bounding box center [316, 207] width 12 height 12
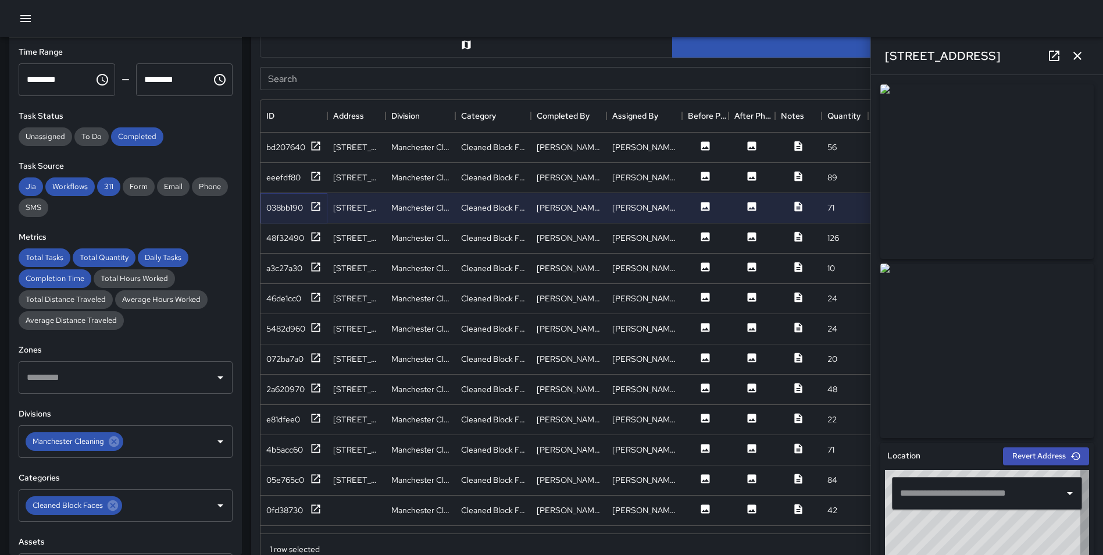
type input "**********"
click at [317, 235] on icon at bounding box center [316, 236] width 9 height 9
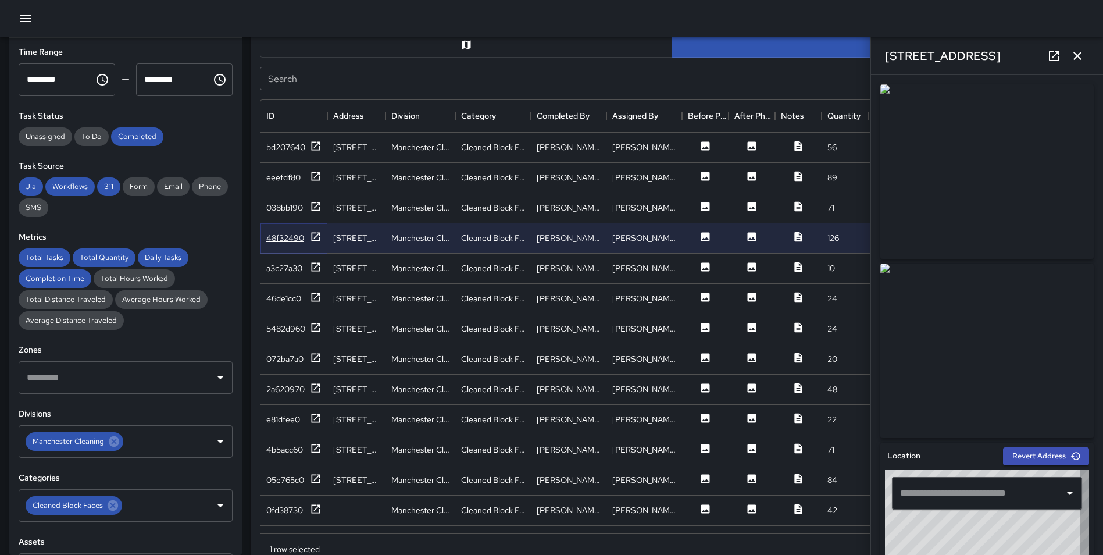
type input "**********"
click at [313, 269] on icon at bounding box center [316, 267] width 12 height 12
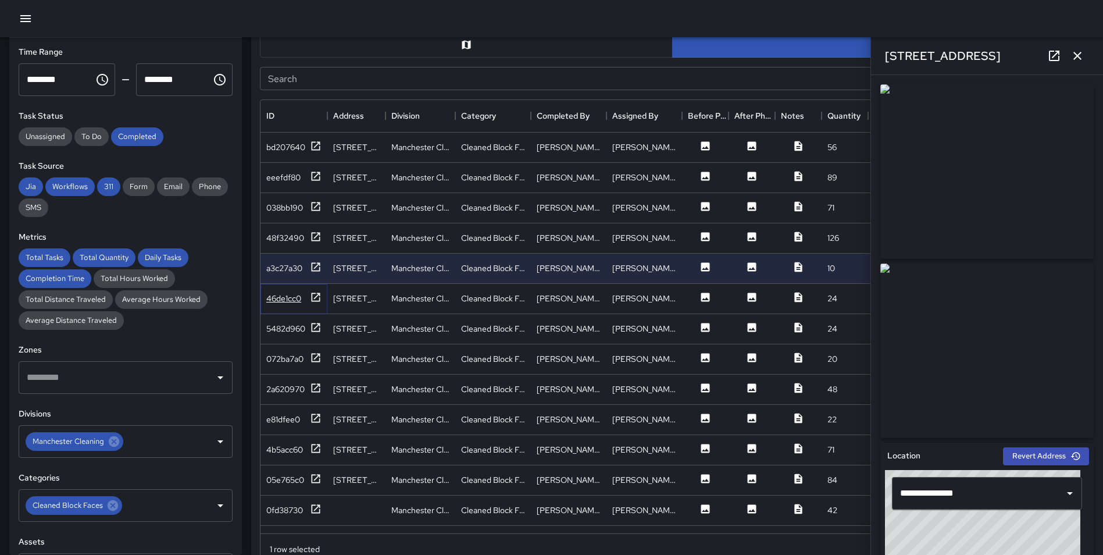
click at [318, 299] on icon at bounding box center [316, 297] width 12 height 12
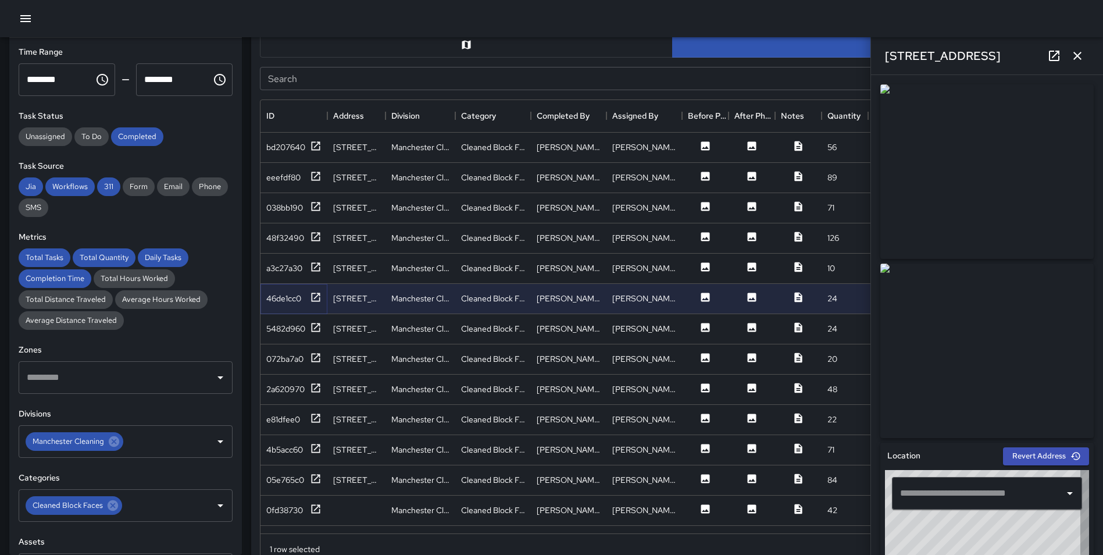
type input "**********"
click at [319, 331] on icon at bounding box center [316, 327] width 9 height 9
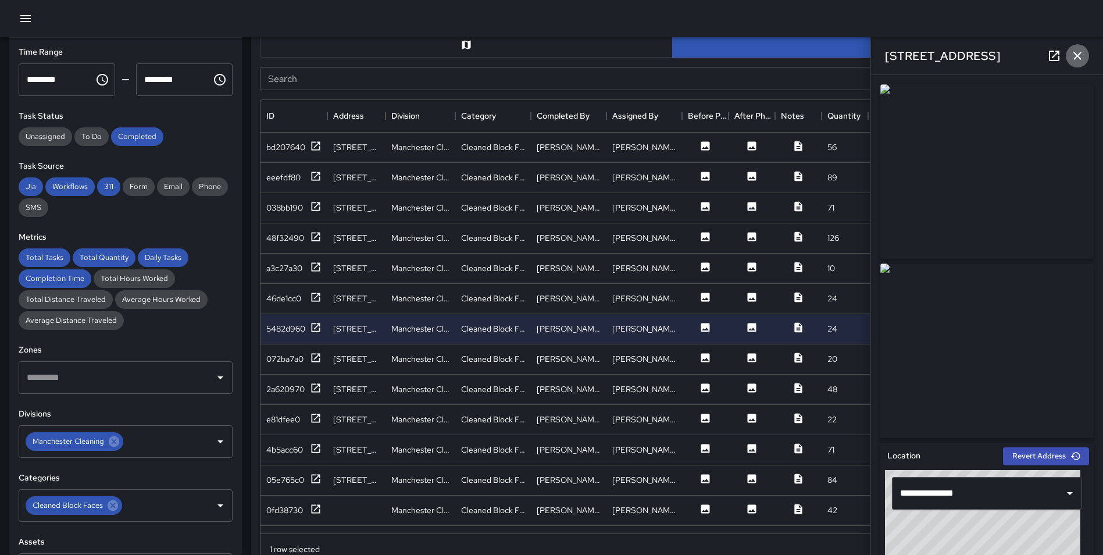
click at [1074, 54] on icon "button" at bounding box center [1077, 56] width 14 height 14
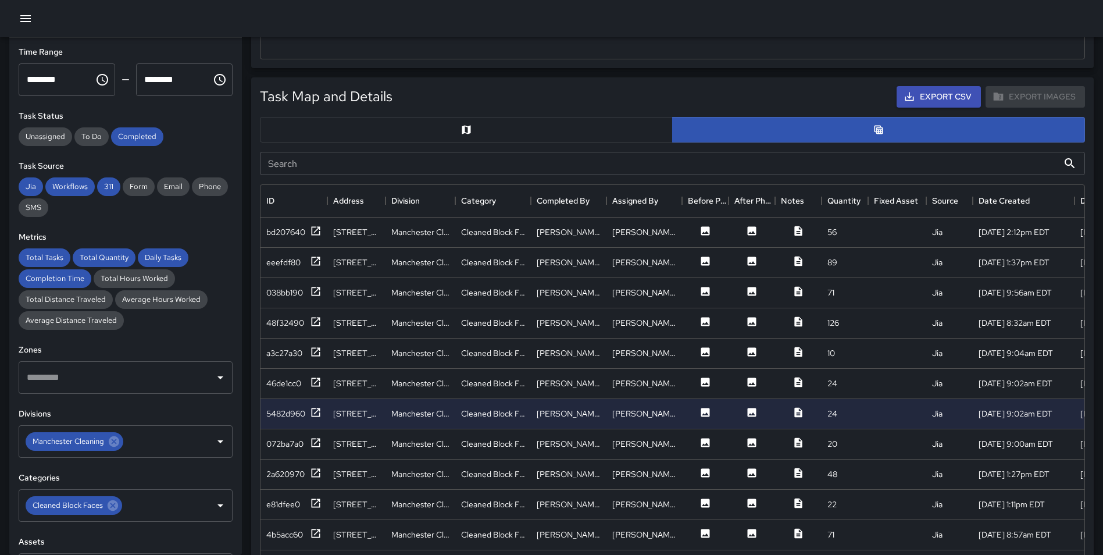
scroll to position [512, 0]
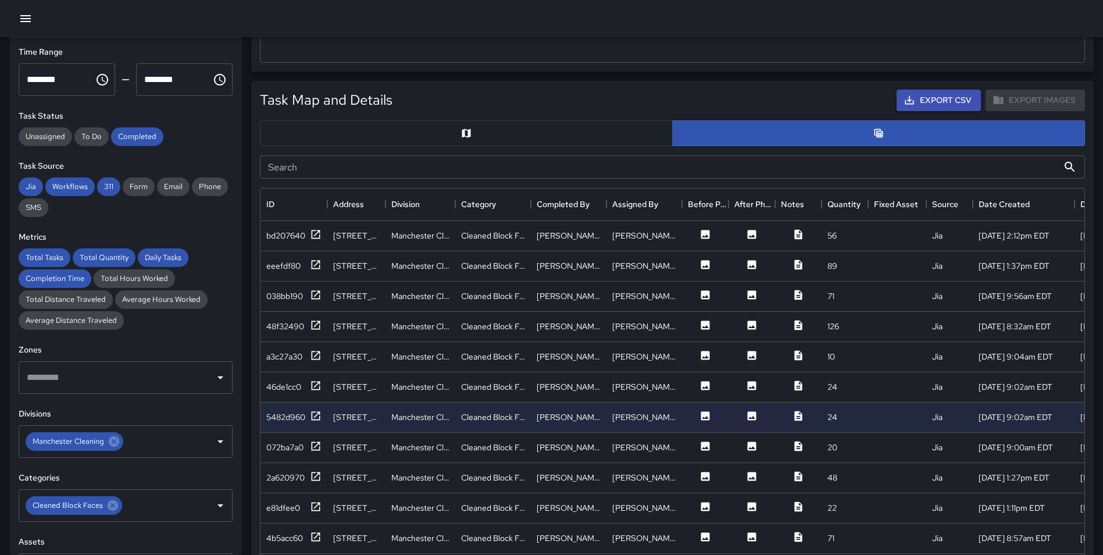
click at [524, 138] on button "button" at bounding box center [466, 133] width 413 height 26
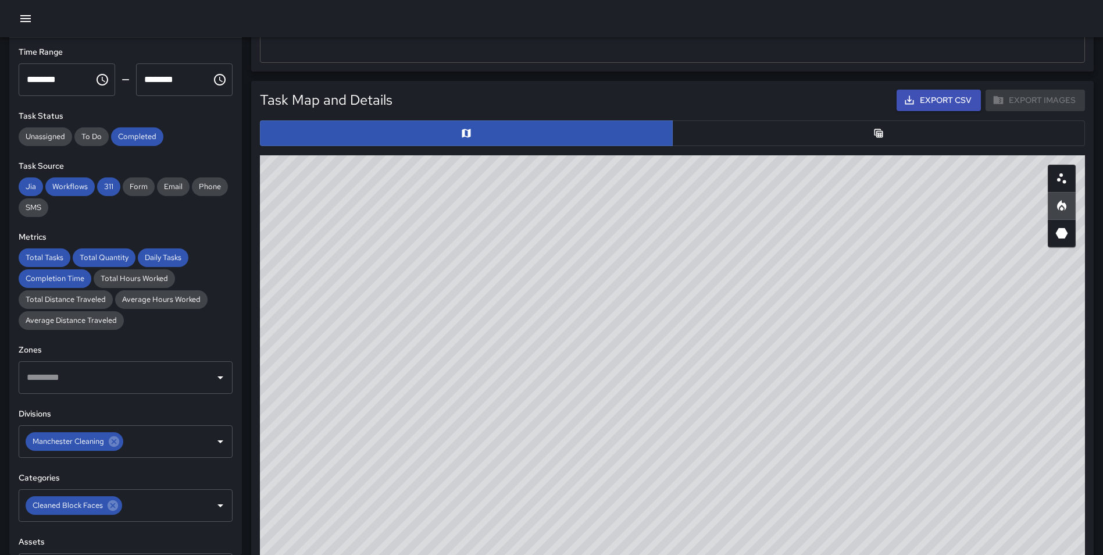
click at [1069, 231] on button "button" at bounding box center [1062, 233] width 28 height 28
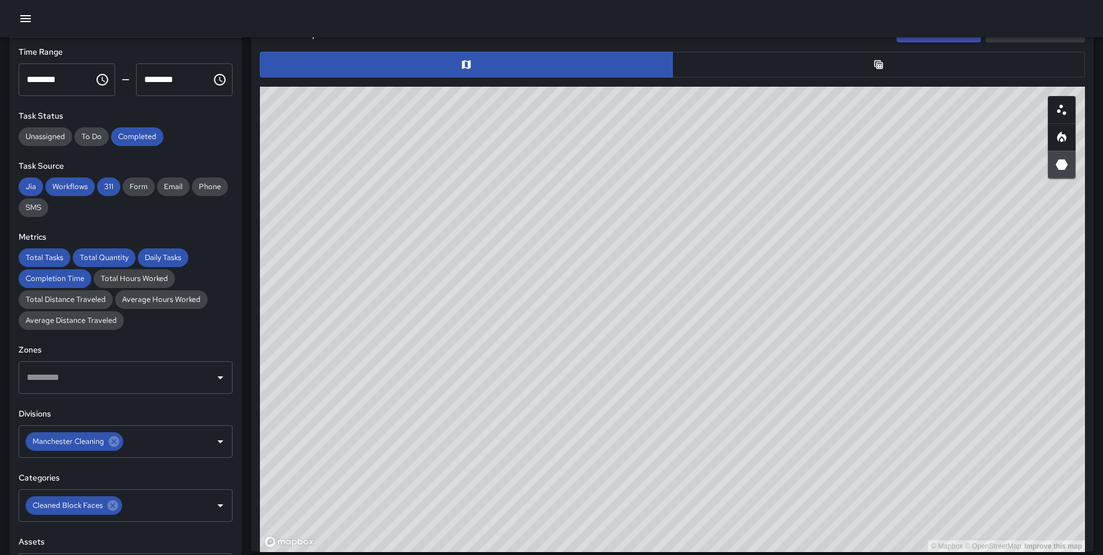
scroll to position [613, 0]
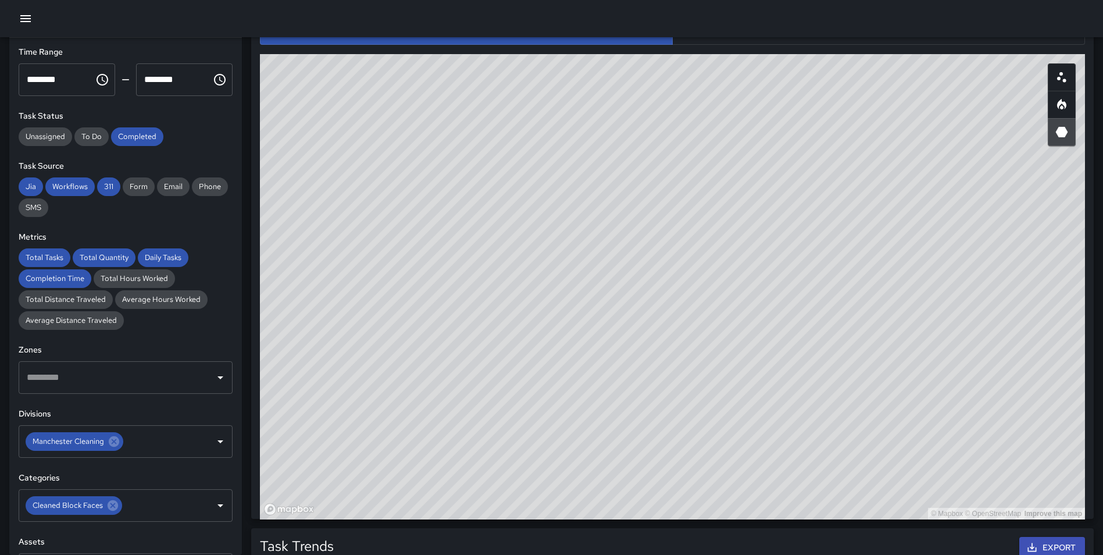
type button "hexagonal"
drag, startPoint x: 896, startPoint y: 379, endPoint x: 868, endPoint y: 5, distance: 375.5
click at [869, 5] on div "**********" at bounding box center [551, 207] width 1103 height 1641
drag, startPoint x: 728, startPoint y: 161, endPoint x: 726, endPoint y: 199, distance: 37.9
click at [726, 199] on div "© Mapbox © OpenStreetMap Improve this map" at bounding box center [672, 286] width 825 height 465
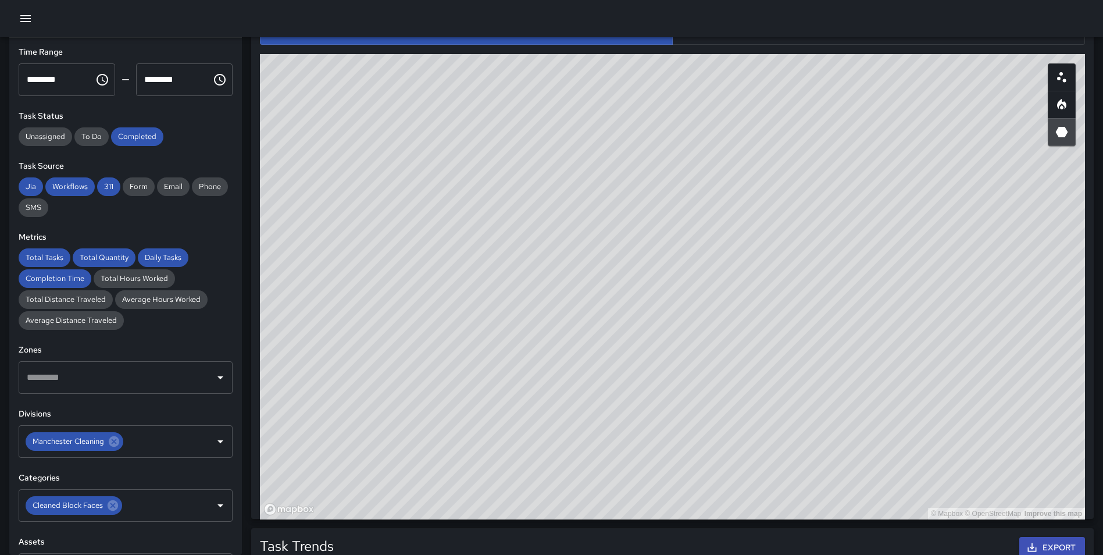
drag, startPoint x: 802, startPoint y: 223, endPoint x: 773, endPoint y: 249, distance: 39.1
click at [773, 249] on div "© Mapbox © OpenStreetMap Improve this map" at bounding box center [672, 286] width 825 height 465
drag, startPoint x: 666, startPoint y: 327, endPoint x: 679, endPoint y: 327, distance: 12.8
click at [679, 327] on div "© Mapbox © OpenStreetMap Improve this map" at bounding box center [672, 286] width 825 height 465
drag, startPoint x: 856, startPoint y: 260, endPoint x: 771, endPoint y: 262, distance: 84.9
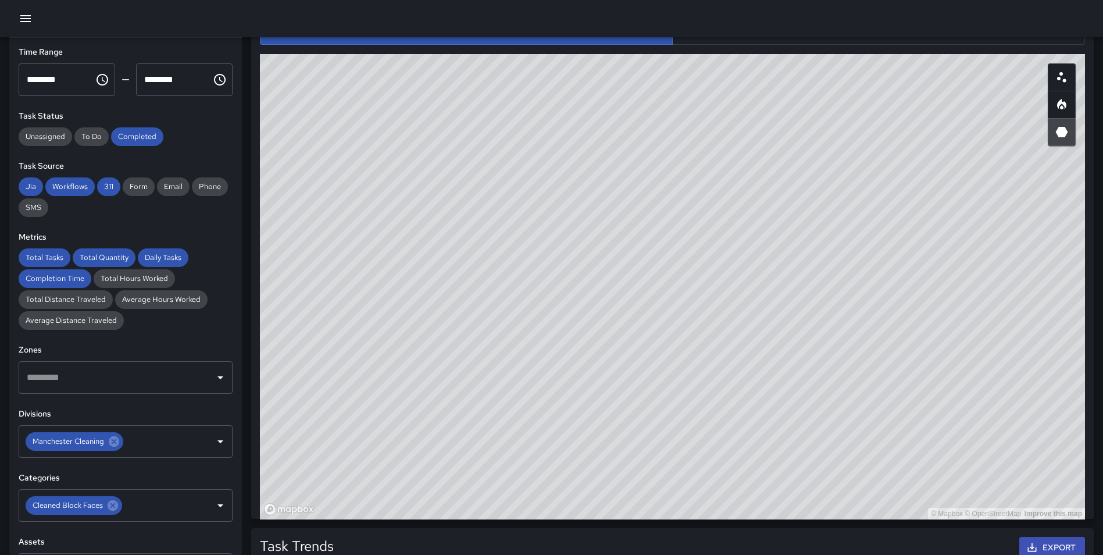
click at [771, 262] on div "© Mapbox © OpenStreetMap Improve this map" at bounding box center [672, 286] width 825 height 465
drag, startPoint x: 769, startPoint y: 265, endPoint x: 775, endPoint y: 244, distance: 21.3
click at [775, 244] on div "© Mapbox © OpenStreetMap Improve this map" at bounding box center [672, 286] width 825 height 465
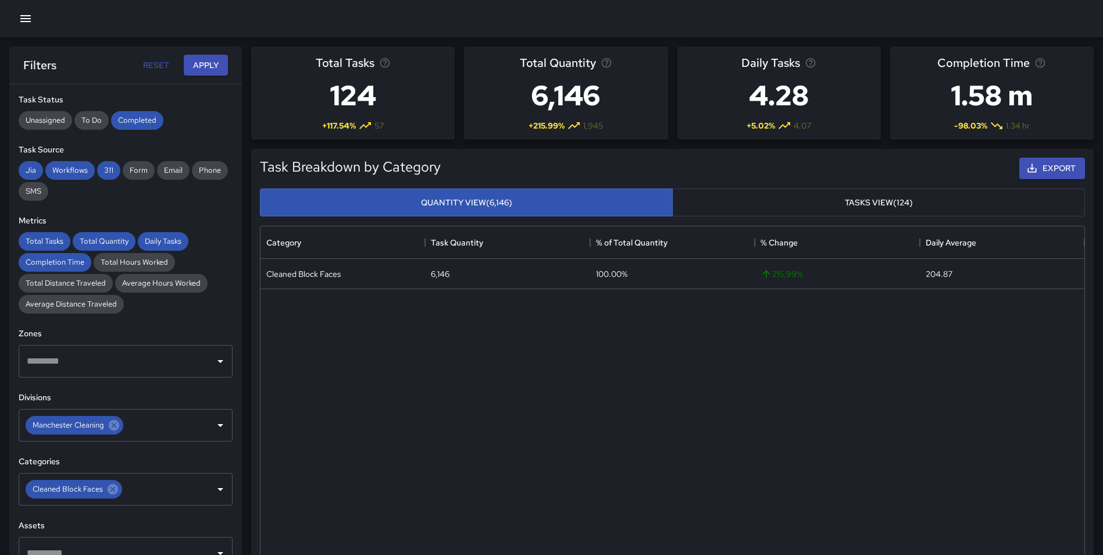
scroll to position [151, 0]
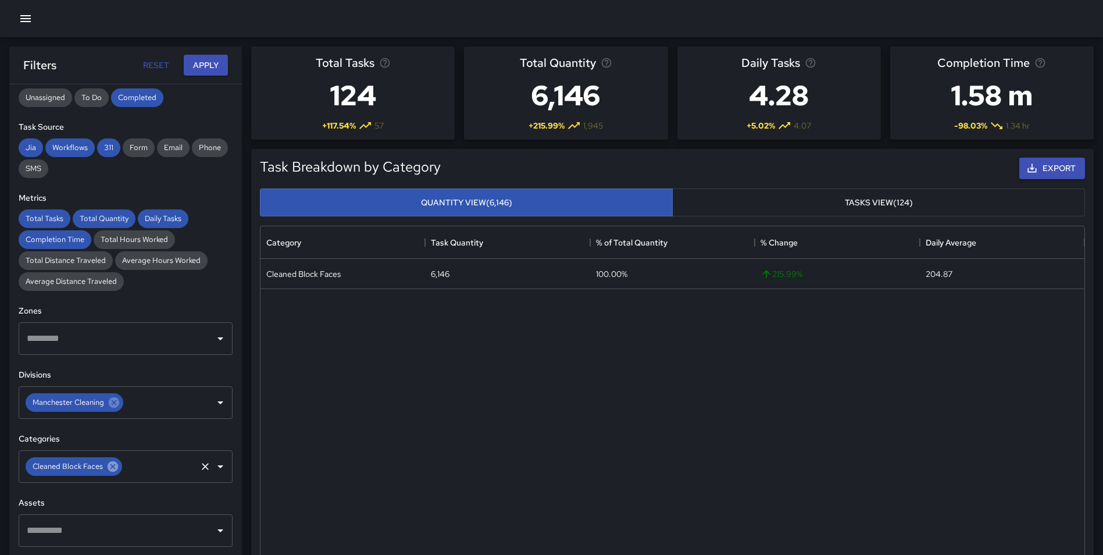
click at [114, 468] on icon at bounding box center [112, 466] width 13 height 13
click at [95, 468] on input "text" at bounding box center [117, 466] width 186 height 22
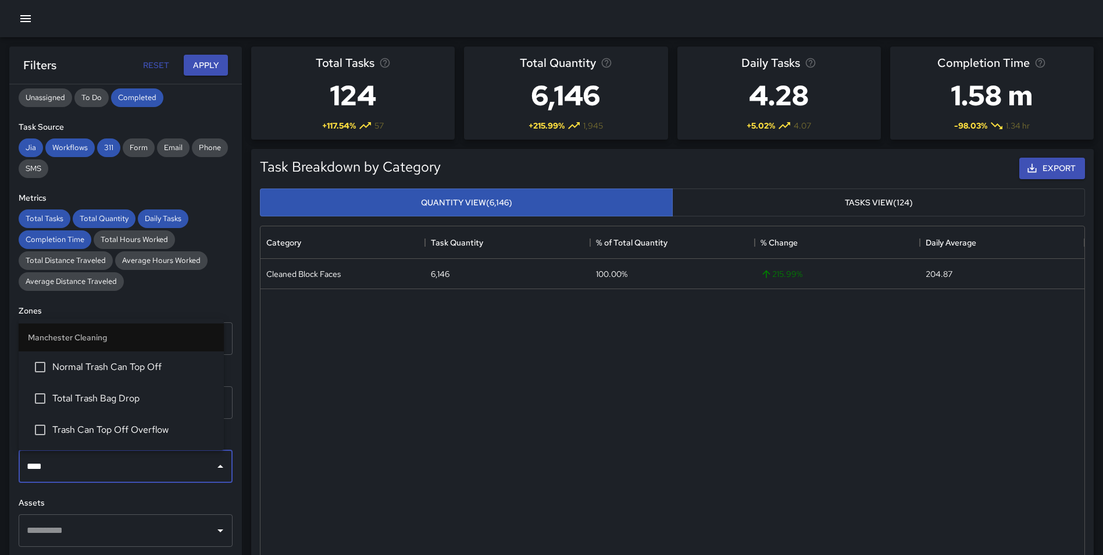
type input "*****"
click at [133, 382] on li "Normal Trash Can Top Off" at bounding box center [121, 366] width 205 height 31
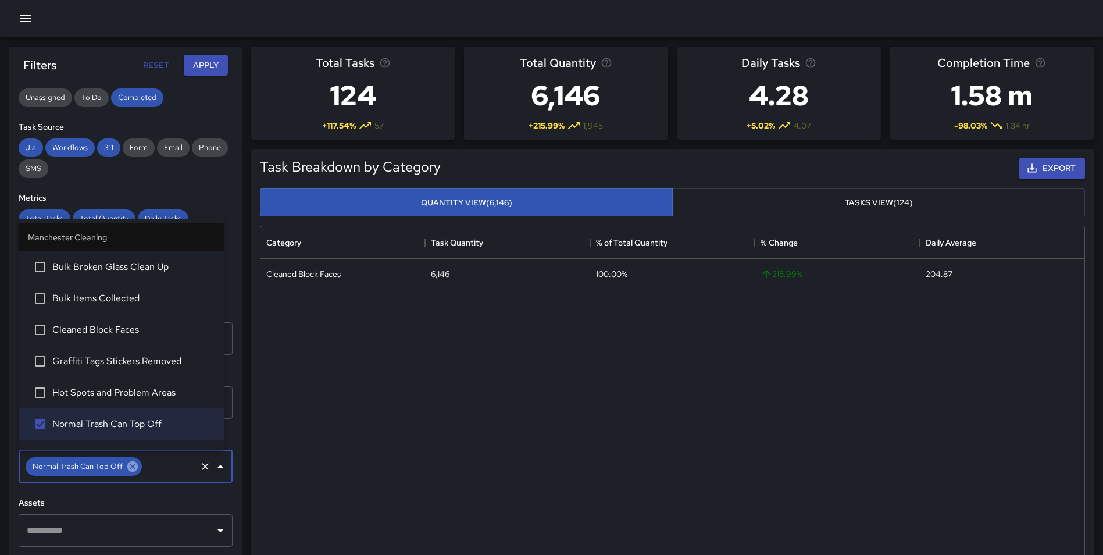
click at [132, 464] on icon at bounding box center [132, 466] width 10 height 10
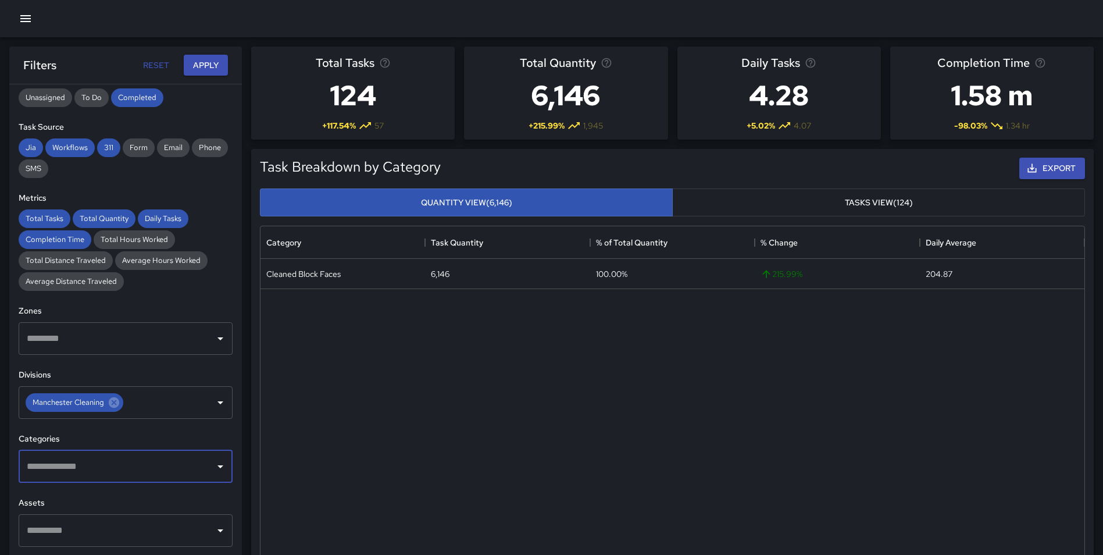
click at [112, 463] on input "text" at bounding box center [117, 466] width 186 height 22
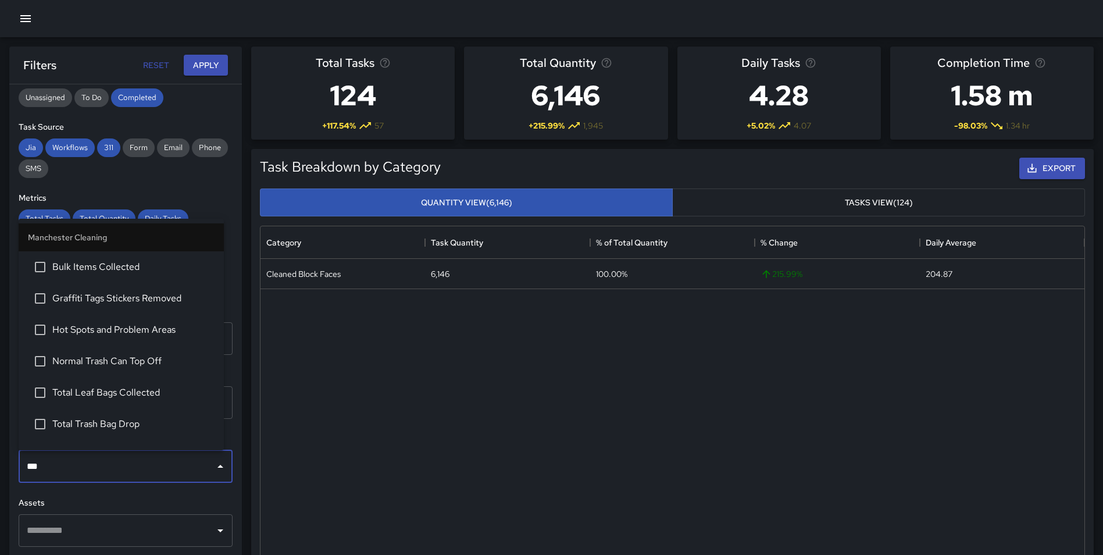
type input "****"
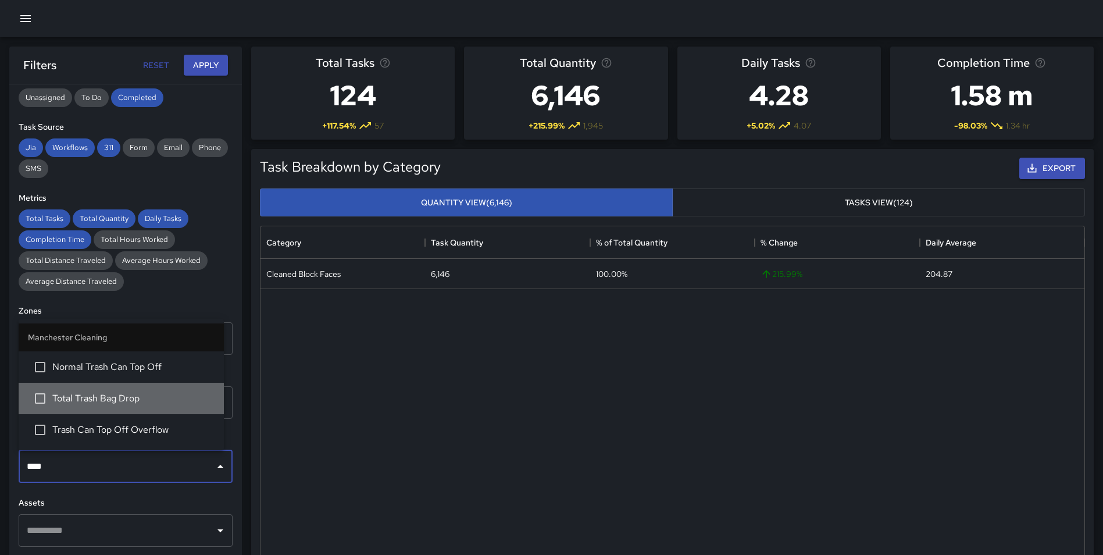
click at [129, 406] on li "Total Trash Bag Drop" at bounding box center [121, 398] width 205 height 31
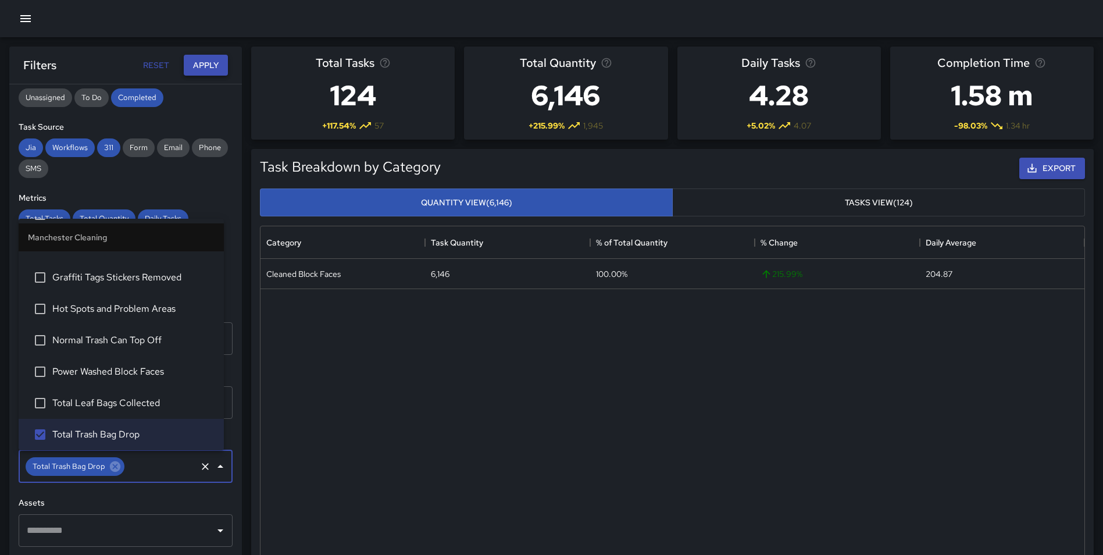
click at [204, 66] on button "Apply" at bounding box center [206, 66] width 44 height 22
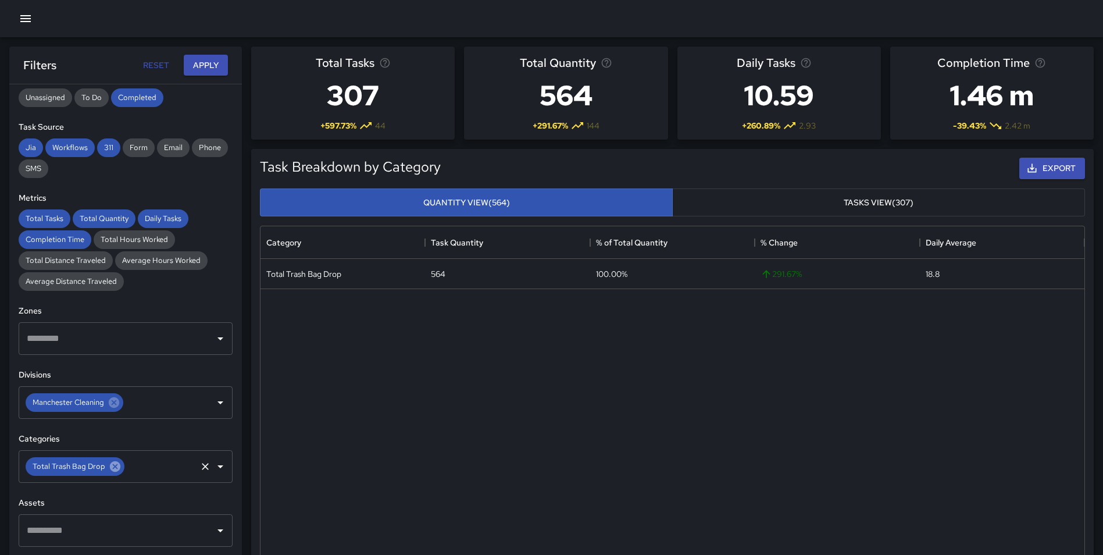
click at [112, 469] on icon at bounding box center [115, 466] width 10 height 10
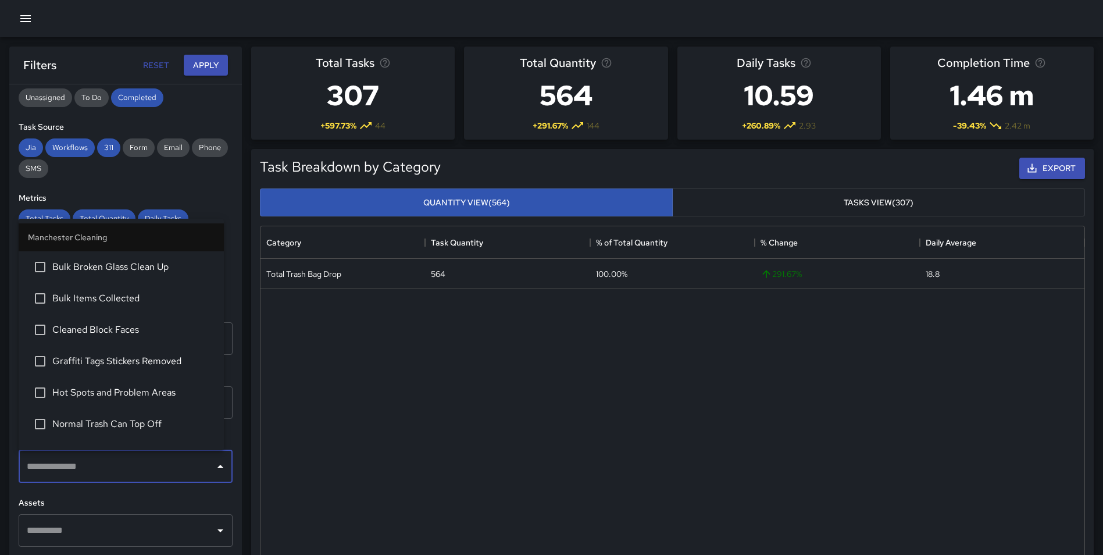
click at [99, 467] on input "text" at bounding box center [117, 466] width 186 height 22
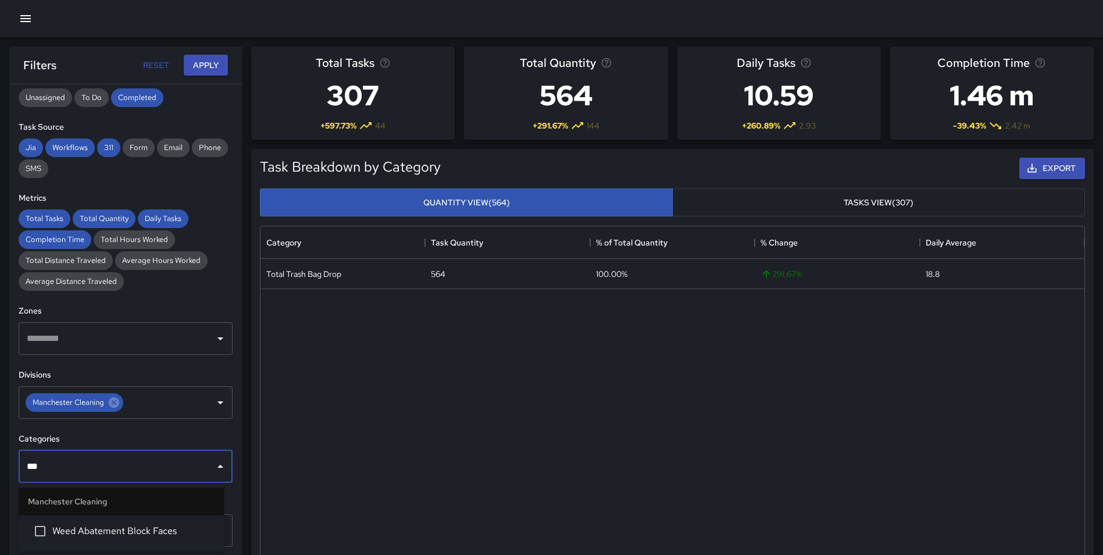
type input "****"
click at [115, 529] on span "Weed Abatement Block Faces" at bounding box center [133, 531] width 162 height 14
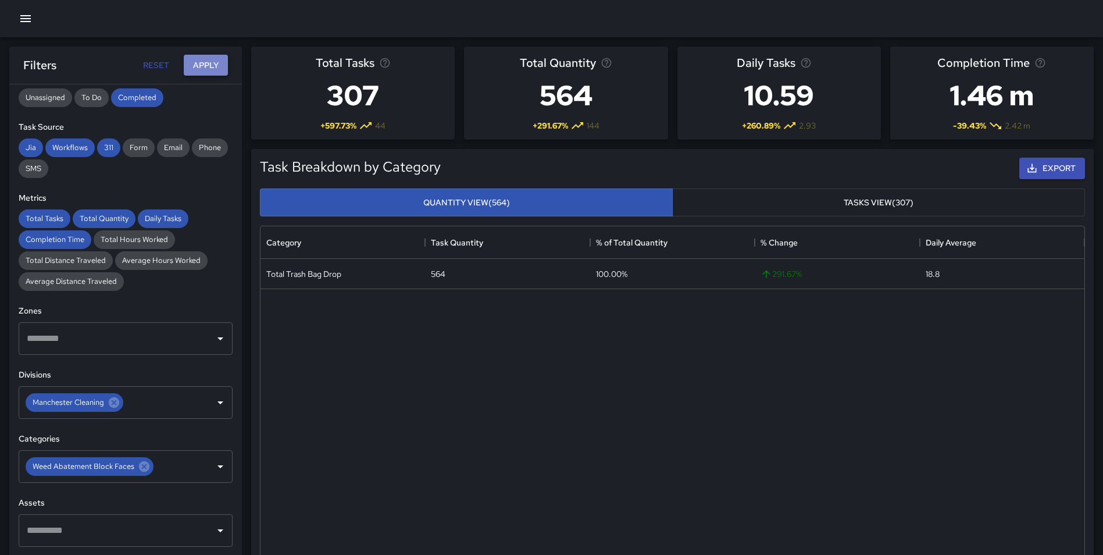
click at [206, 63] on button "Apply" at bounding box center [206, 66] width 44 height 22
click at [200, 68] on button "Apply" at bounding box center [206, 66] width 44 height 22
click at [145, 467] on icon at bounding box center [144, 466] width 10 height 10
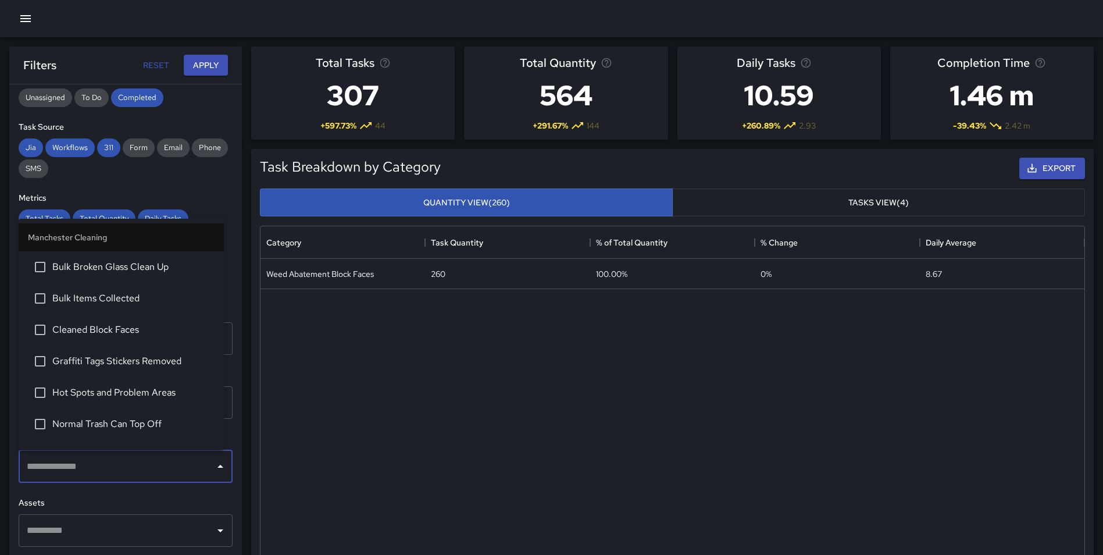
click at [112, 466] on input "text" at bounding box center [117, 466] width 186 height 22
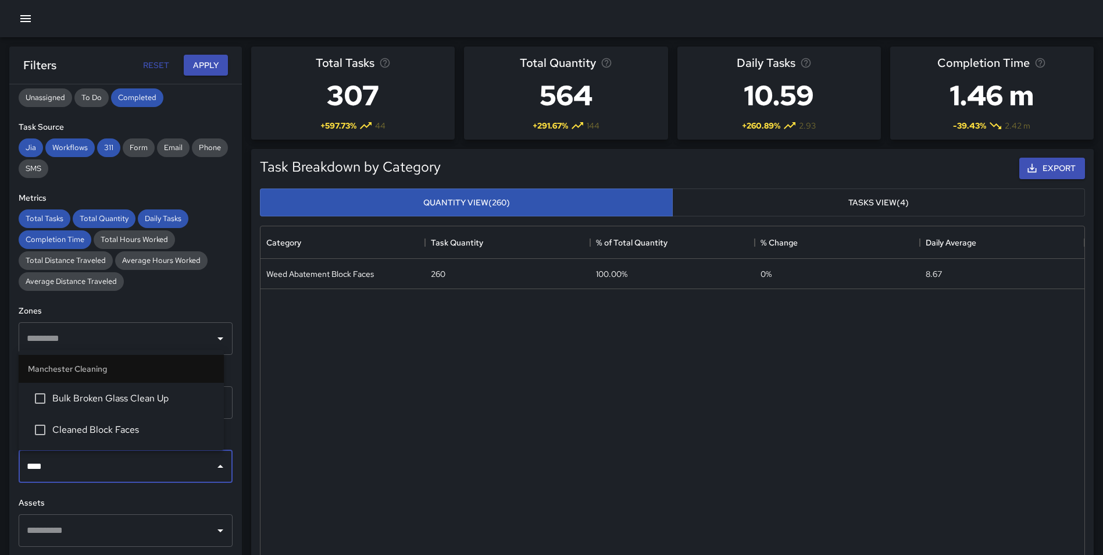
type input "*****"
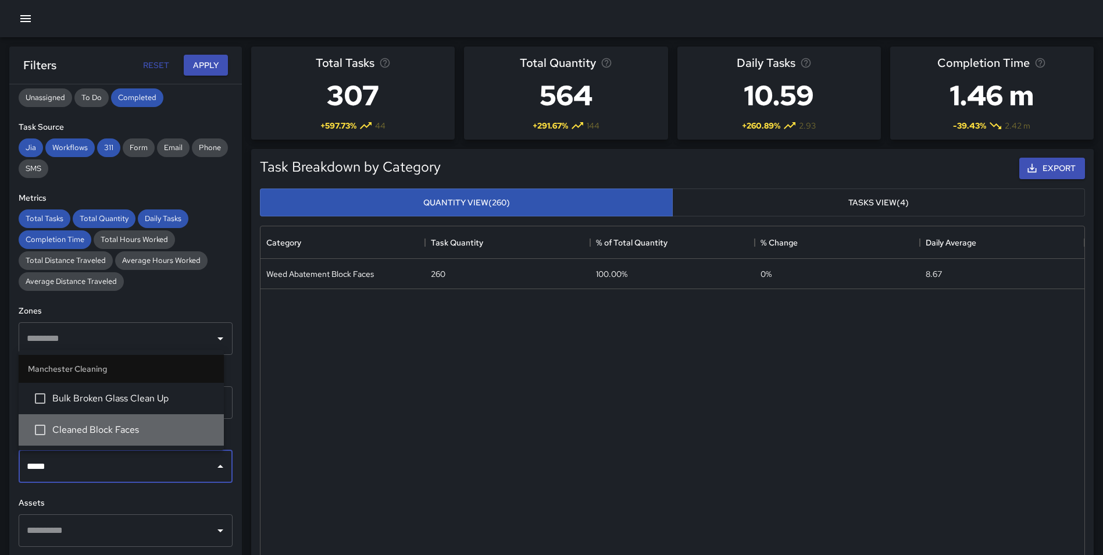
click at [121, 424] on span "Cleaned Block Faces" at bounding box center [133, 430] width 162 height 14
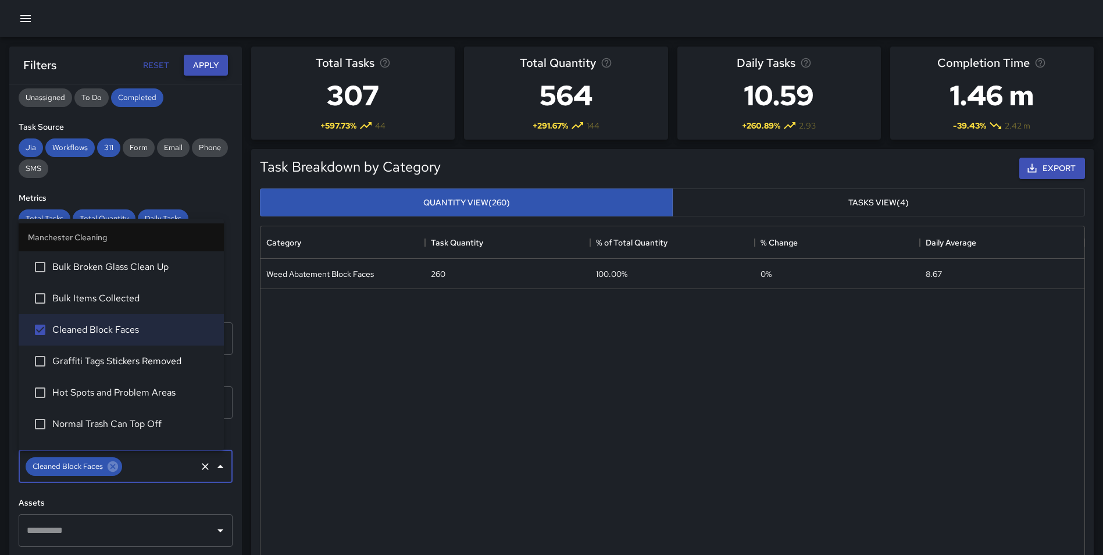
click at [198, 65] on button "Apply" at bounding box center [206, 66] width 44 height 22
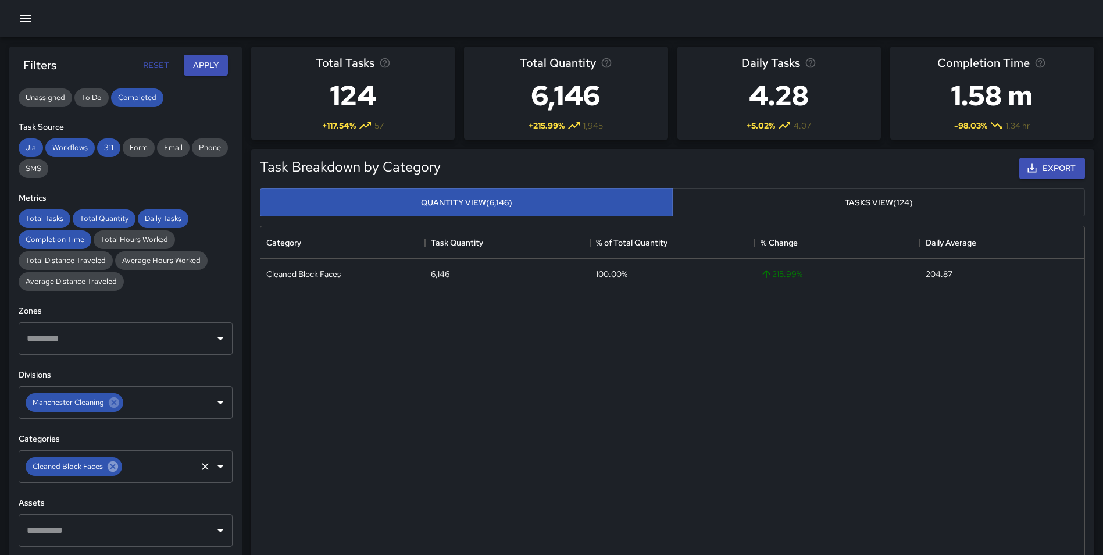
click at [118, 465] on icon at bounding box center [112, 466] width 13 height 13
click at [92, 468] on input "text" at bounding box center [117, 466] width 186 height 22
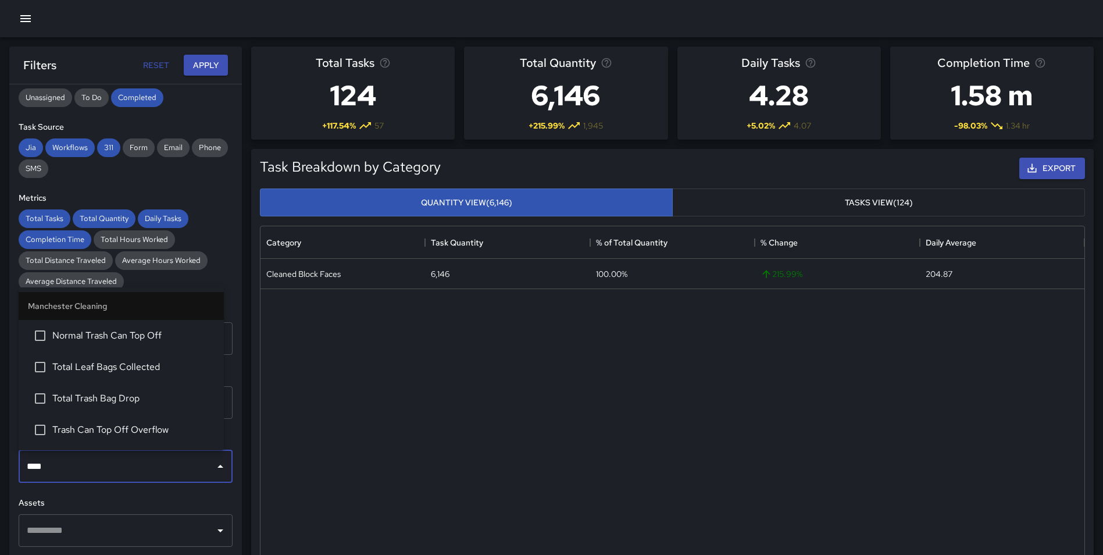
type input "*****"
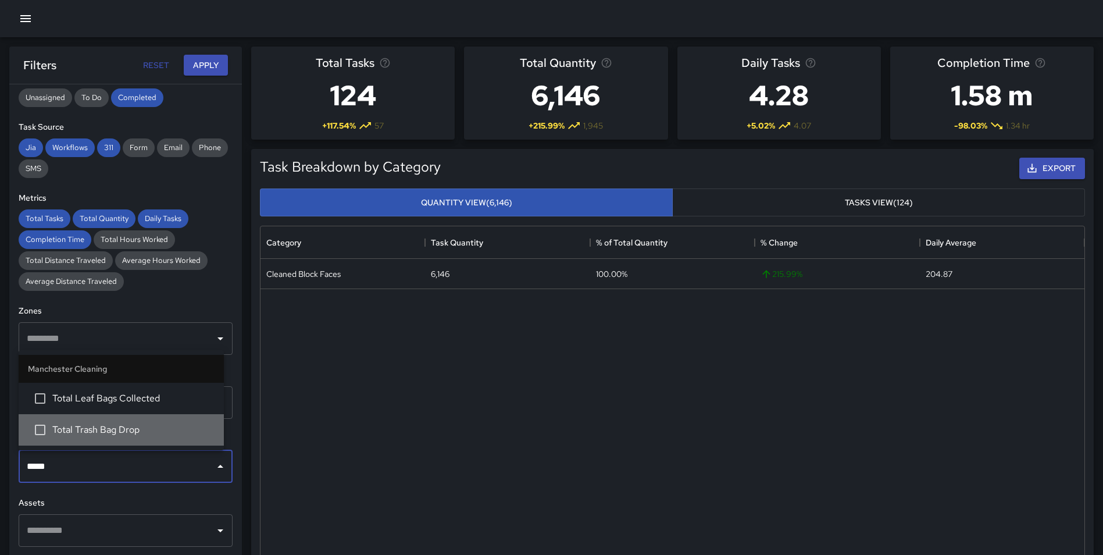
click at [98, 428] on span "Total Trash Bag Drop" at bounding box center [133, 430] width 162 height 14
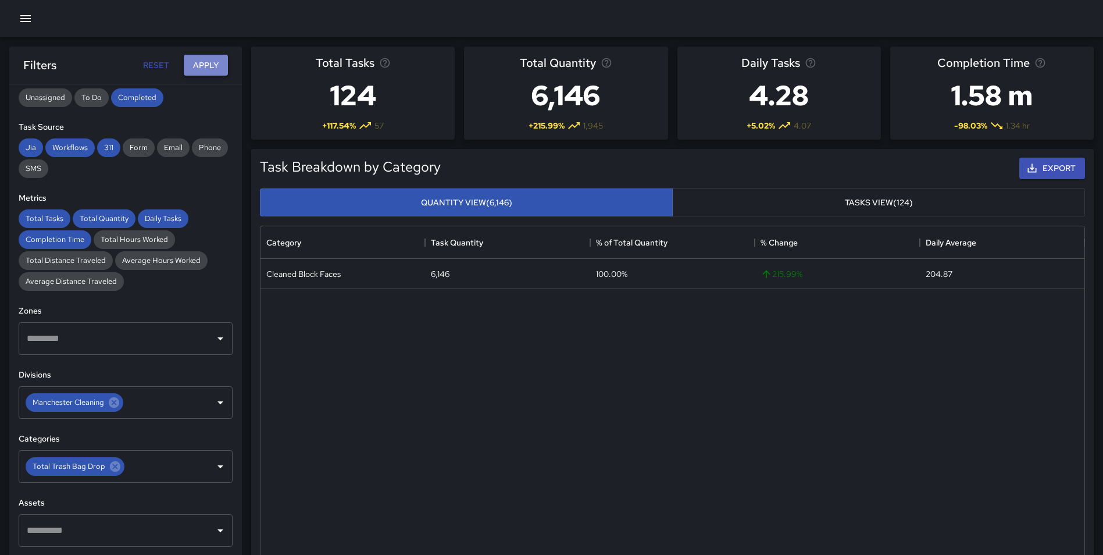
click at [205, 60] on button "Apply" at bounding box center [206, 66] width 44 height 22
click at [112, 463] on icon at bounding box center [115, 466] width 10 height 10
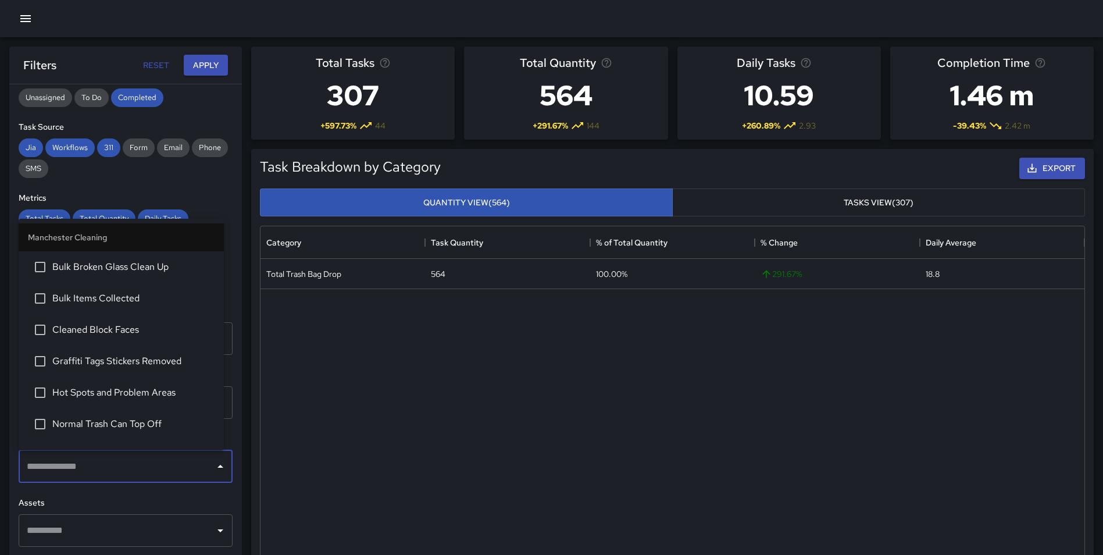
click at [81, 466] on input "text" at bounding box center [117, 466] width 186 height 22
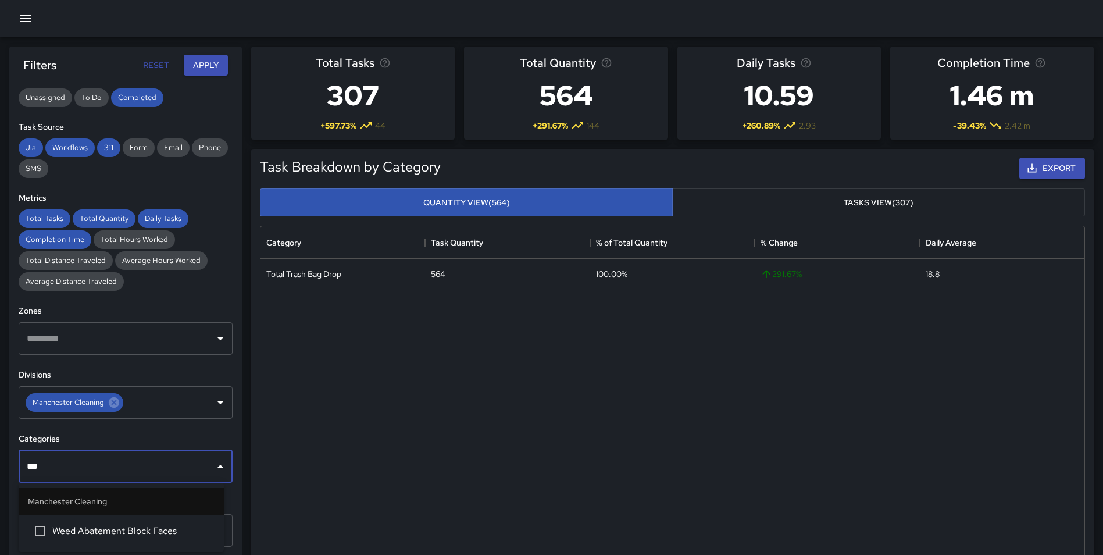
type input "****"
click at [132, 538] on li "Weed Abatement Block Faces" at bounding box center [121, 530] width 205 height 31
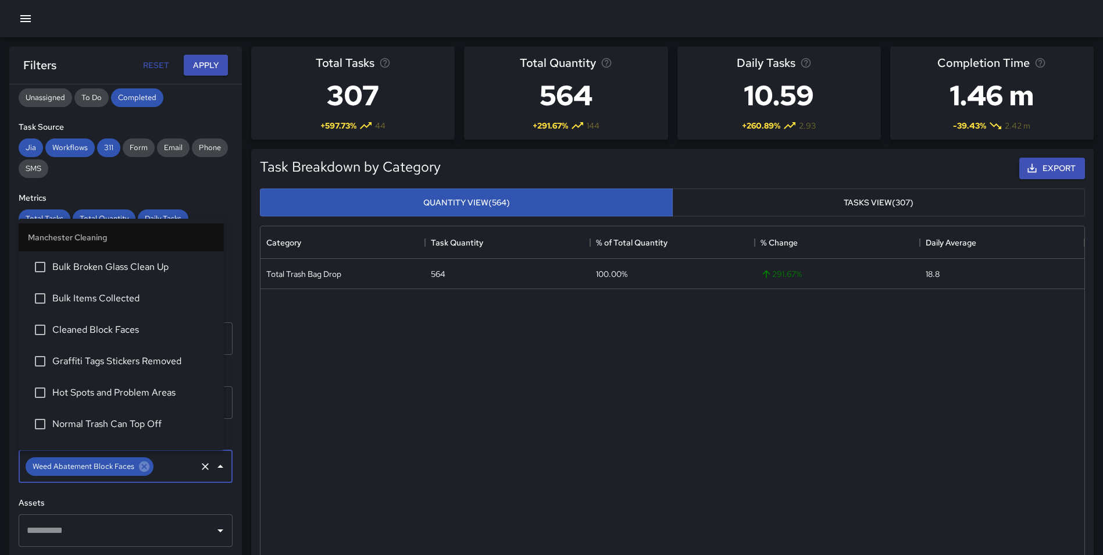
scroll to position [147, 0]
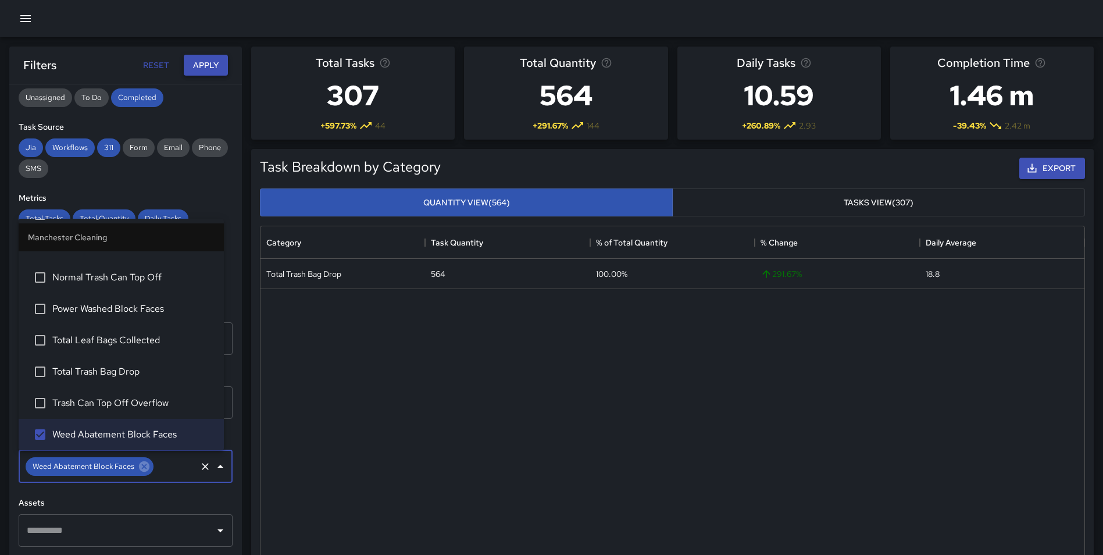
click at [207, 63] on button "Apply" at bounding box center [206, 66] width 44 height 22
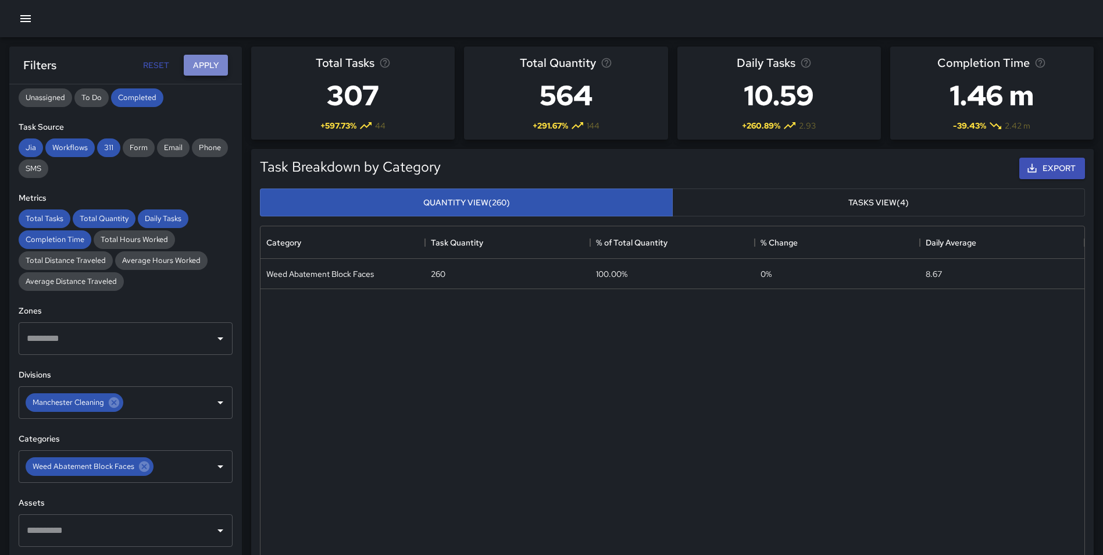
click at [205, 63] on button "Apply" at bounding box center [206, 66] width 44 height 22
click at [205, 64] on button "Apply" at bounding box center [206, 66] width 44 height 22
click at [141, 466] on icon at bounding box center [144, 466] width 10 height 10
click at [199, 63] on button "Apply" at bounding box center [206, 66] width 44 height 22
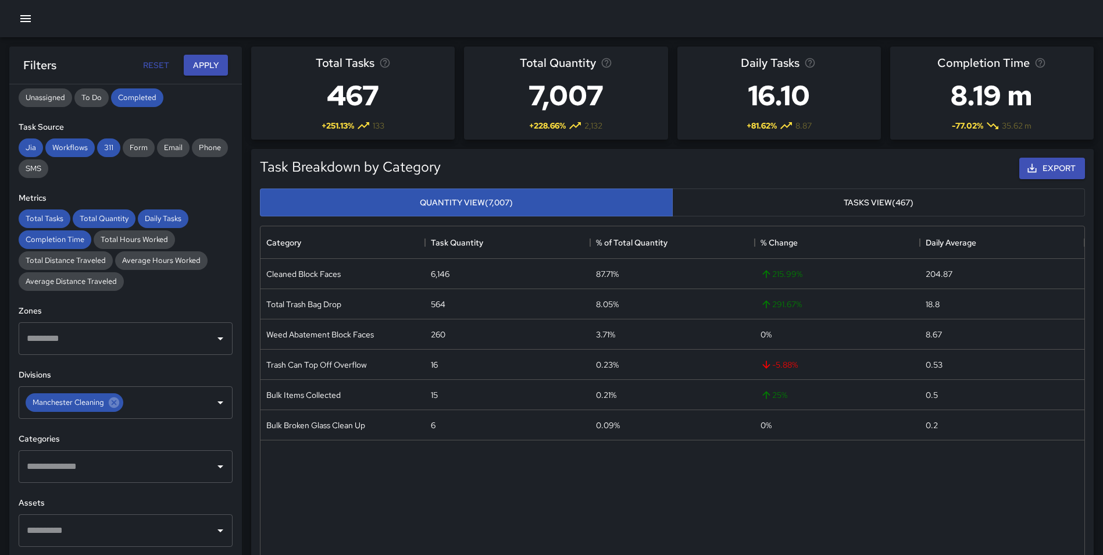
click at [131, 466] on input "text" at bounding box center [117, 466] width 186 height 22
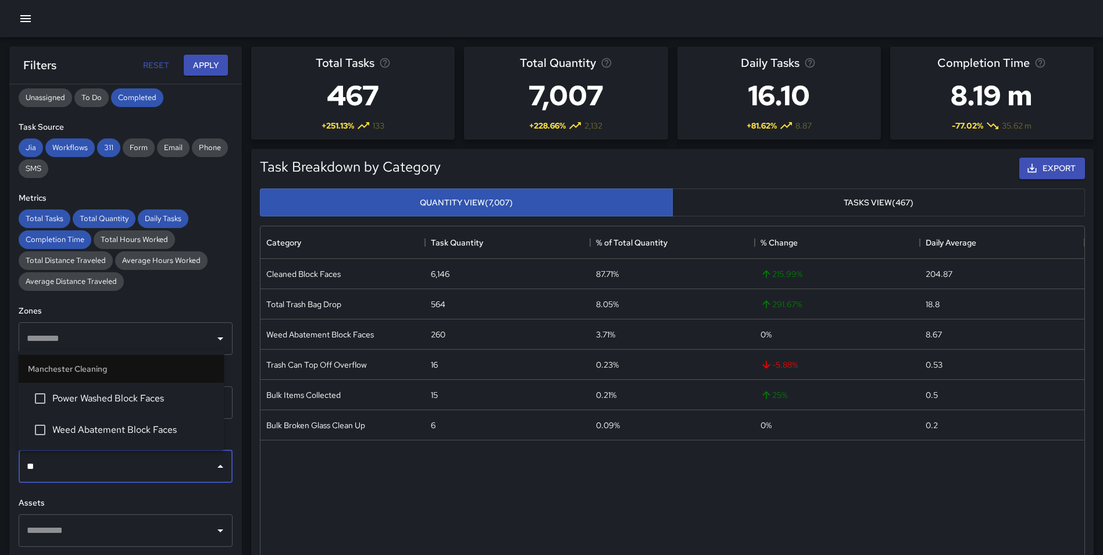
type input "***"
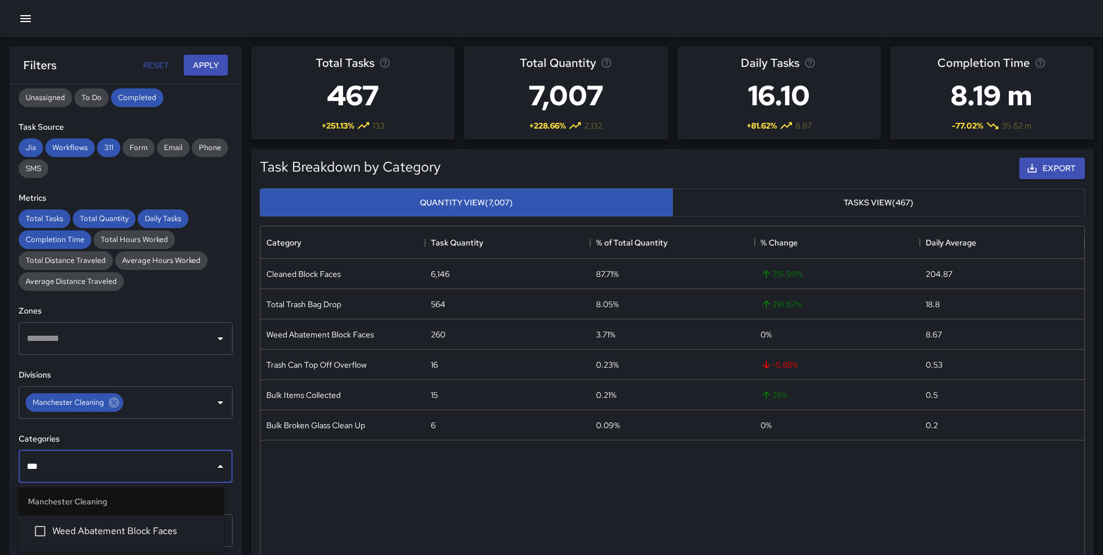
click at [130, 527] on span "Weed Abatement Block Faces" at bounding box center [133, 531] width 162 height 14
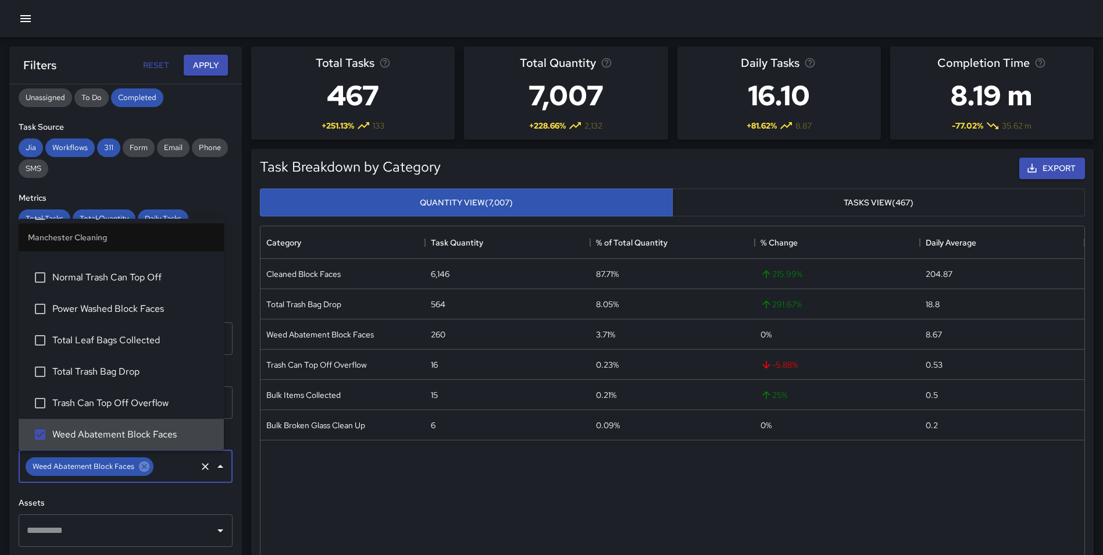
click at [231, 448] on div "**********" at bounding box center [125, 342] width 233 height 517
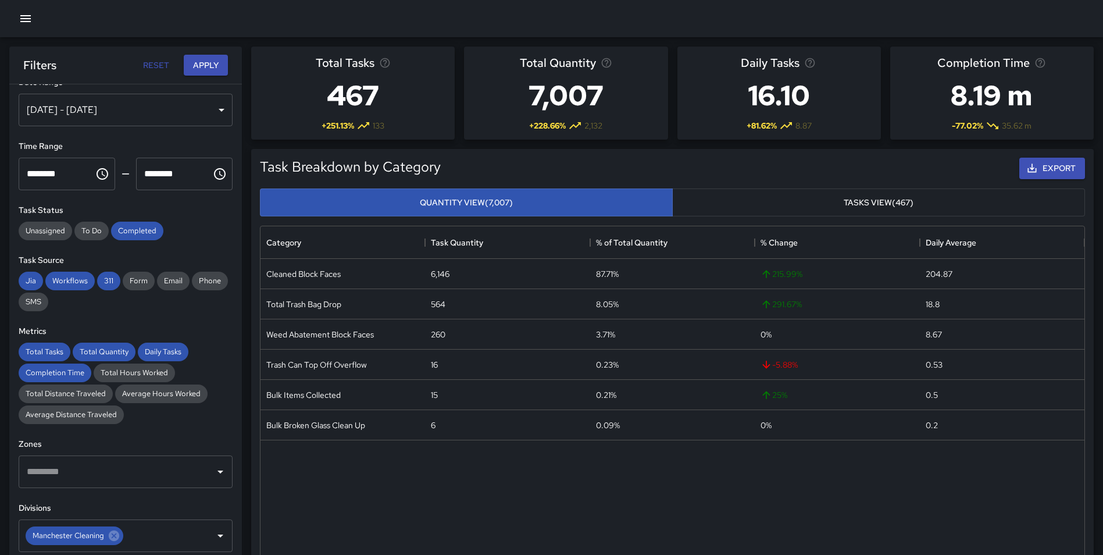
scroll to position [0, 0]
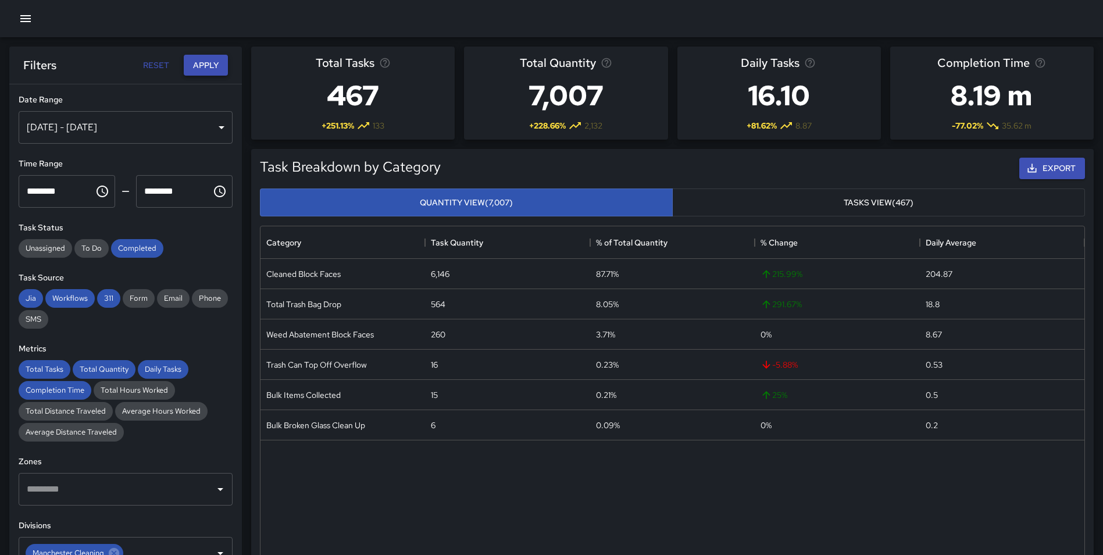
click at [198, 62] on button "Apply" at bounding box center [206, 66] width 44 height 22
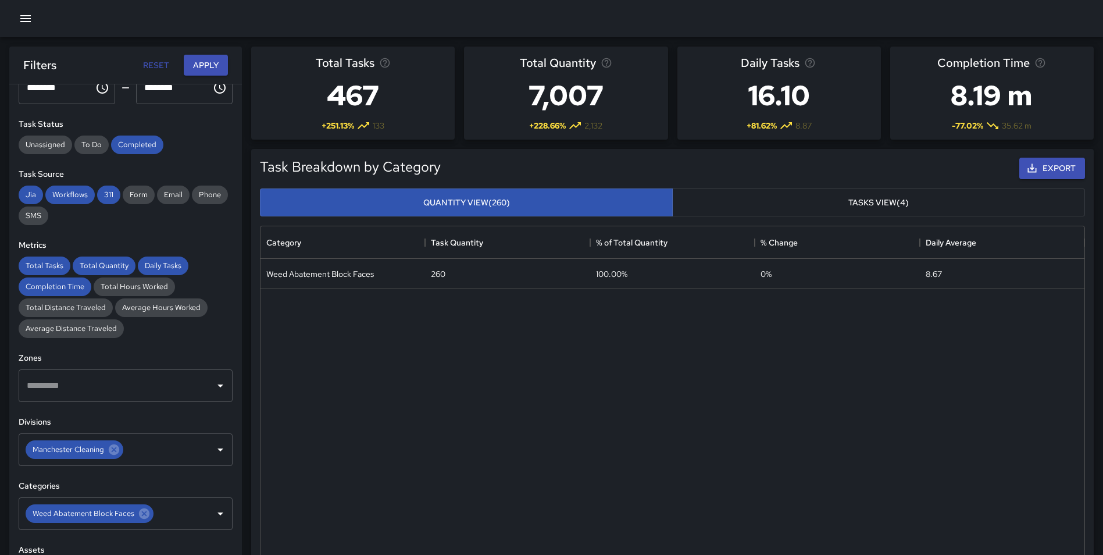
scroll to position [102, 0]
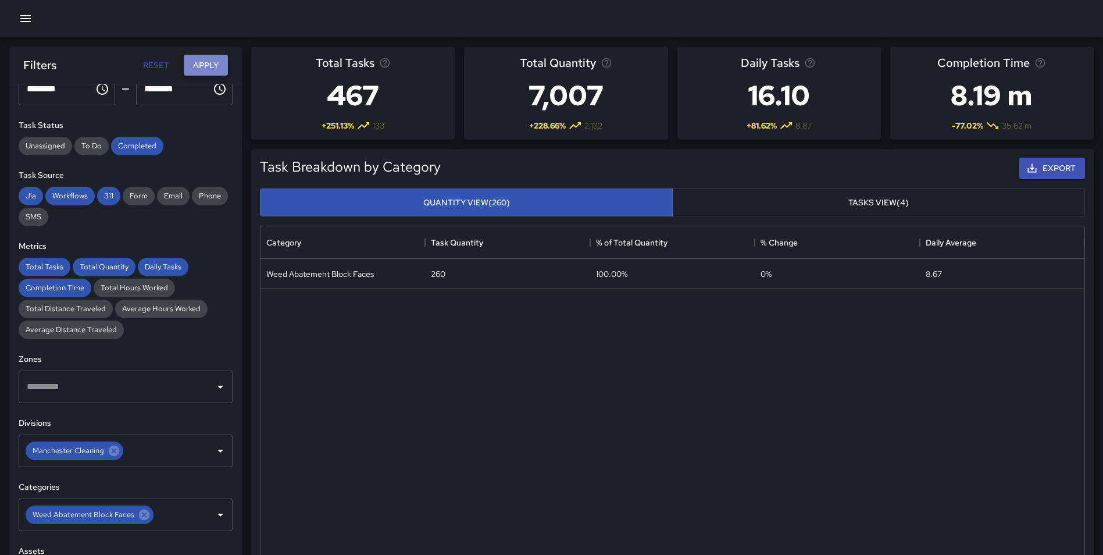
click at [191, 72] on button "Apply" at bounding box center [206, 66] width 44 height 22
click at [193, 69] on button "Apply" at bounding box center [206, 66] width 44 height 22
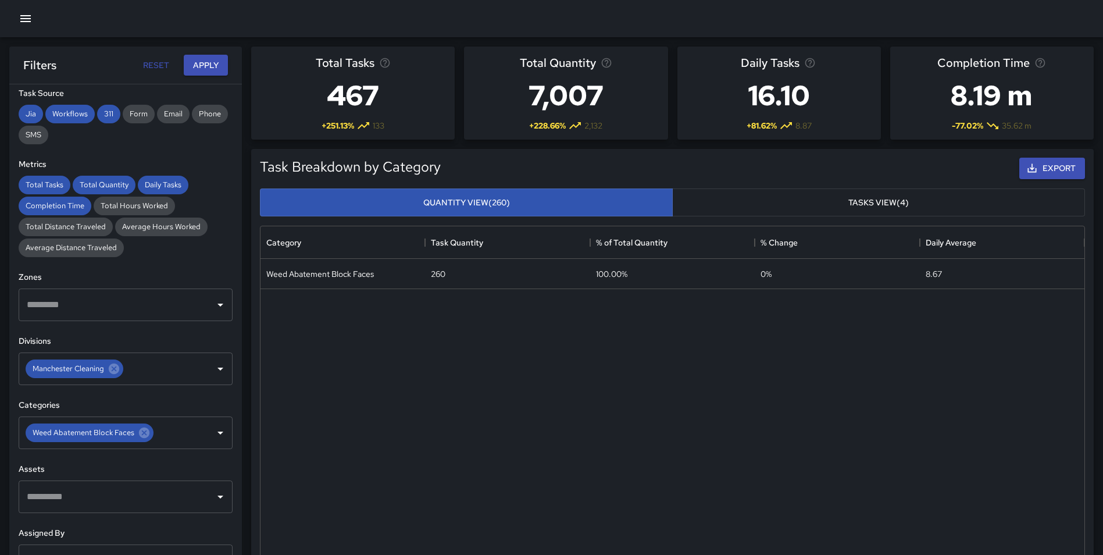
scroll to position [233, 0]
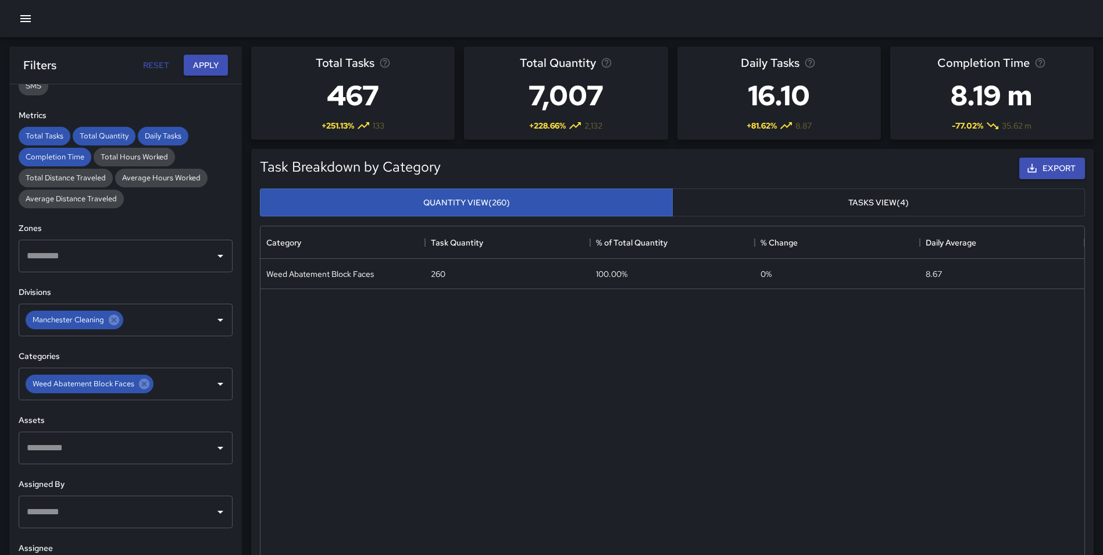
click at [761, 194] on button "Tasks View (4)" at bounding box center [878, 202] width 413 height 28
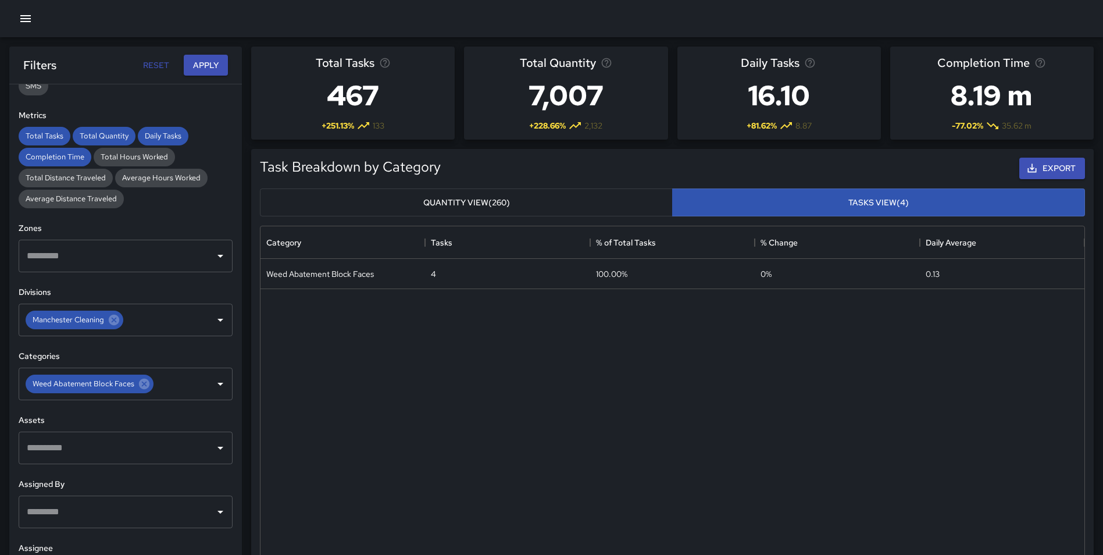
click at [513, 190] on button "Quantity View (260)" at bounding box center [466, 202] width 413 height 28
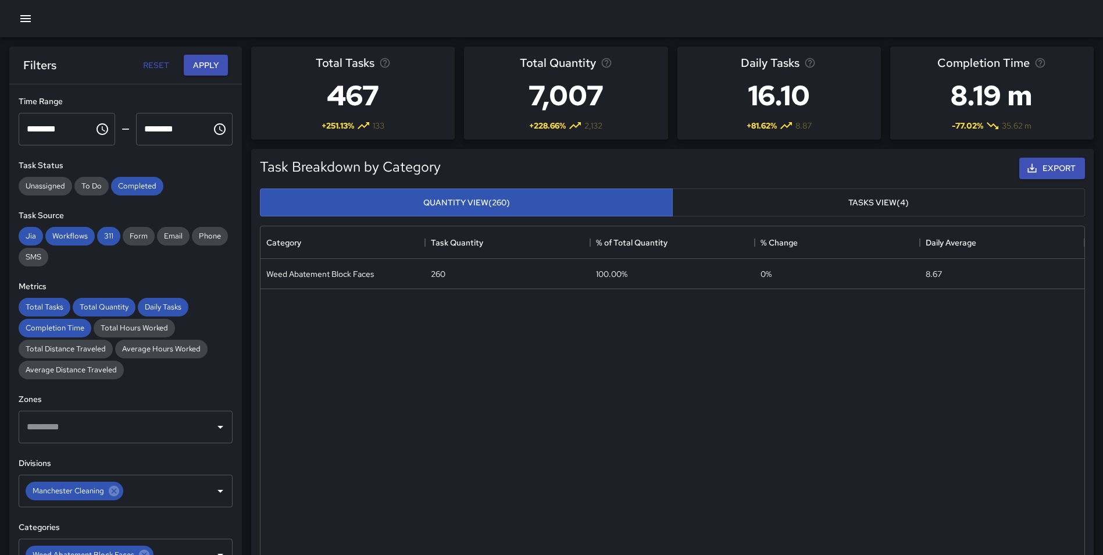
scroll to position [0, 0]
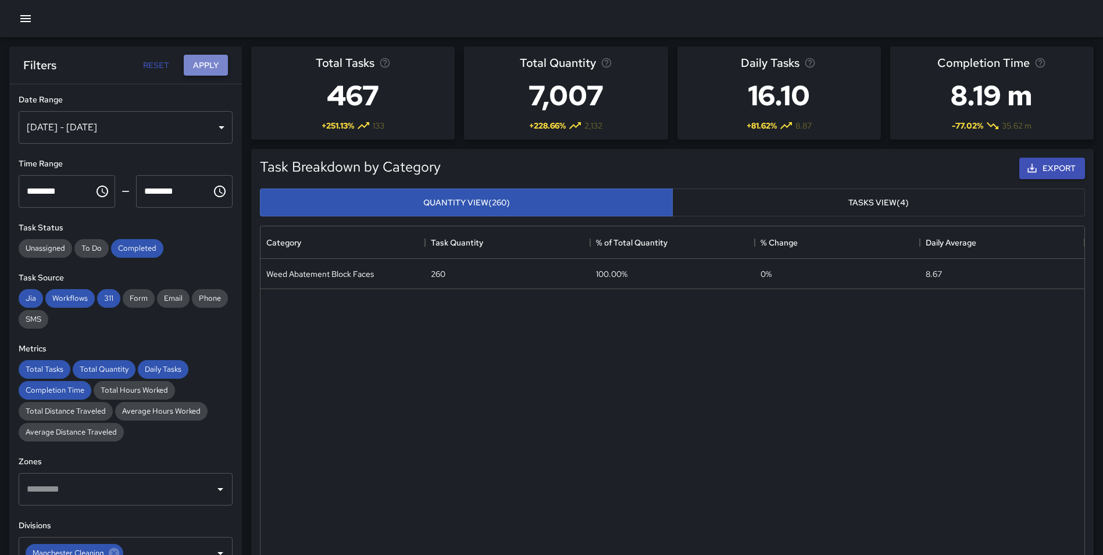
click at [210, 63] on button "Apply" at bounding box center [206, 66] width 44 height 22
